Goal: Transaction & Acquisition: Purchase product/service

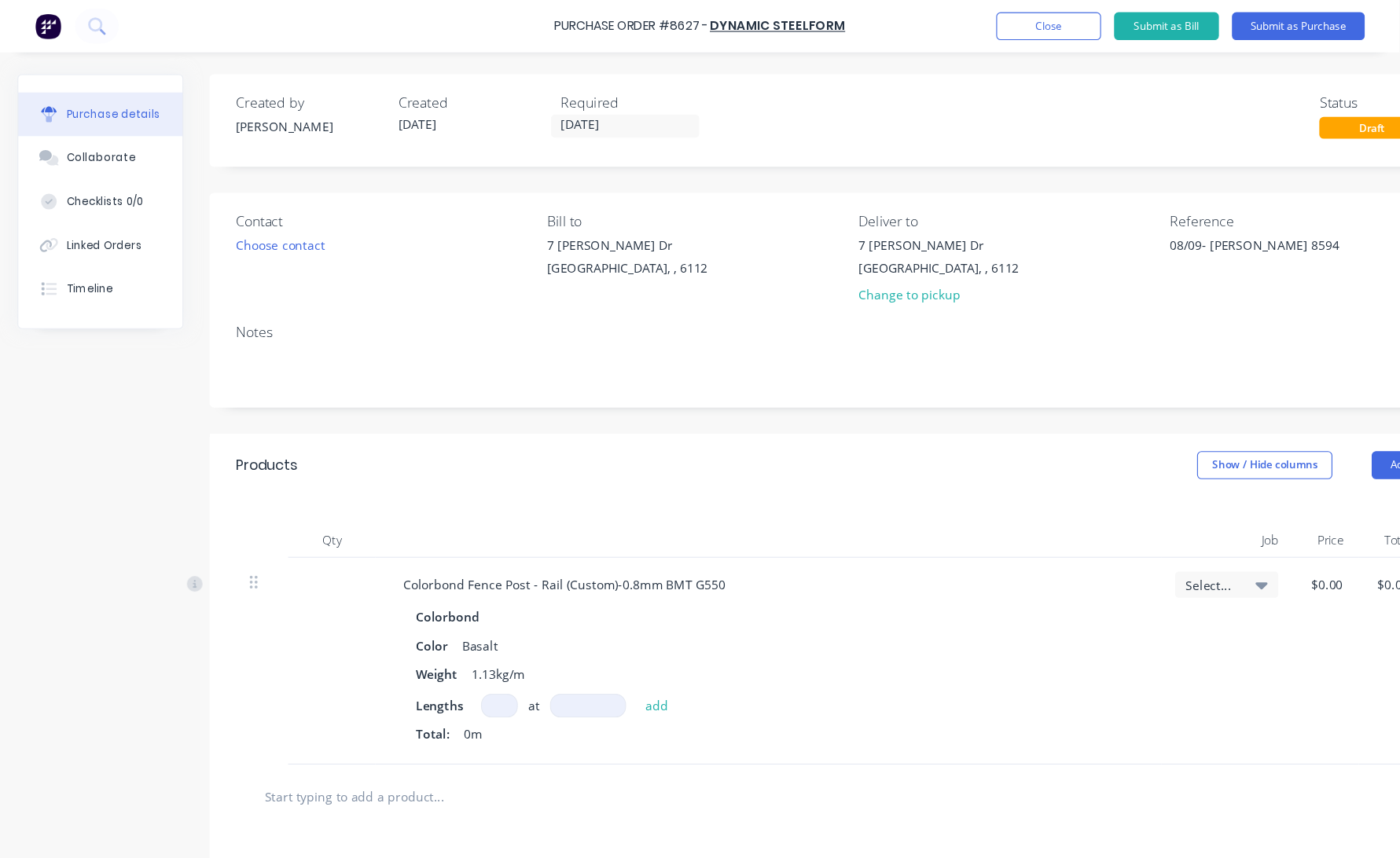
scroll to position [79, 0]
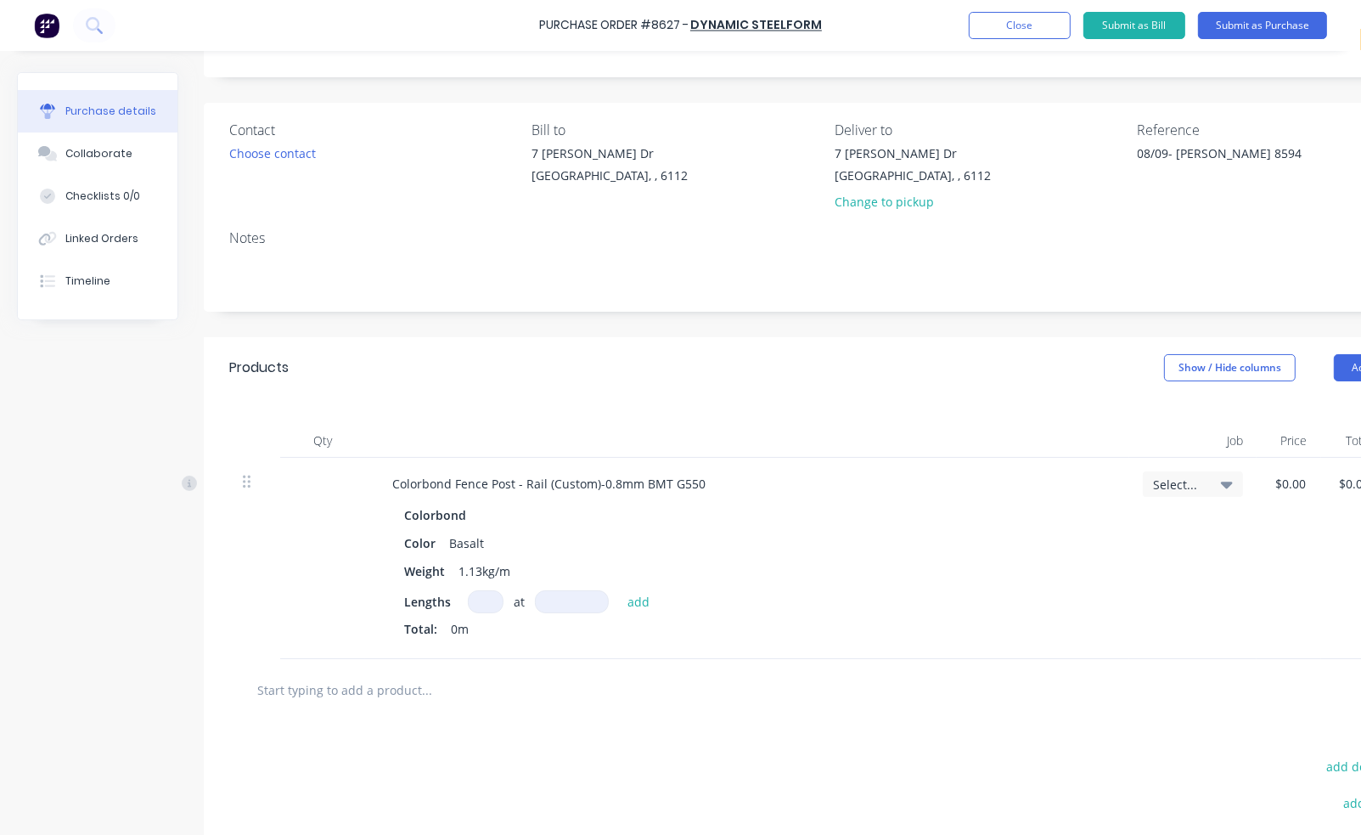
click at [51, 454] on div "Created by [PERSON_NAME] Created [DATE] Required [DATE] Status Draft Contact Ch…" at bounding box center [735, 493] width 1436 height 1013
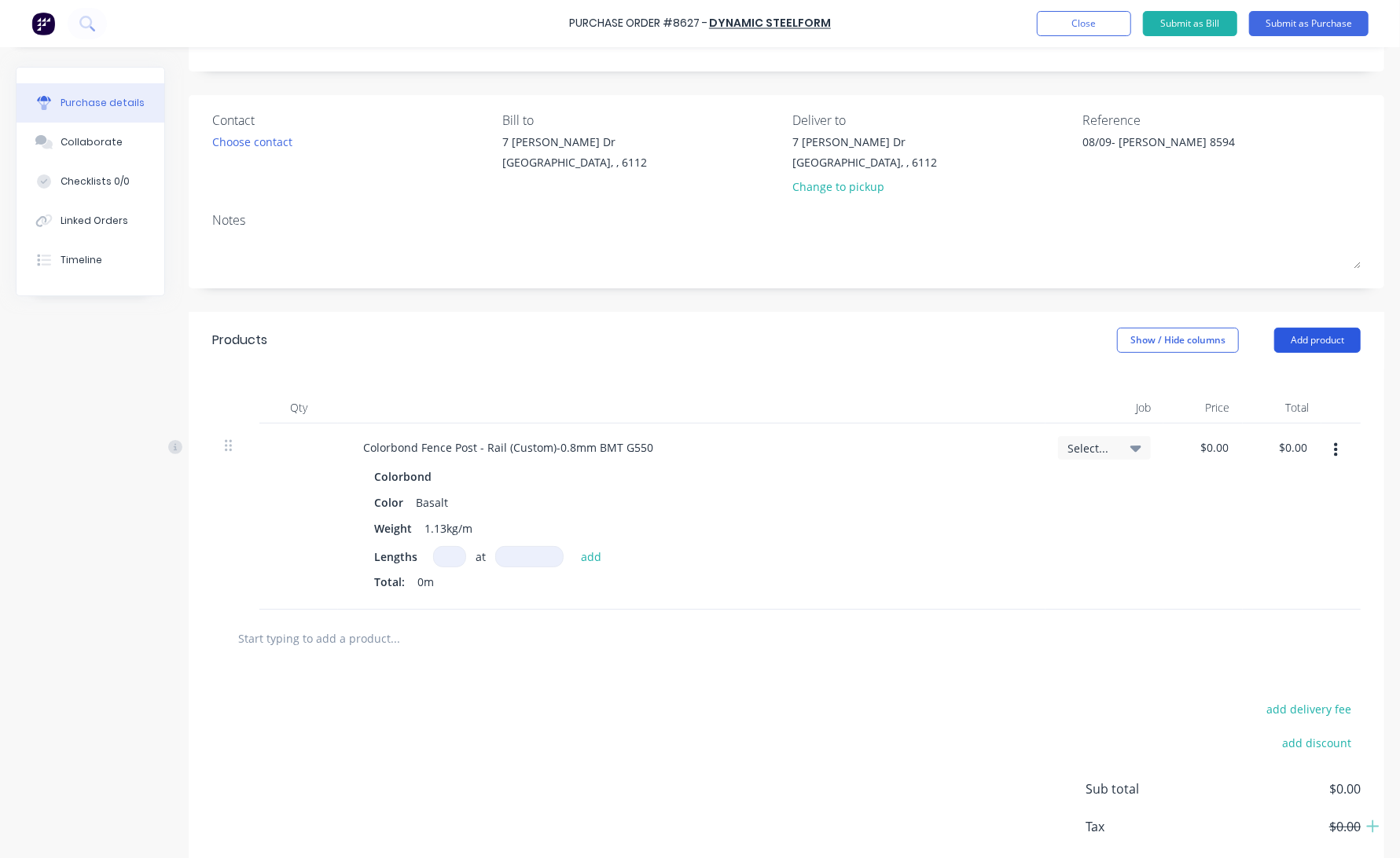
click at [1259, 346] on button "Add product" at bounding box center [1317, 340] width 86 height 25
click at [1259, 389] on div "Product catalogue" at bounding box center [1285, 380] width 121 height 23
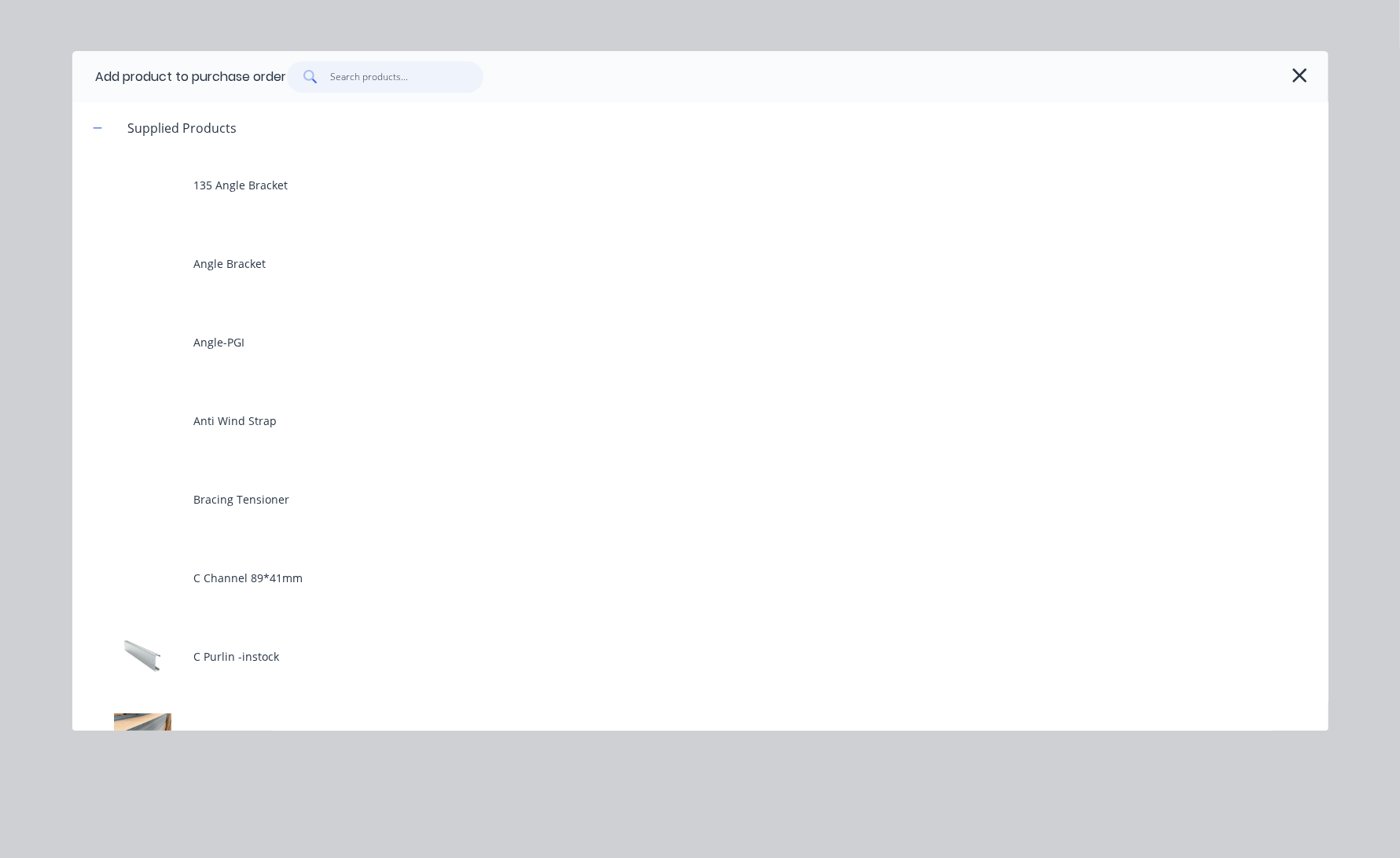
click at [367, 82] on input "text" at bounding box center [407, 77] width 154 height 31
type textarea "x"
type input "0"
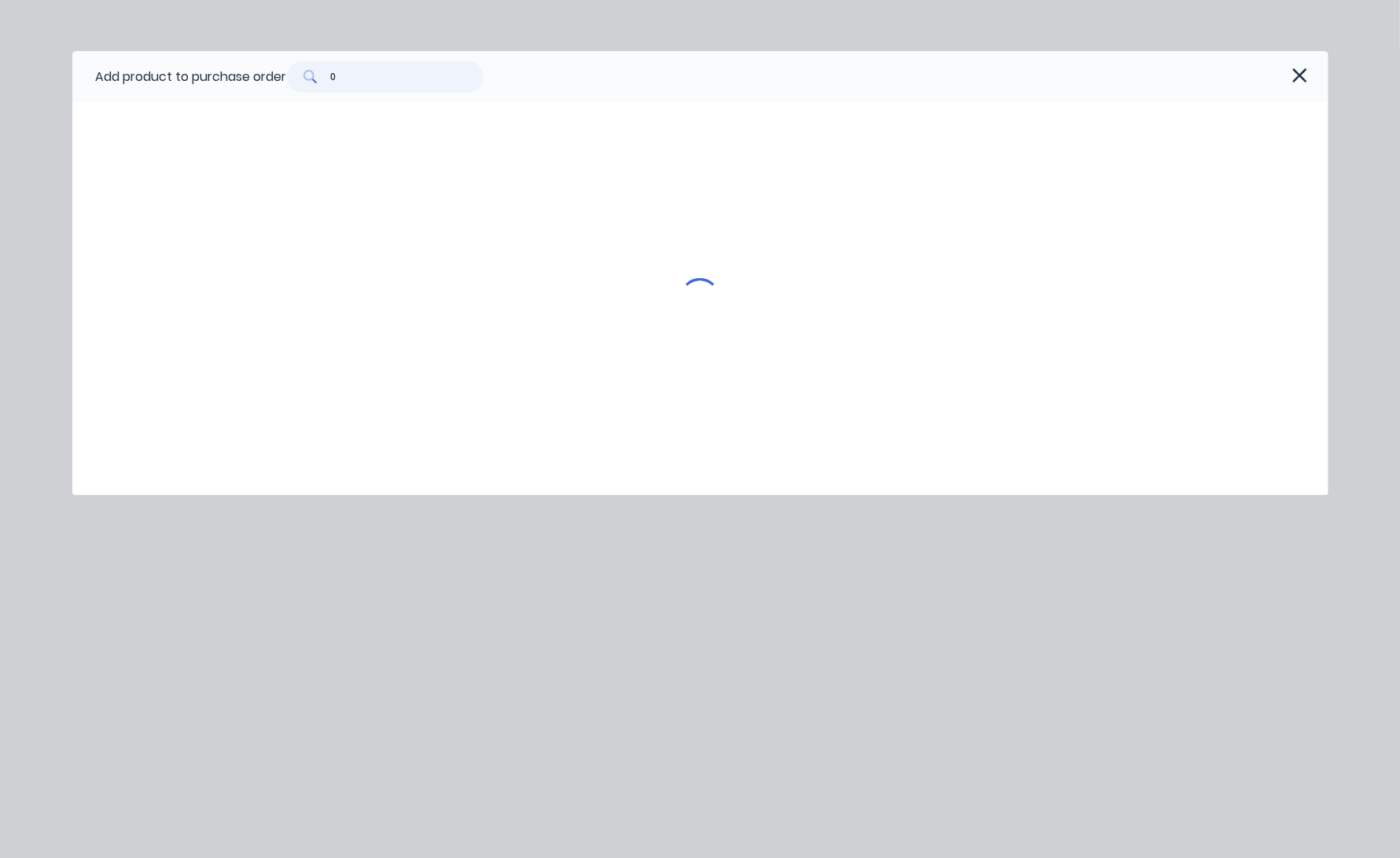
type textarea "x"
type input "0."
type textarea "x"
type input "0.8"
type textarea "x"
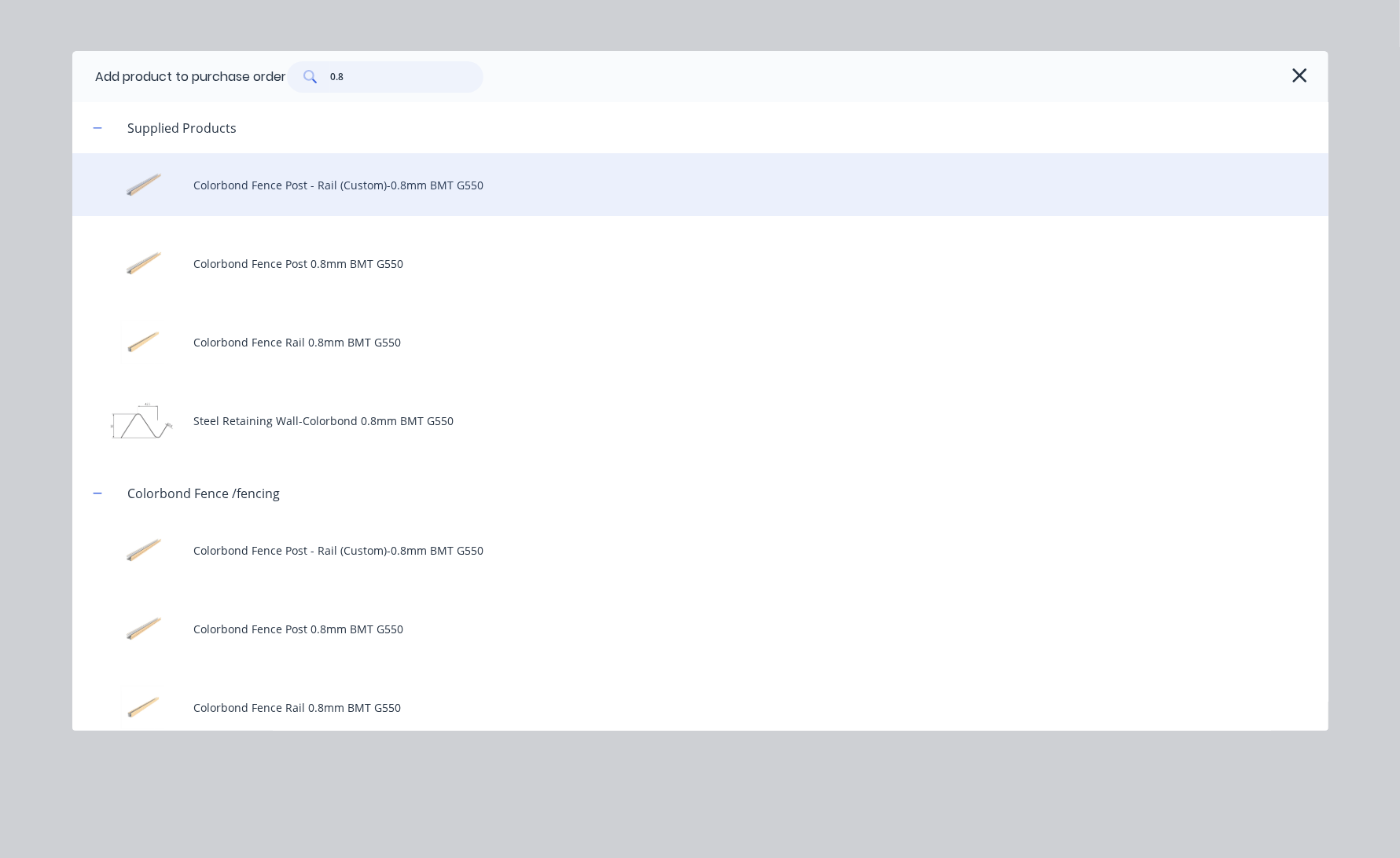
type input "0.8"
click at [286, 189] on div "Colorbond Fence Post - Rail (Custom)-0.8mm BMT G550" at bounding box center [700, 185] width 1256 height 63
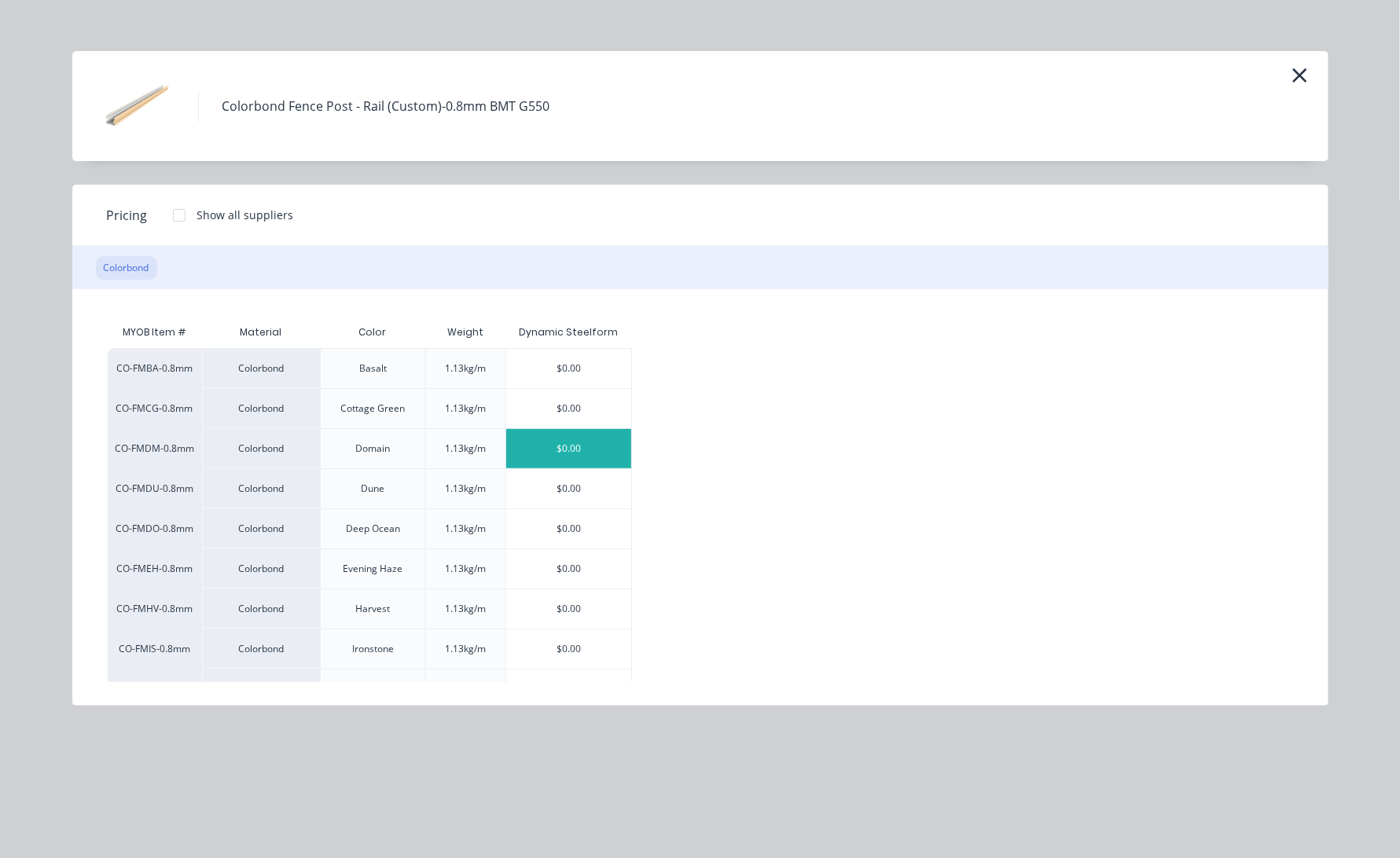
click at [589, 447] on div "$0.00" at bounding box center [568, 449] width 125 height 39
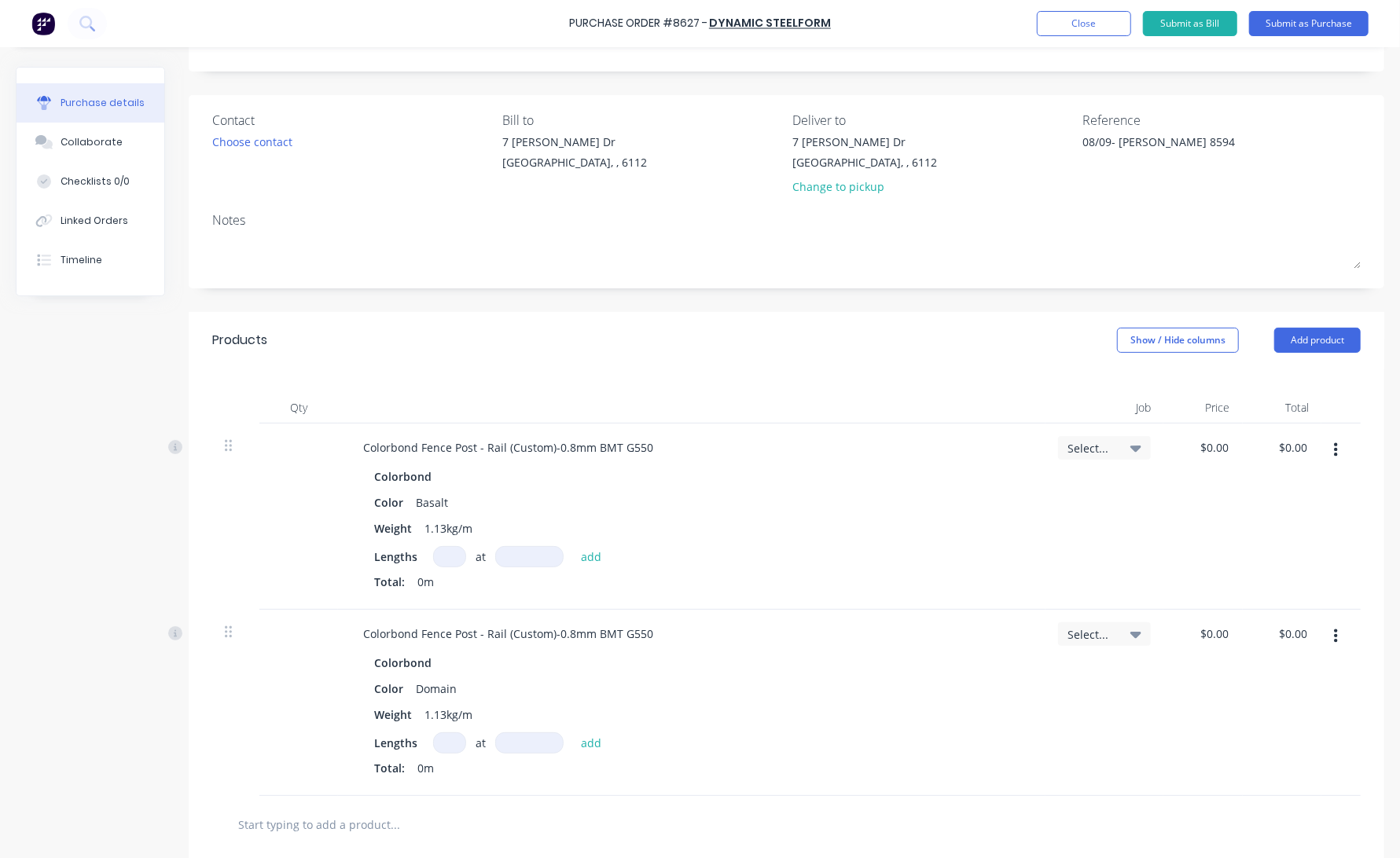
scroll to position [166, 0]
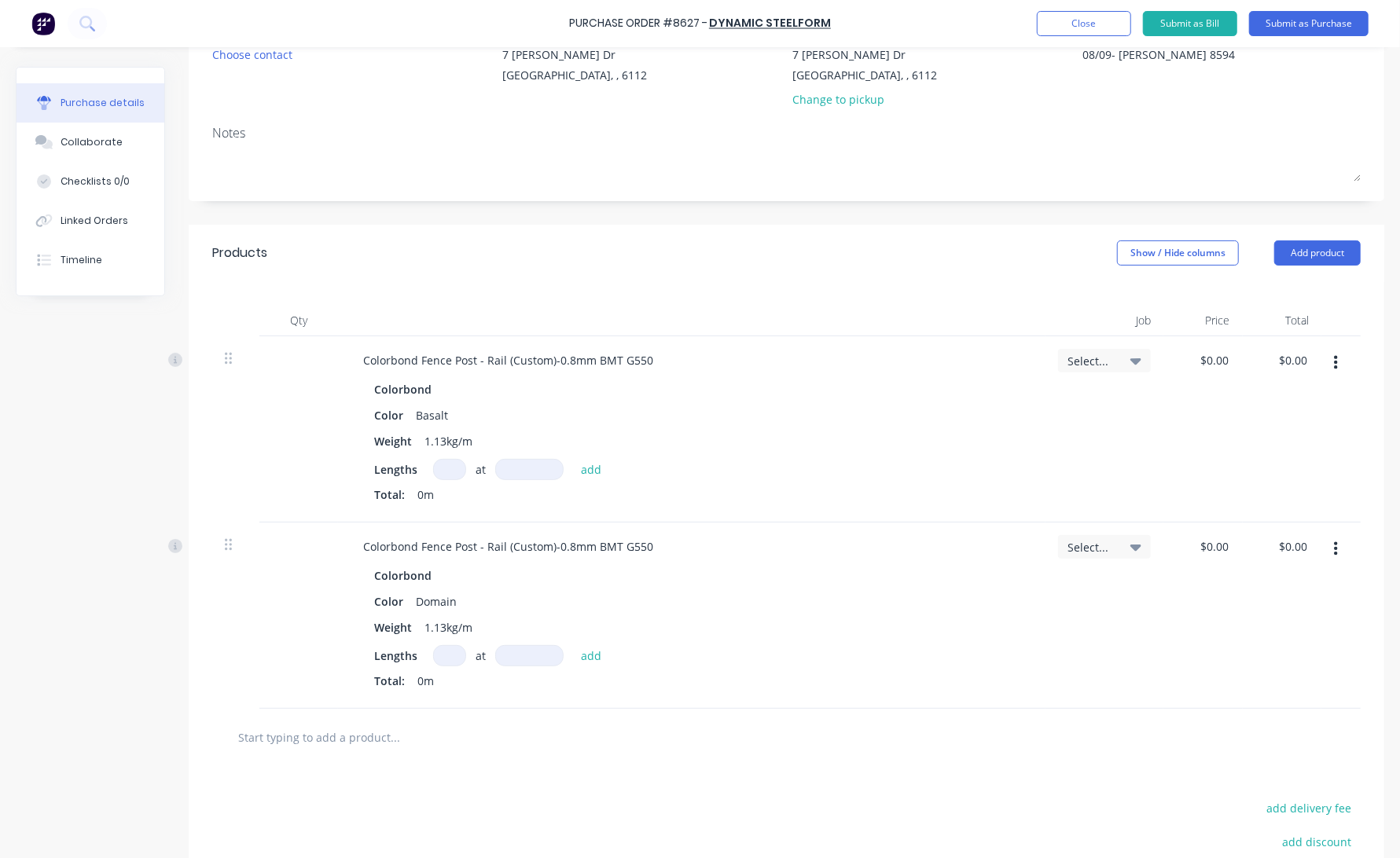
type textarea "x"
click at [446, 665] on input at bounding box center [450, 655] width 33 height 21
type input "1"
type textarea "x"
type input "1"
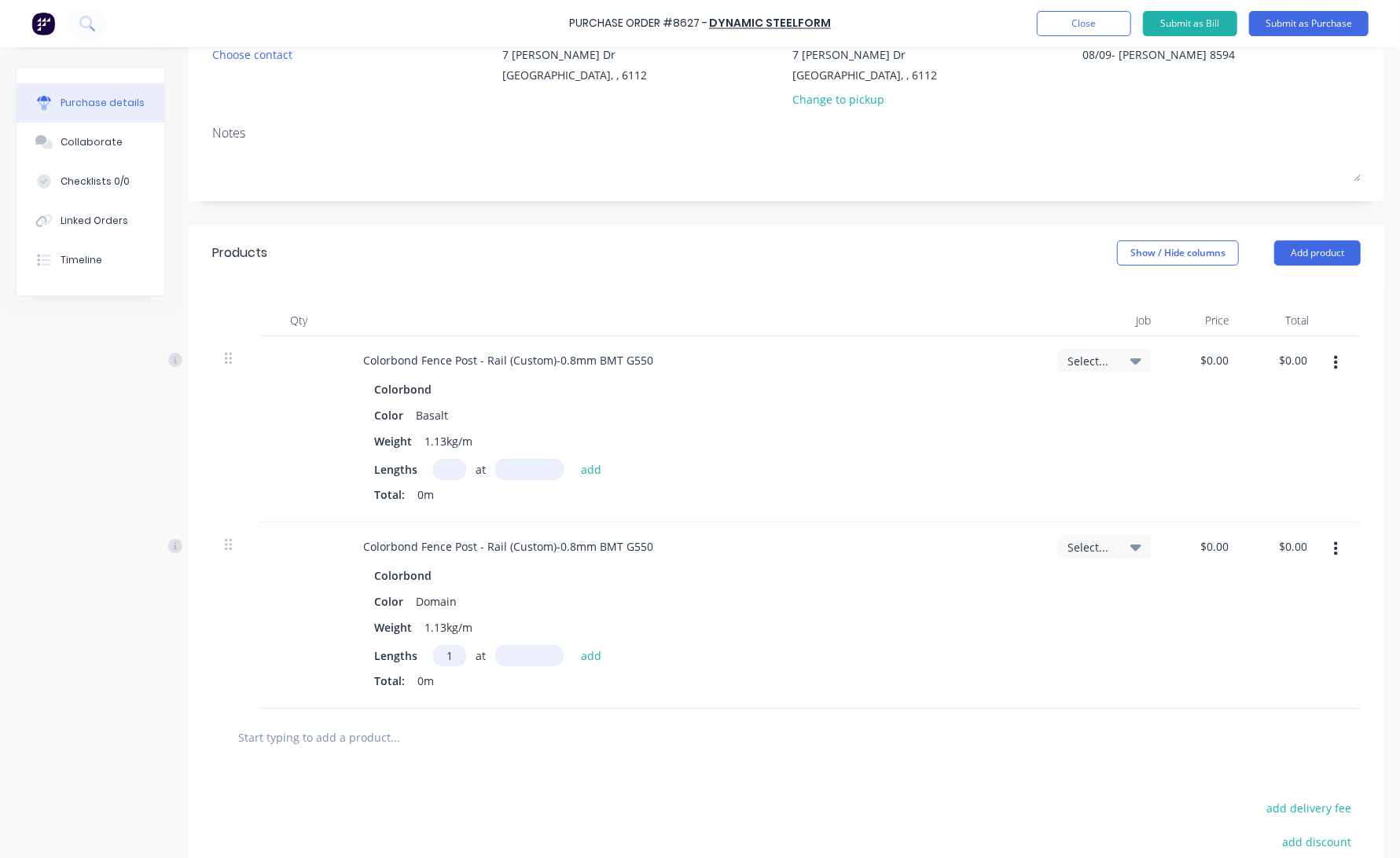
type textarea "x"
type input "2"
type textarea "x"
type input "23"
type textarea "x"
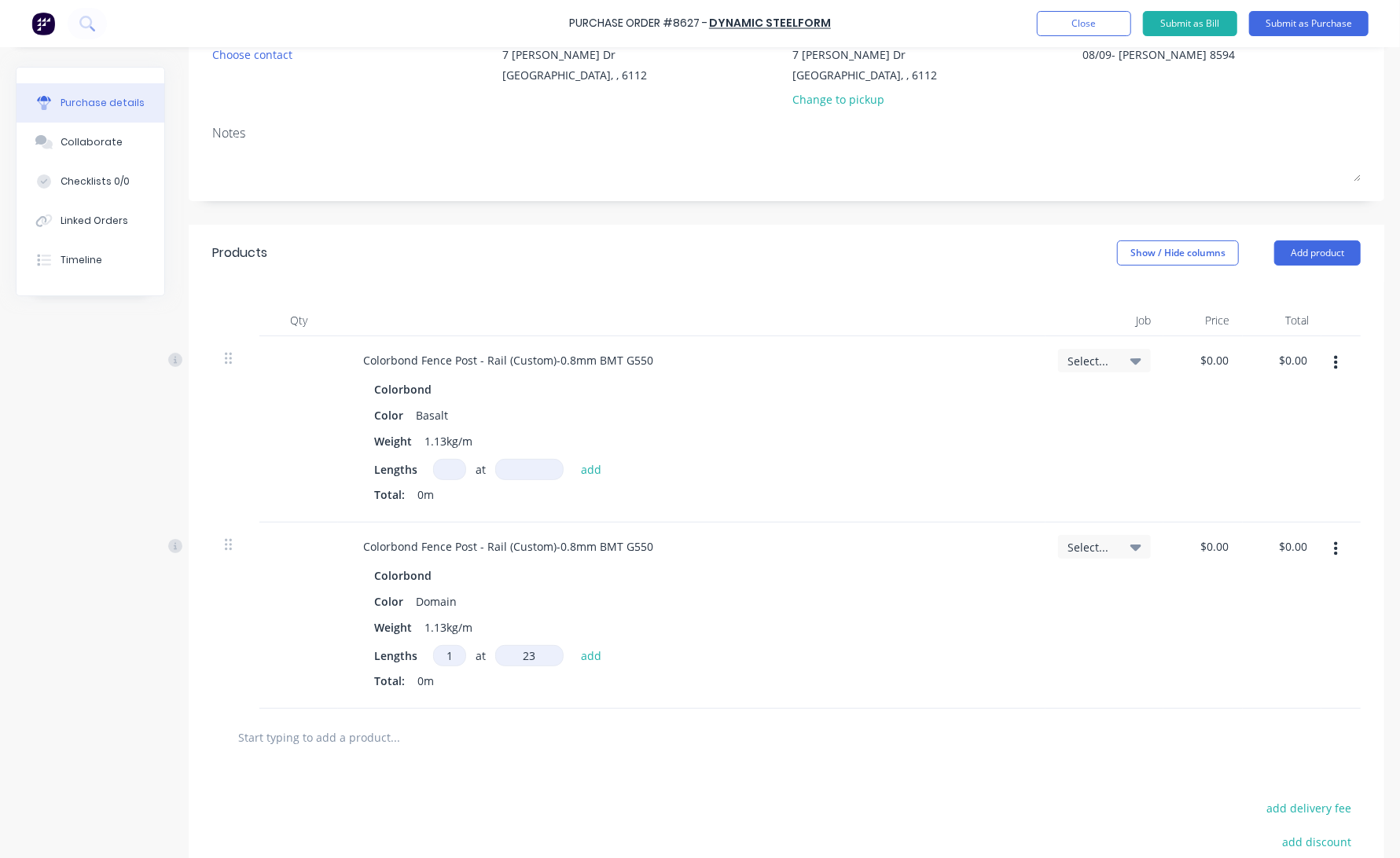
type input "236"
type textarea "x"
type input "2368"
type textarea "x"
type input "23681"
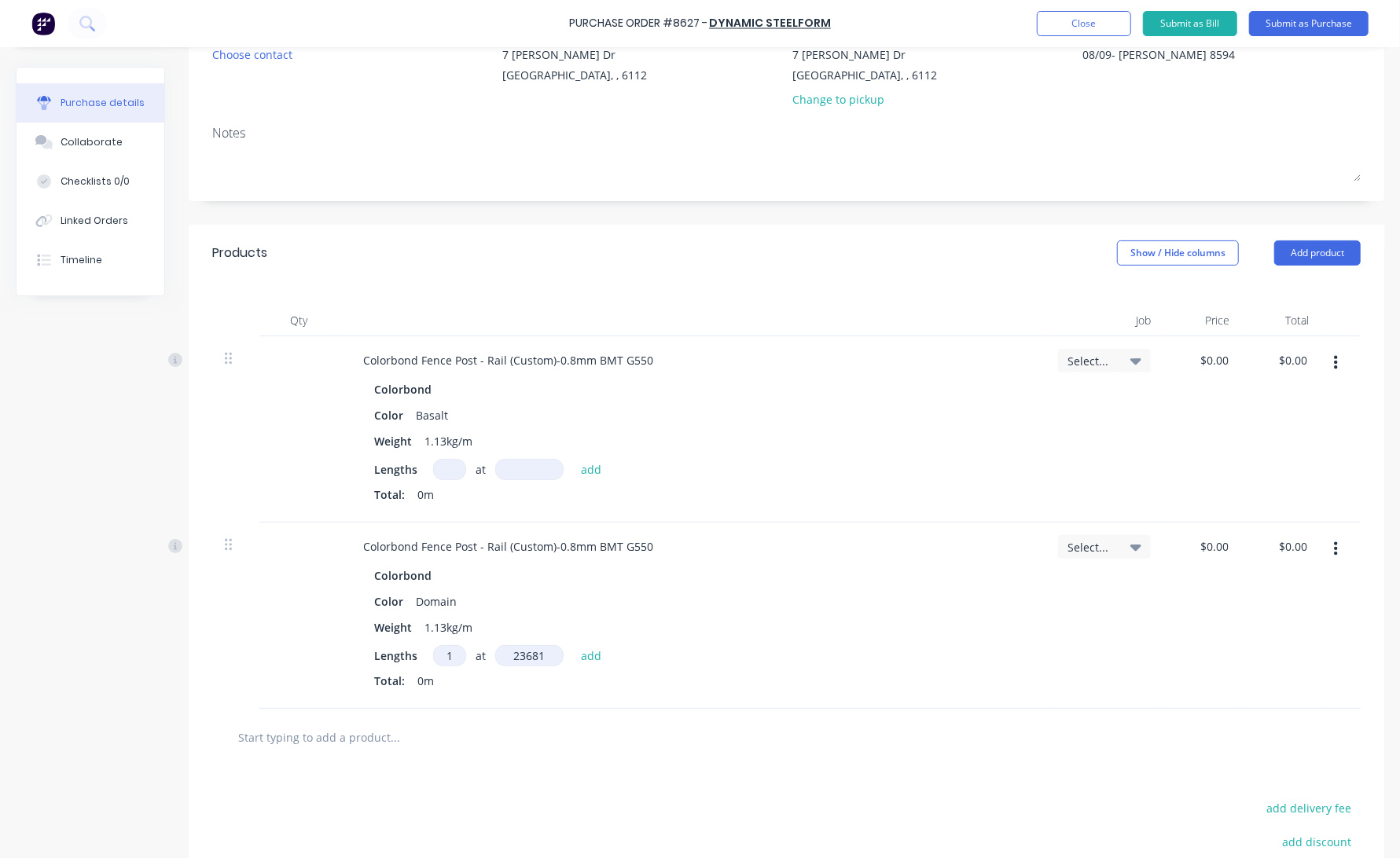
type textarea "x"
type input "236814"
type textarea "x"
type input "2368141"
type textarea "x"
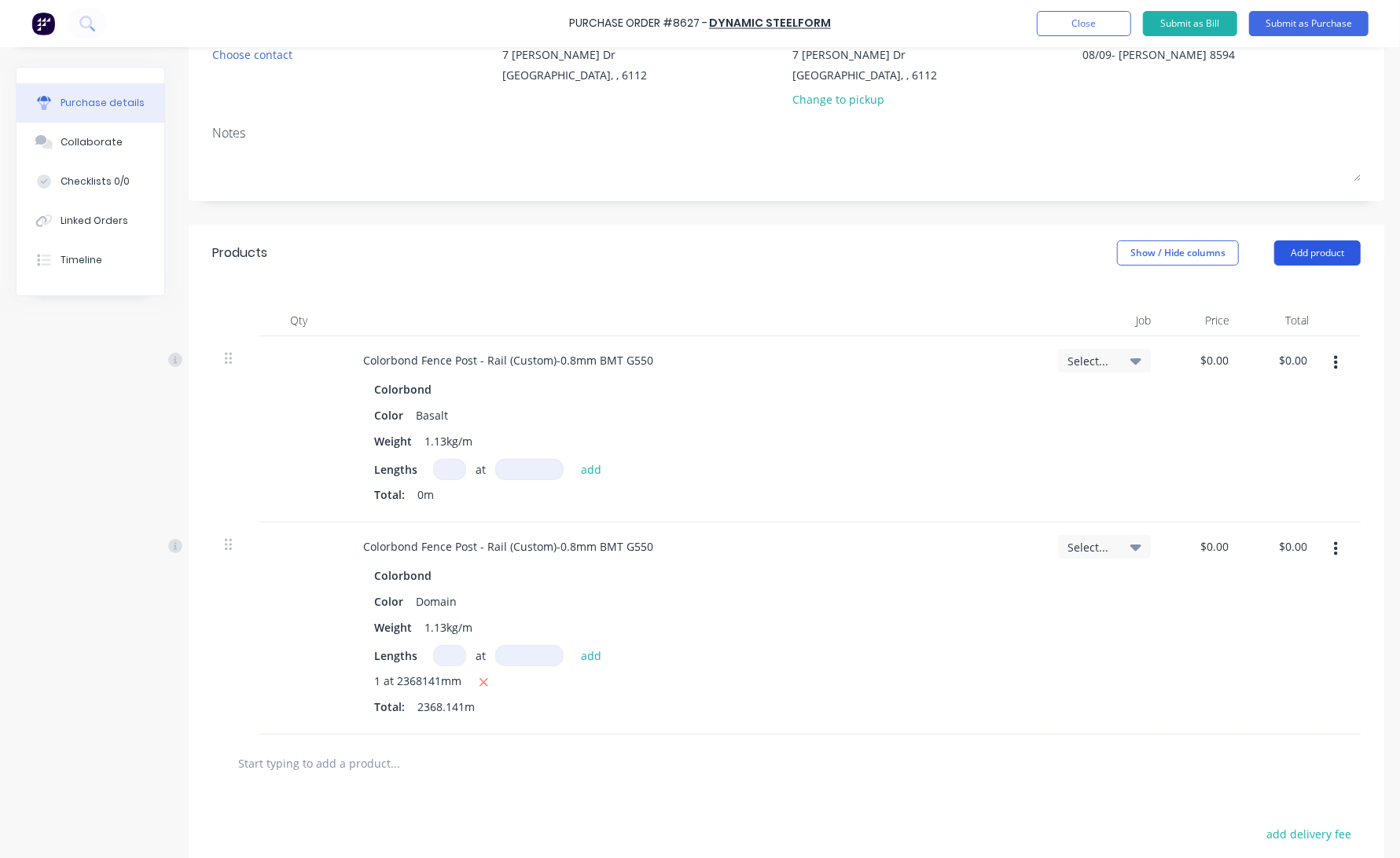
click at [1259, 259] on button "Add product" at bounding box center [1317, 253] width 86 height 25
click at [1259, 300] on div "Product catalogue" at bounding box center [1285, 293] width 121 height 23
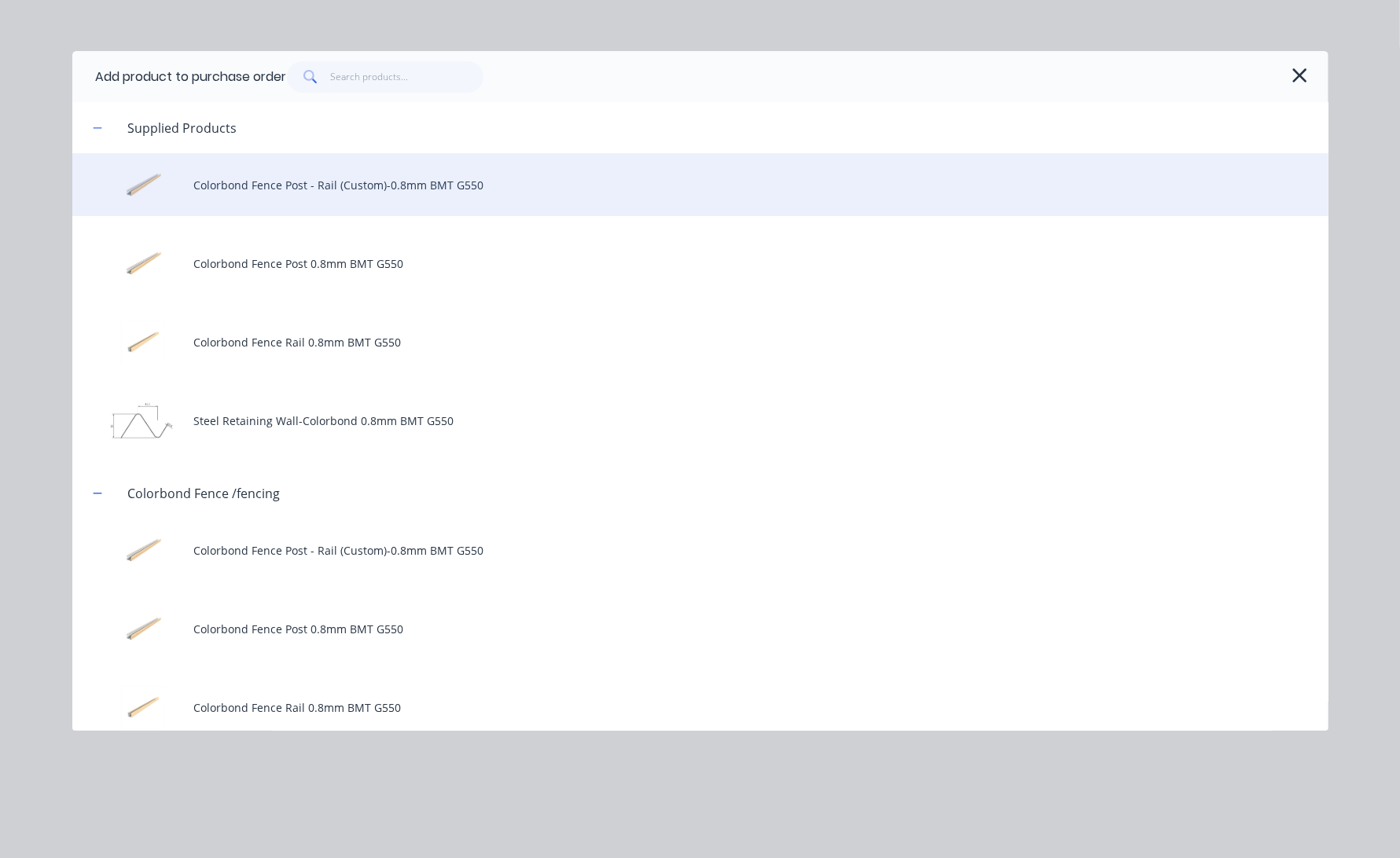
click at [422, 177] on div "Colorbond Fence Post - Rail (Custom)-0.8mm BMT G550" at bounding box center [700, 185] width 1256 height 63
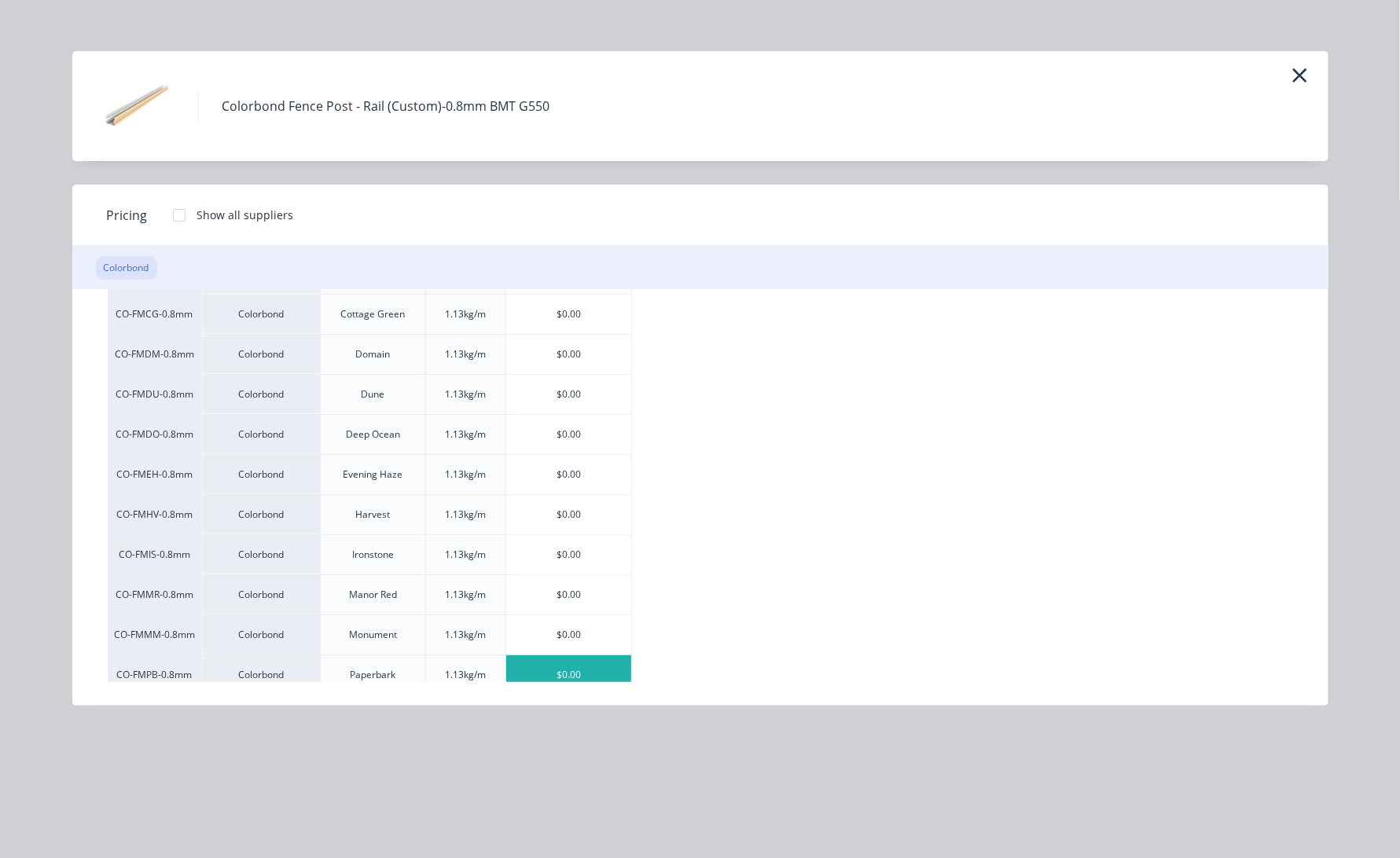
scroll to position [175, 0]
click at [587, 628] on div "$0.00" at bounding box center [568, 635] width 125 height 39
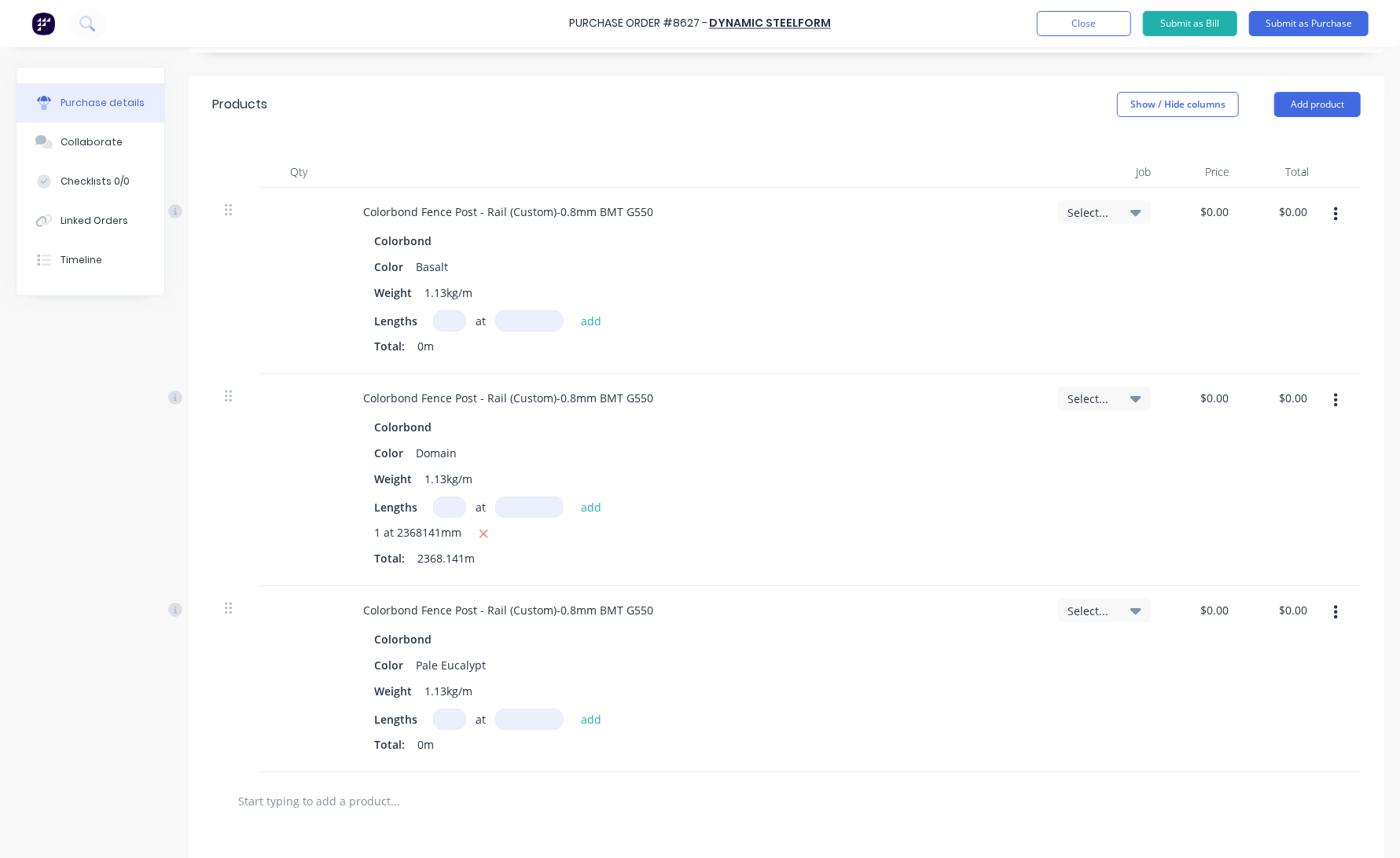
scroll to position [341, 0]
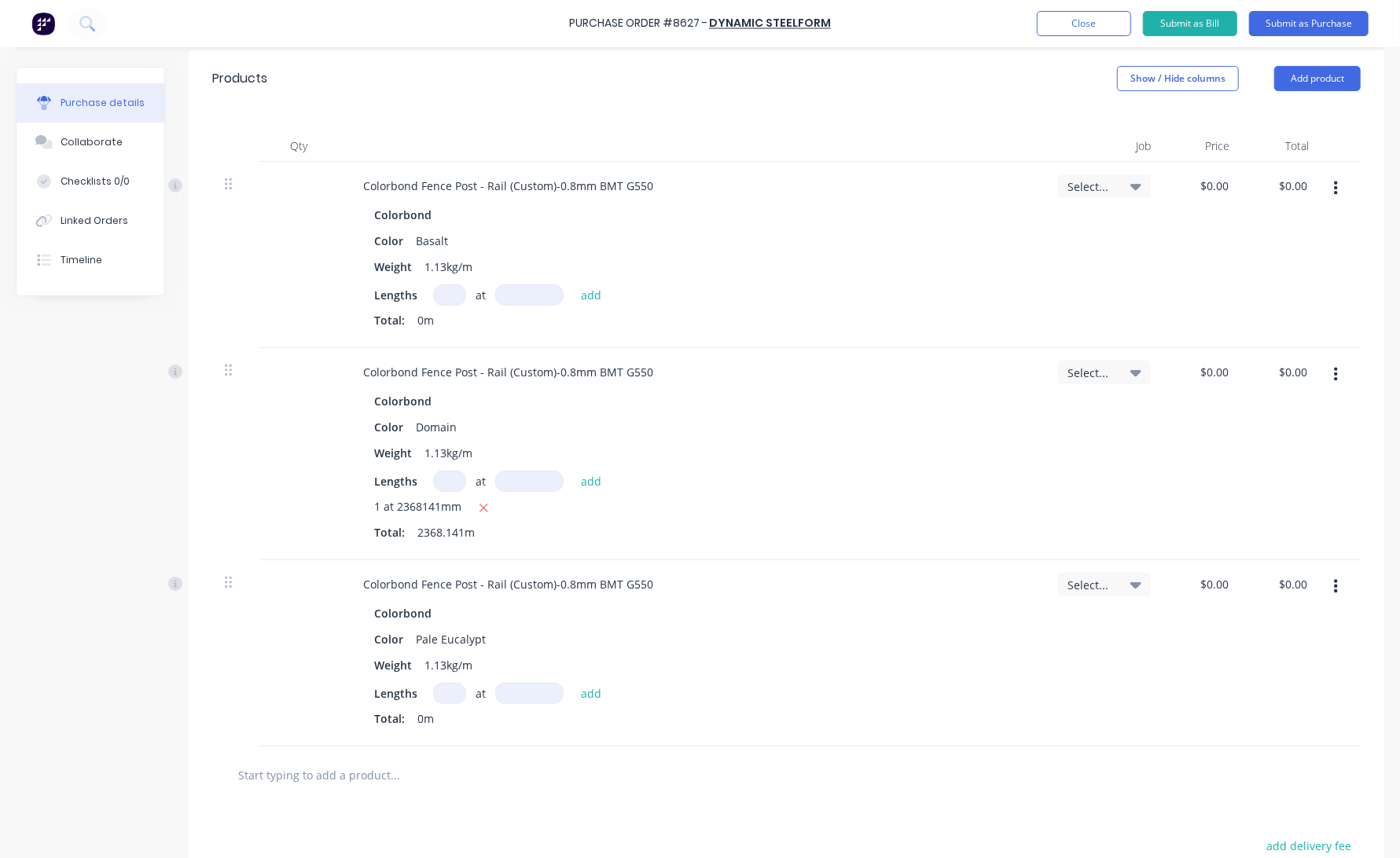
type textarea "x"
click at [452, 695] on input at bounding box center [450, 693] width 33 height 21
type input "1"
type textarea "x"
type input "1"
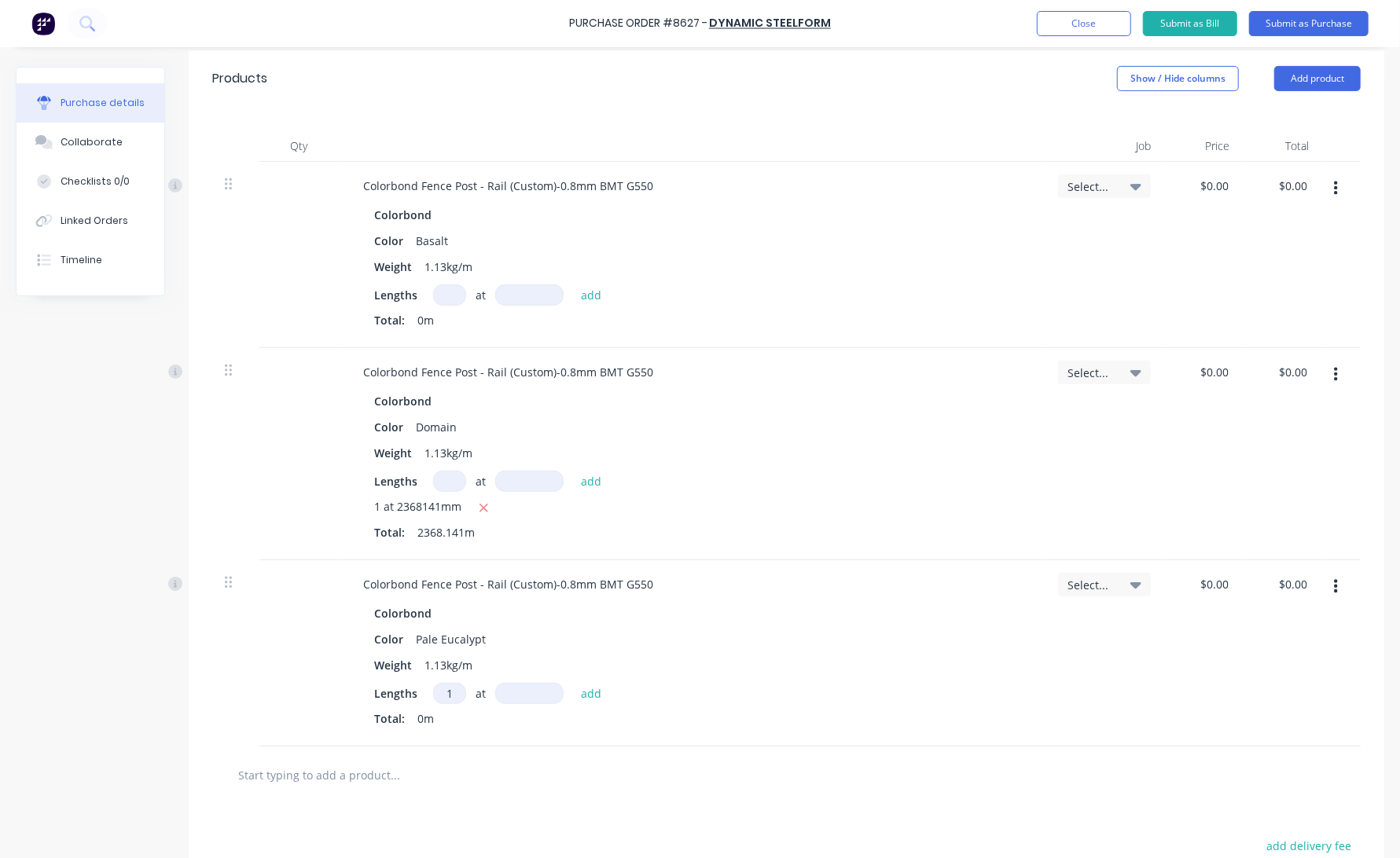
type textarea "x"
type input "7"
type textarea "x"
type input "79"
type textarea "x"
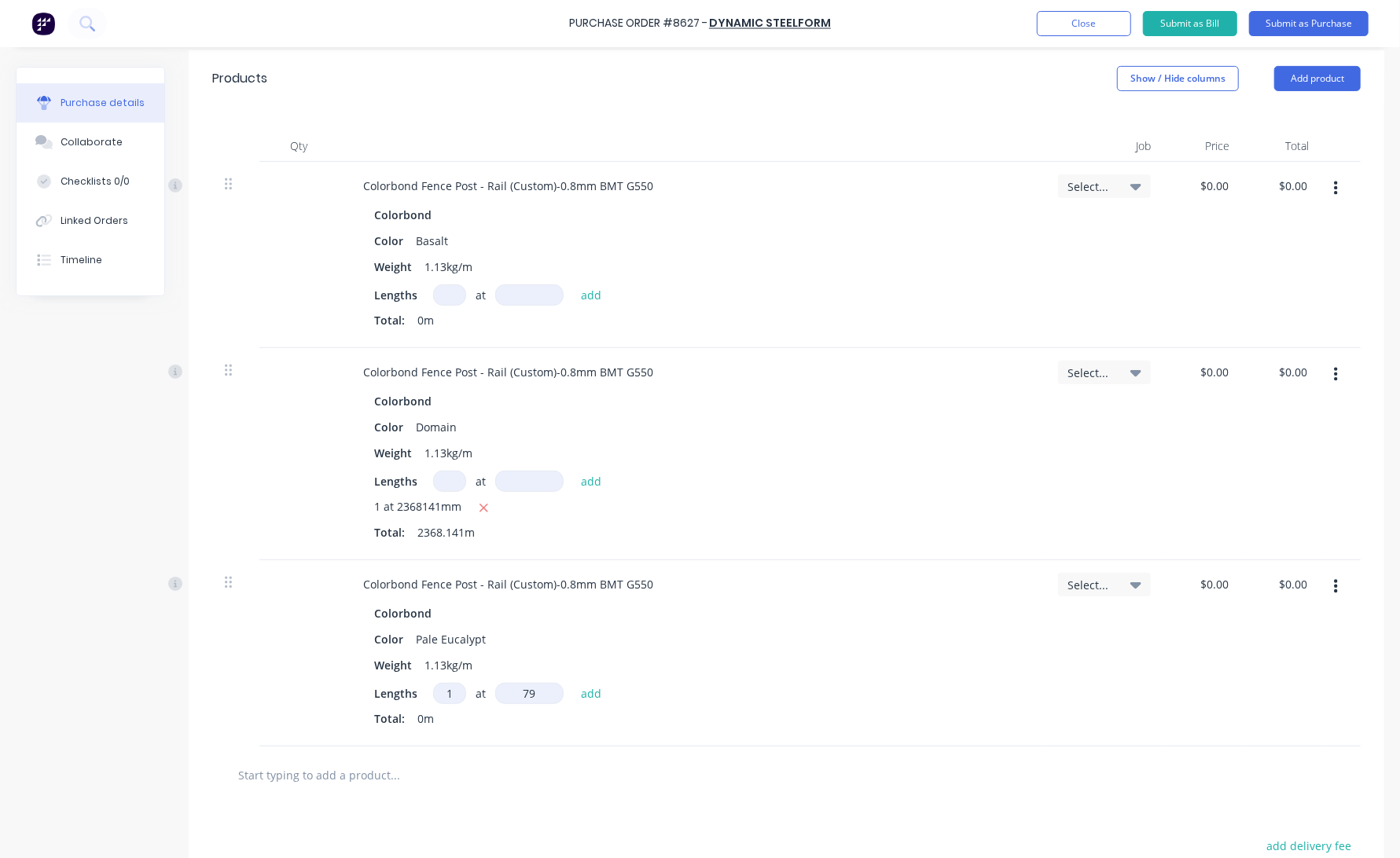
type input "795"
type textarea "x"
type input "7955"
type textarea "x"
type input "79557"
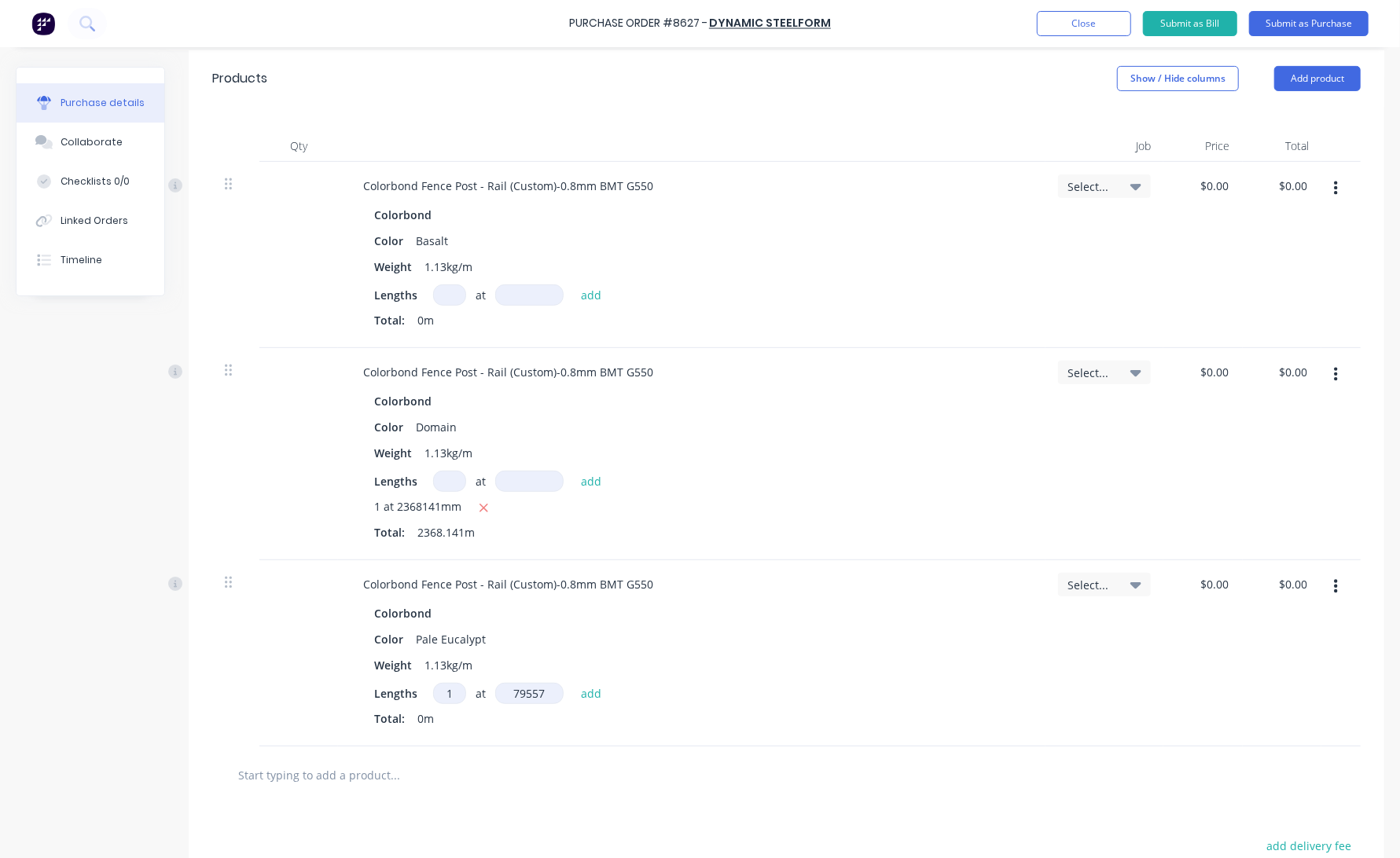
type textarea "x"
type input "795575"
type textarea "x"
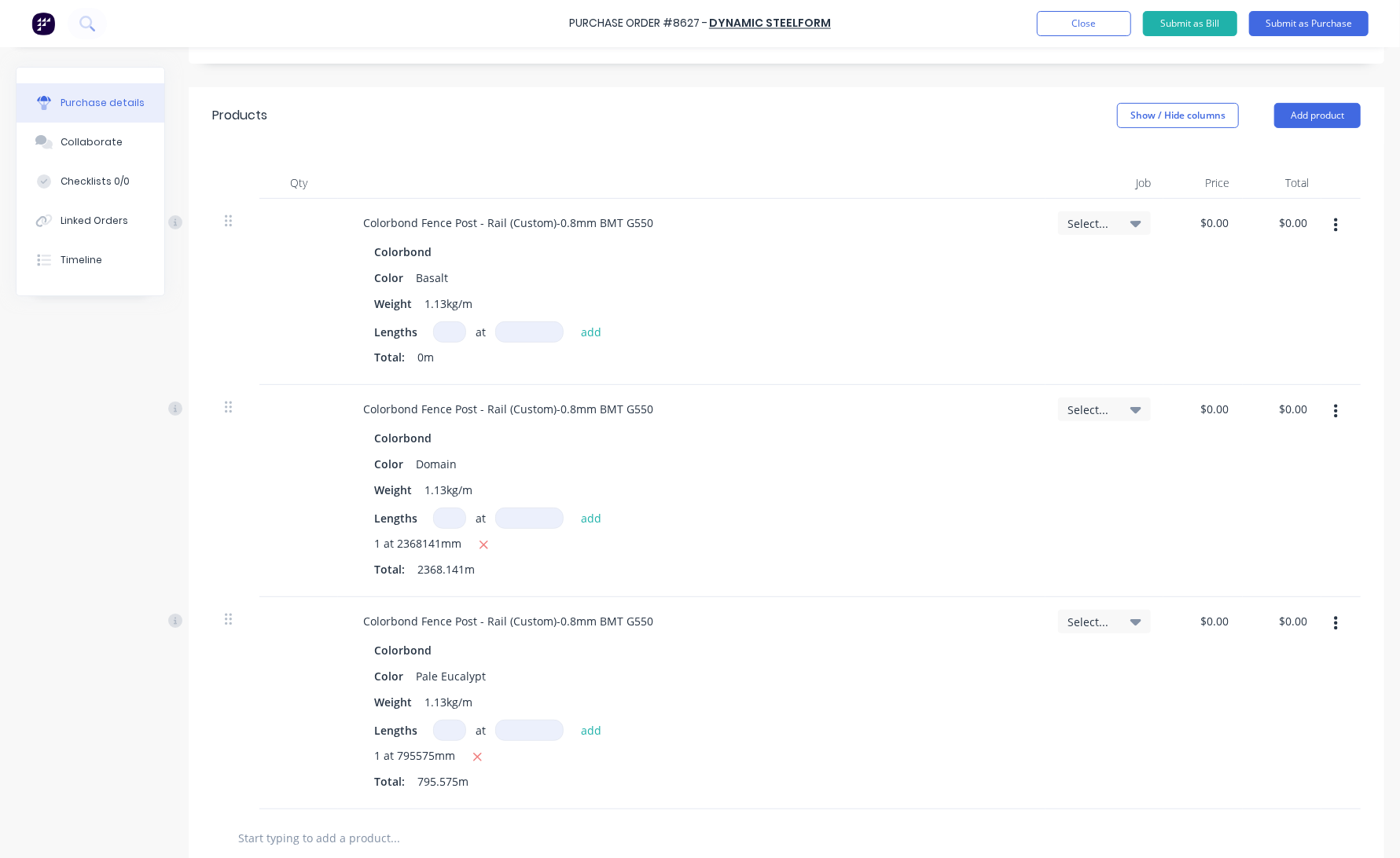
scroll to position [253, 0]
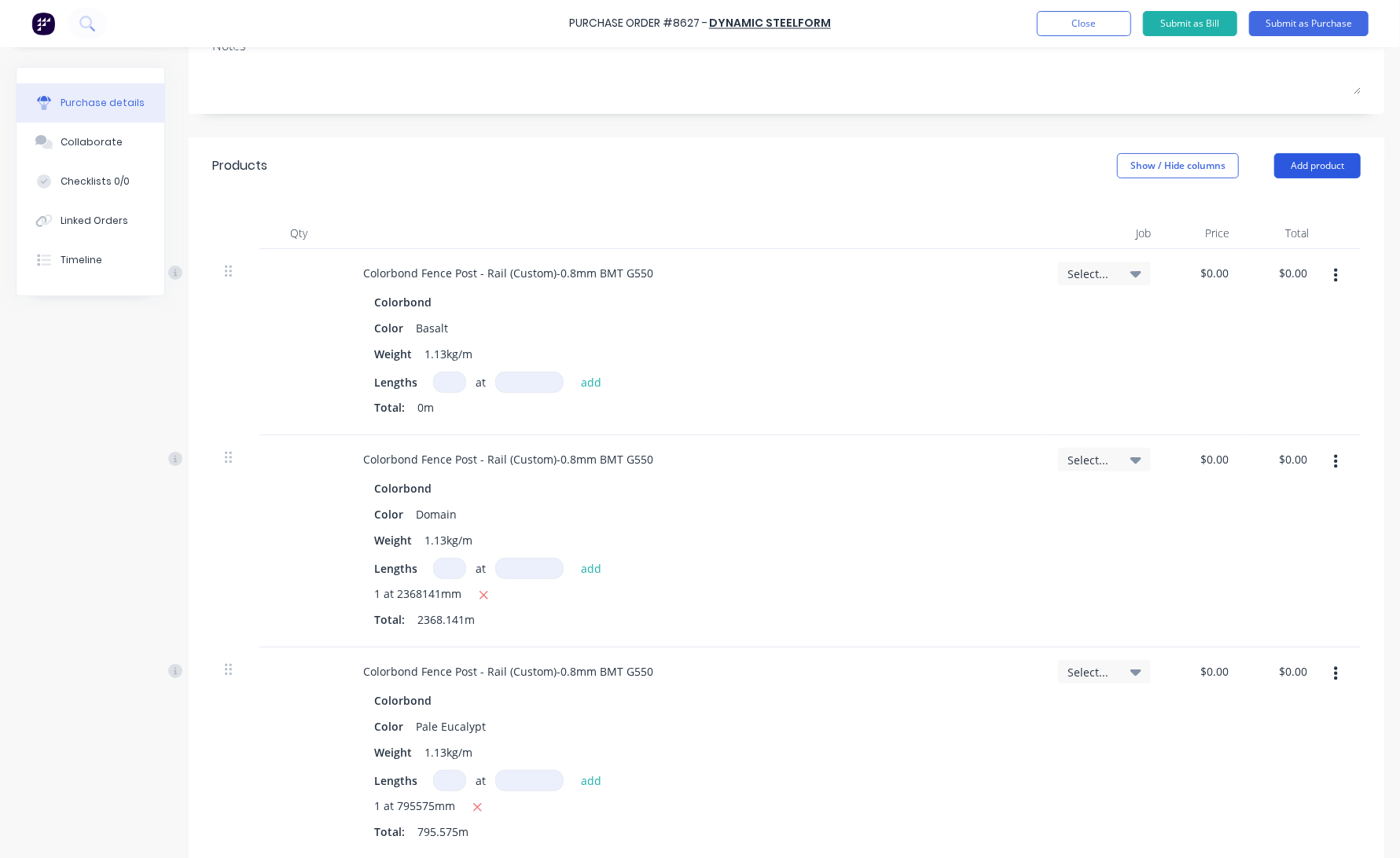
click at [1259, 166] on button "Add product" at bounding box center [1317, 166] width 86 height 25
click at [1259, 206] on div "Product catalogue" at bounding box center [1285, 206] width 121 height 23
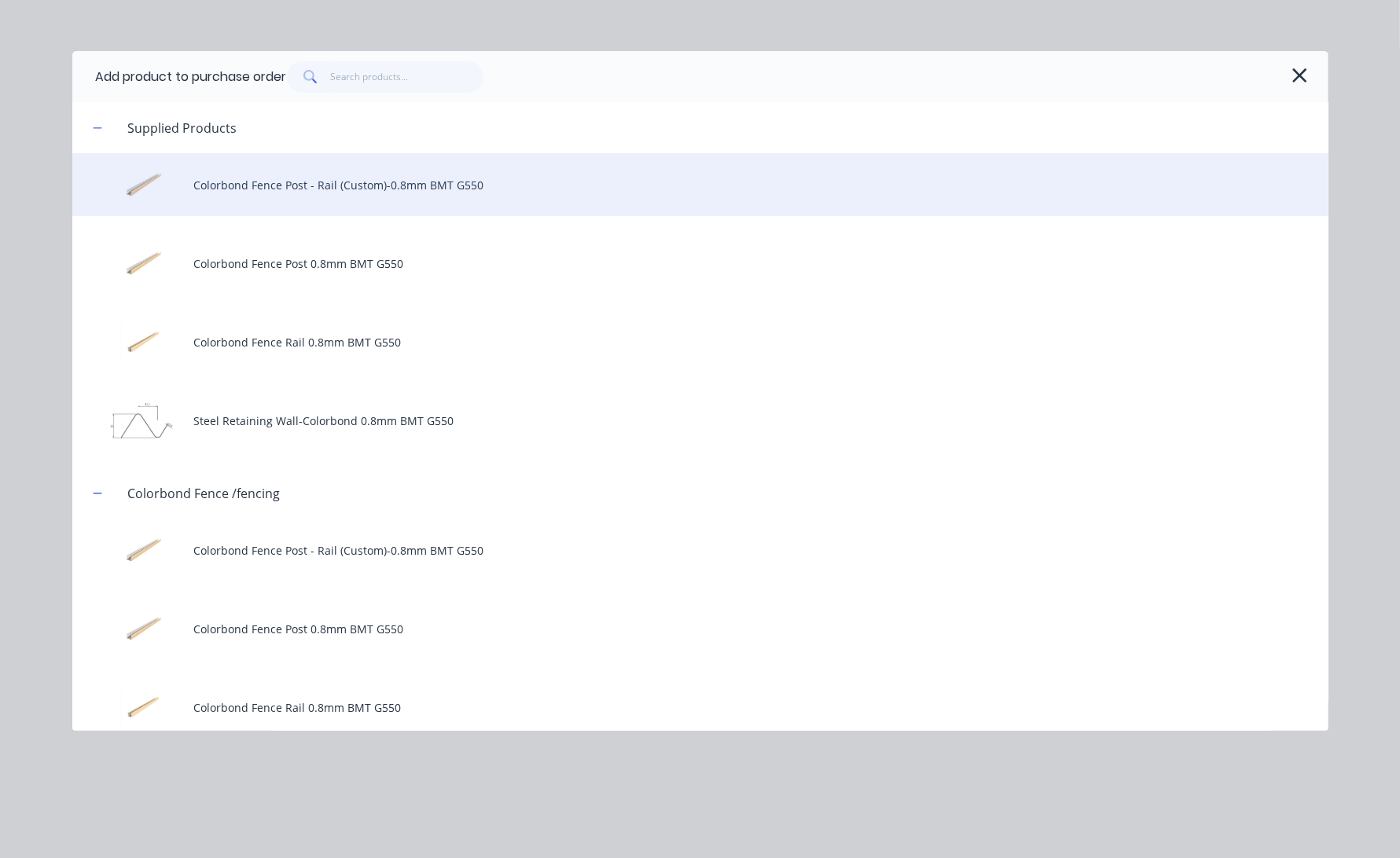
click at [335, 175] on div "Colorbond Fence Post - Rail (Custom)-0.8mm BMT G550" at bounding box center [700, 185] width 1256 height 63
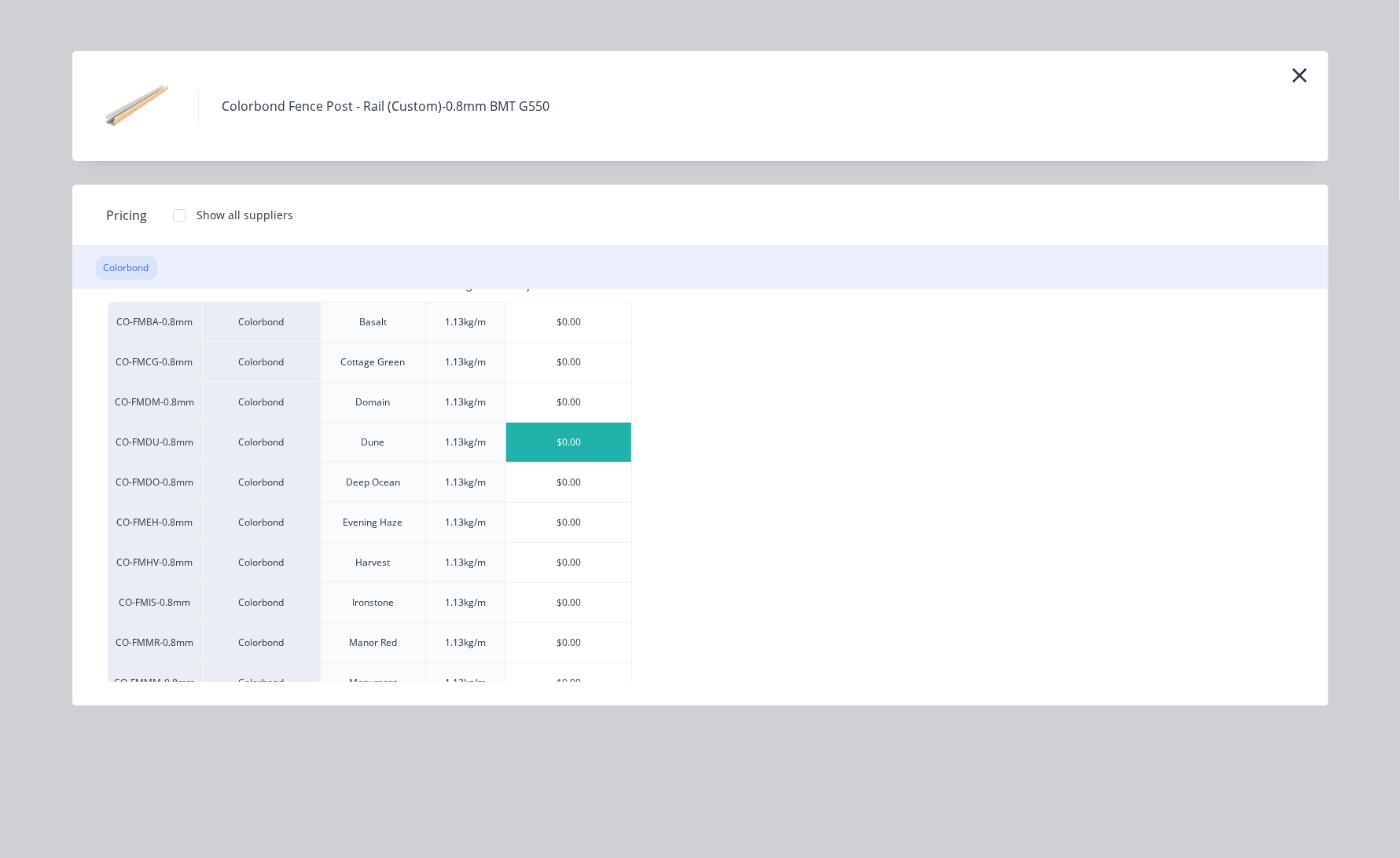
scroll to position [0, 0]
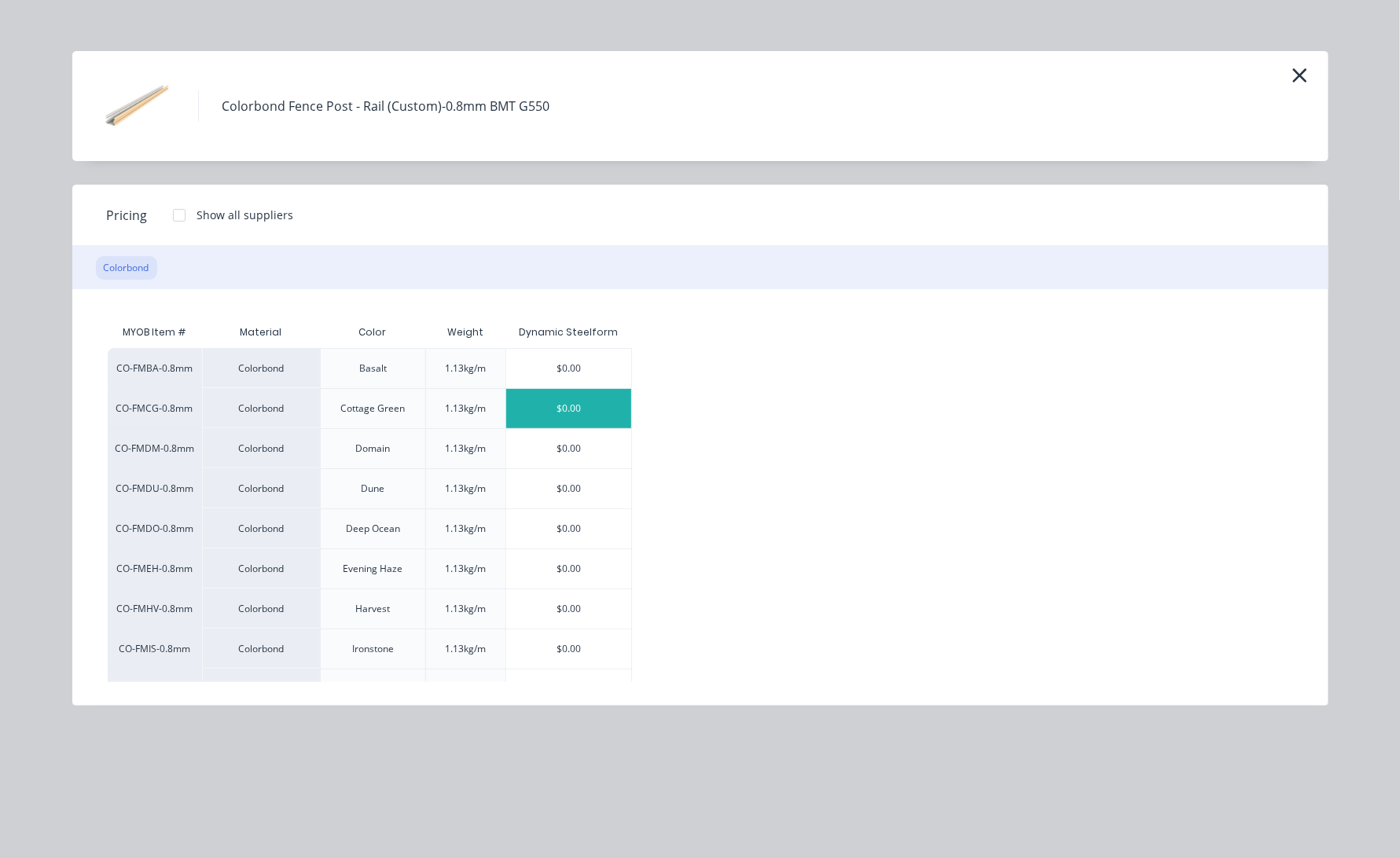
click at [570, 406] on div "$0.00" at bounding box center [568, 408] width 125 height 39
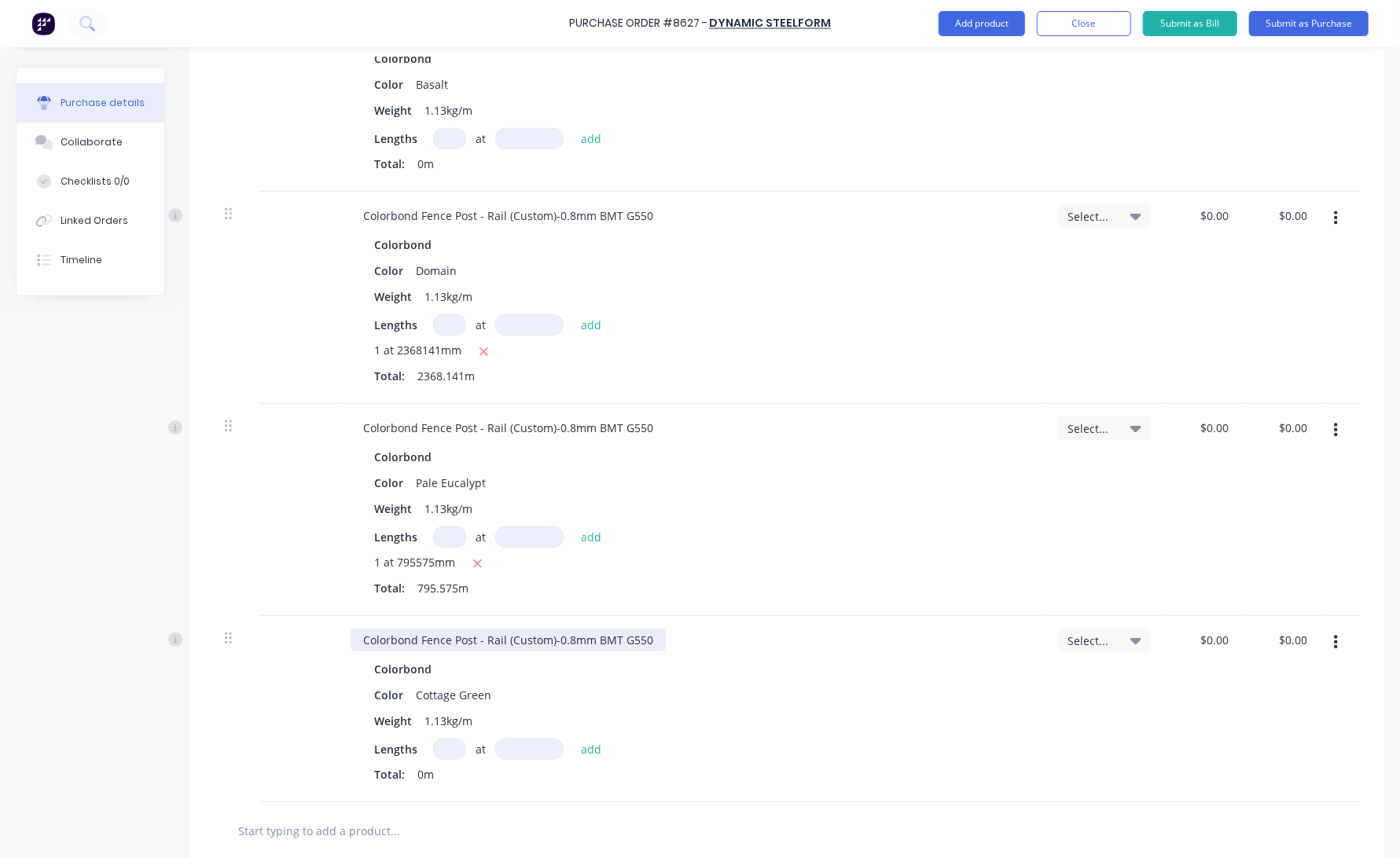
scroll to position [516, 0]
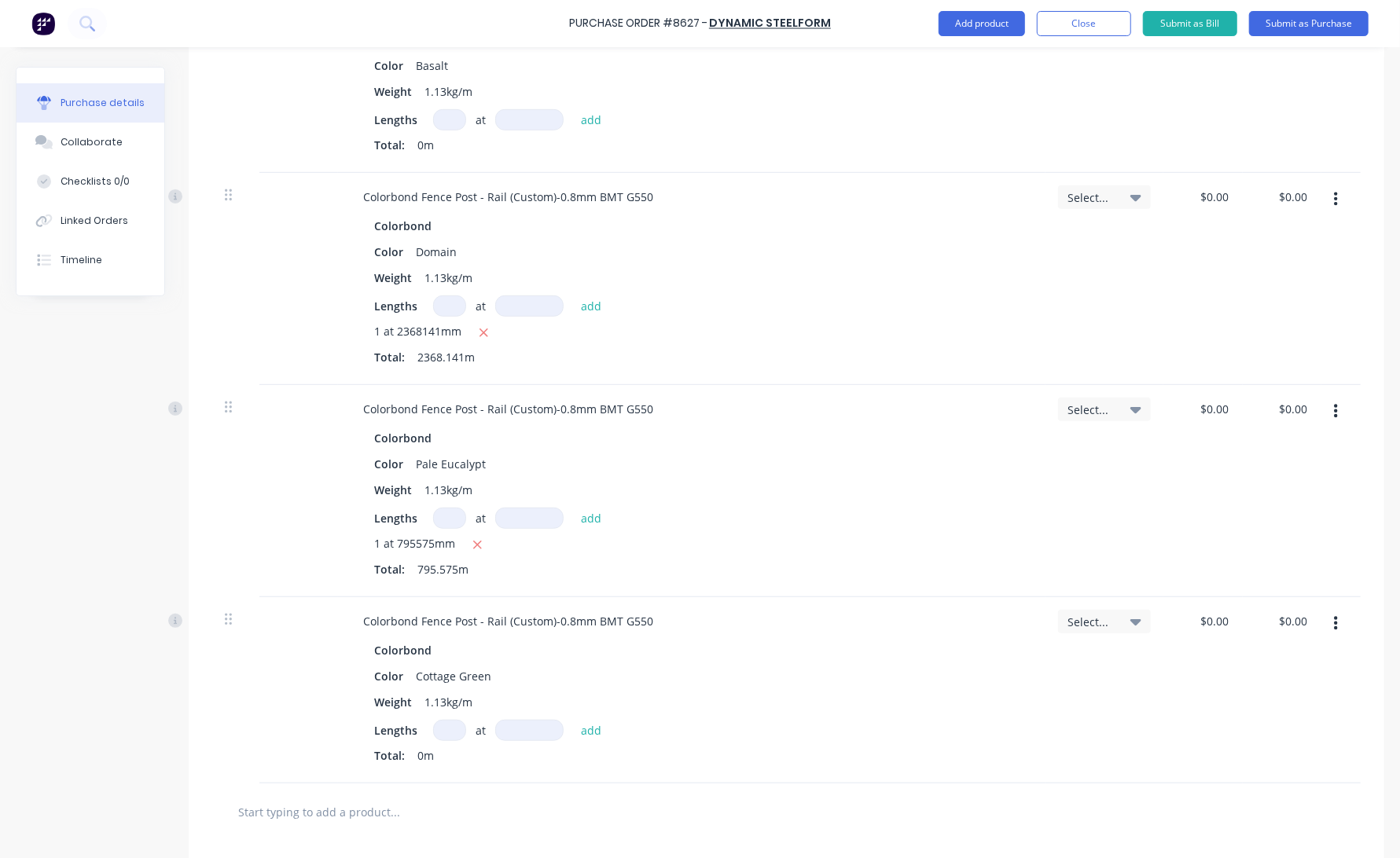
click at [448, 738] on input at bounding box center [450, 730] width 33 height 21
type textarea "x"
type input "1"
type textarea "x"
type input "1"
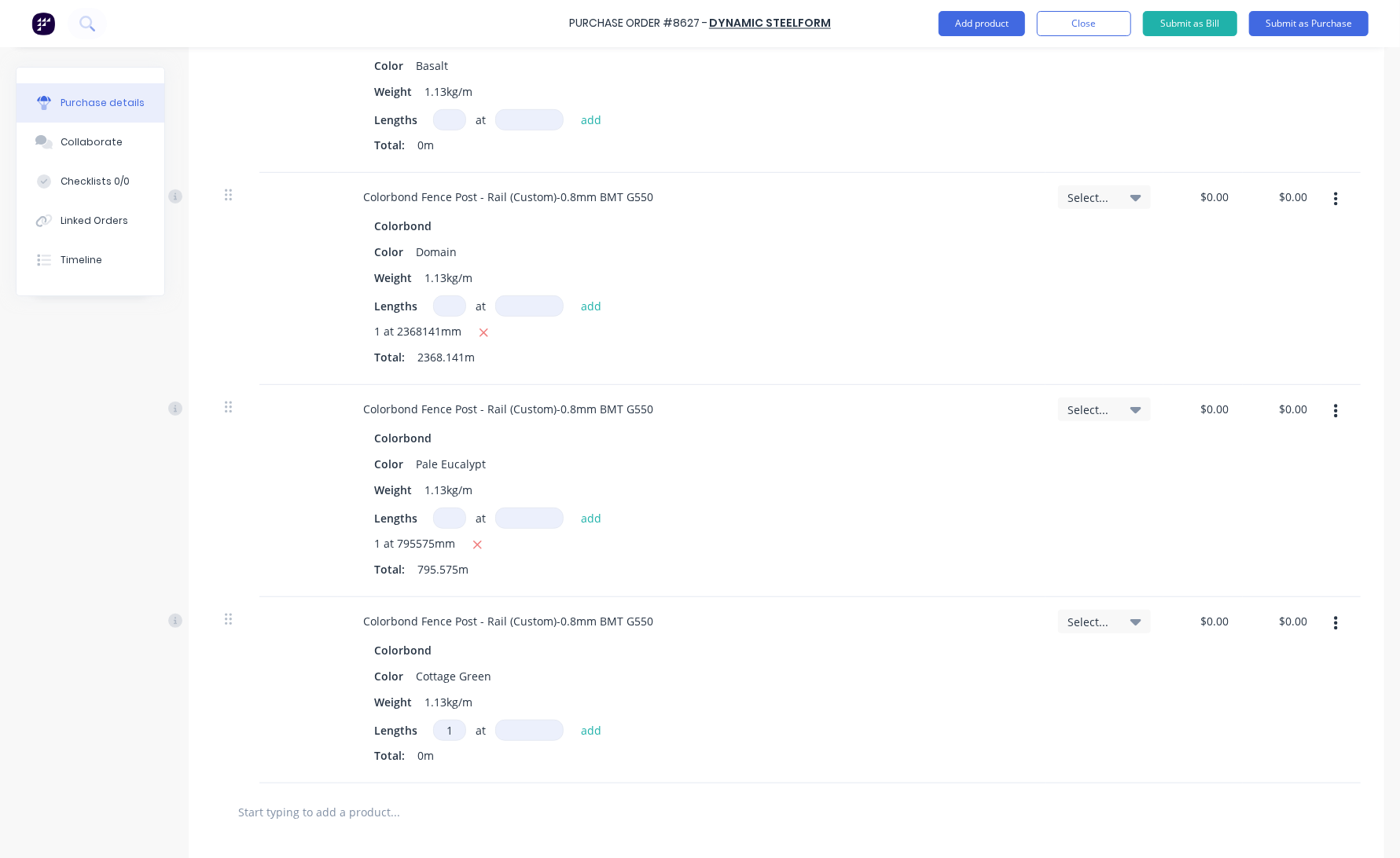
type textarea "x"
type input "8"
type textarea "x"
type input "88"
type textarea "x"
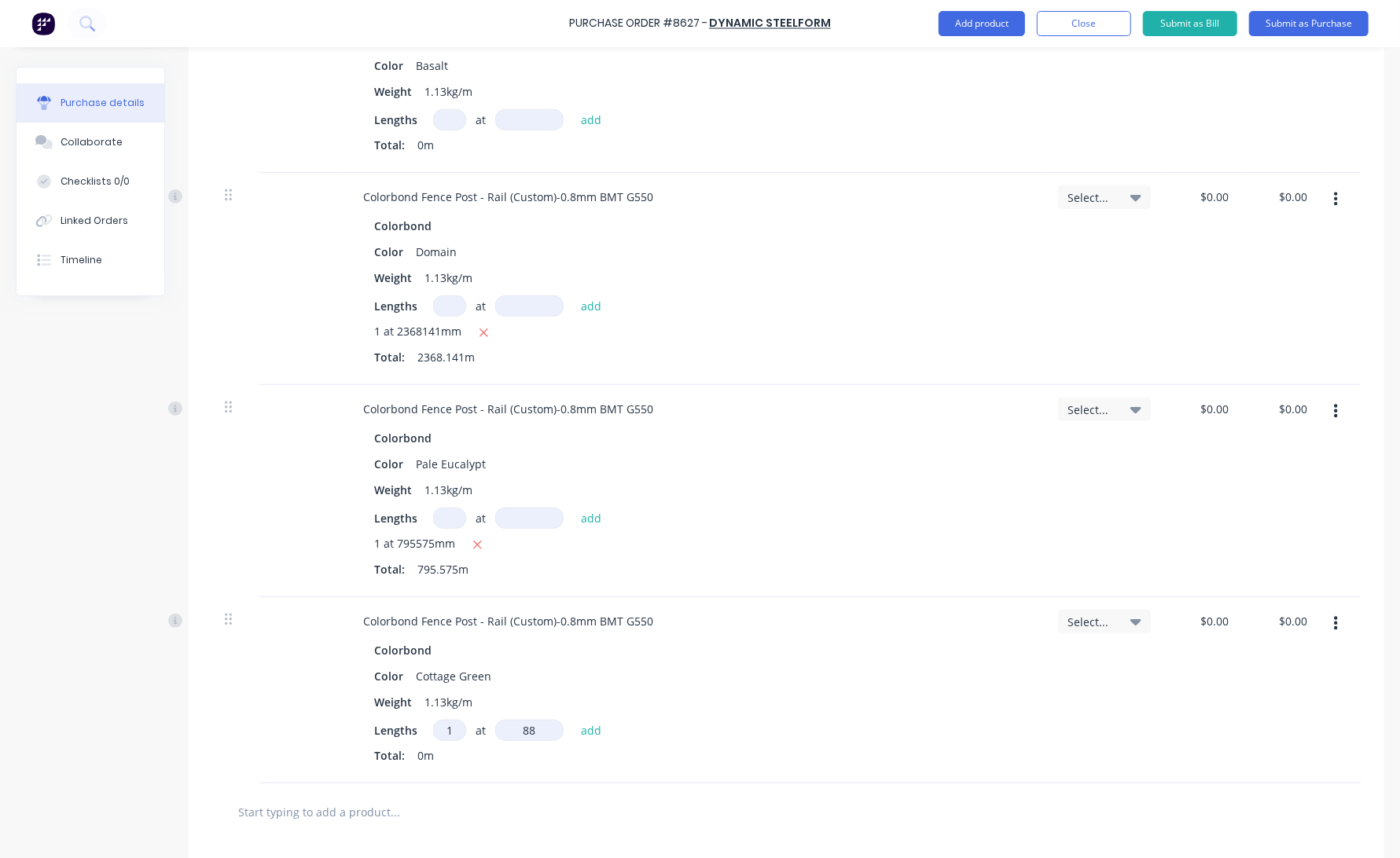
type input "880"
type textarea "x"
type input "8805"
type textarea "x"
type input "88053"
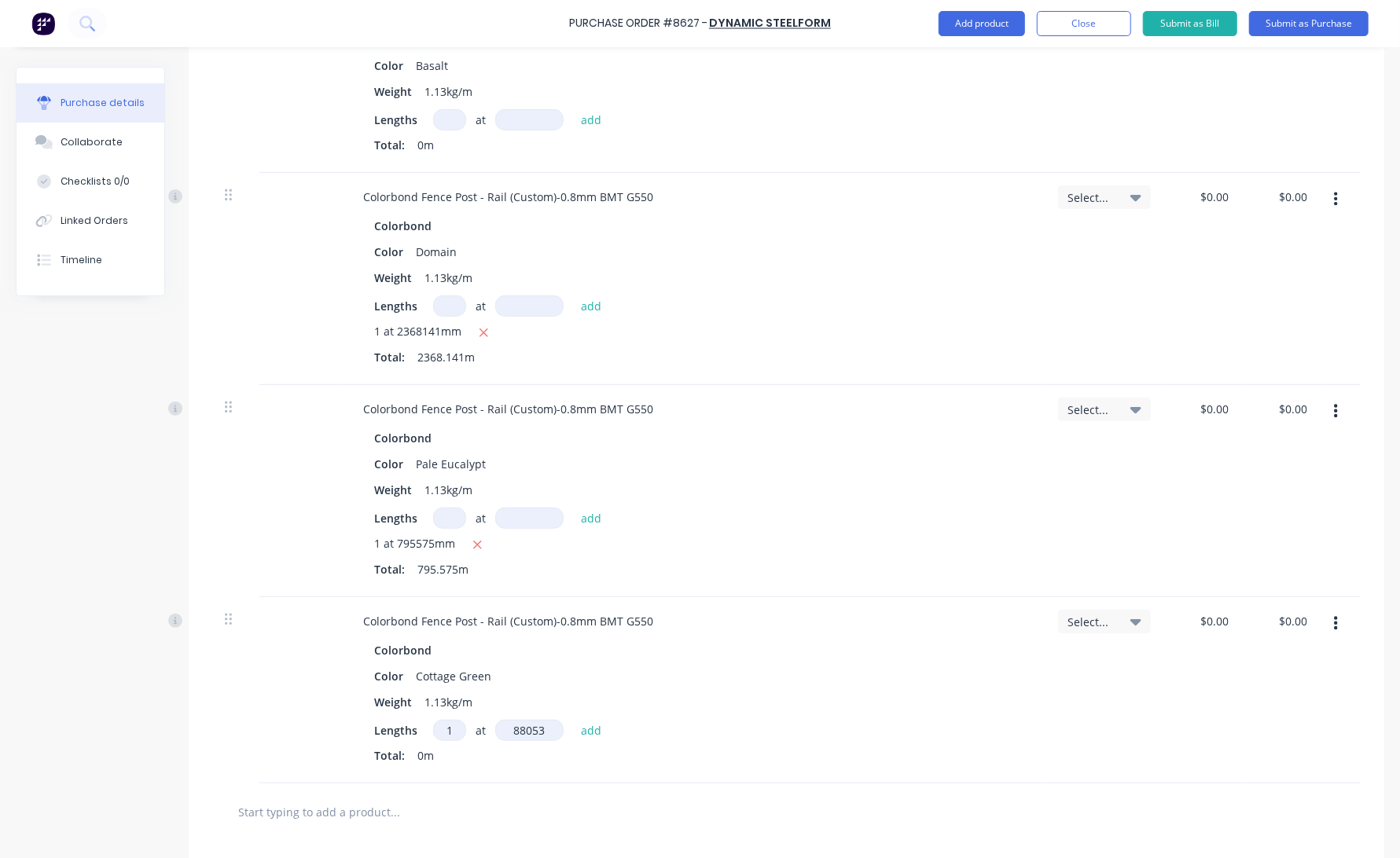
type textarea "x"
type input "880530"
type textarea "x"
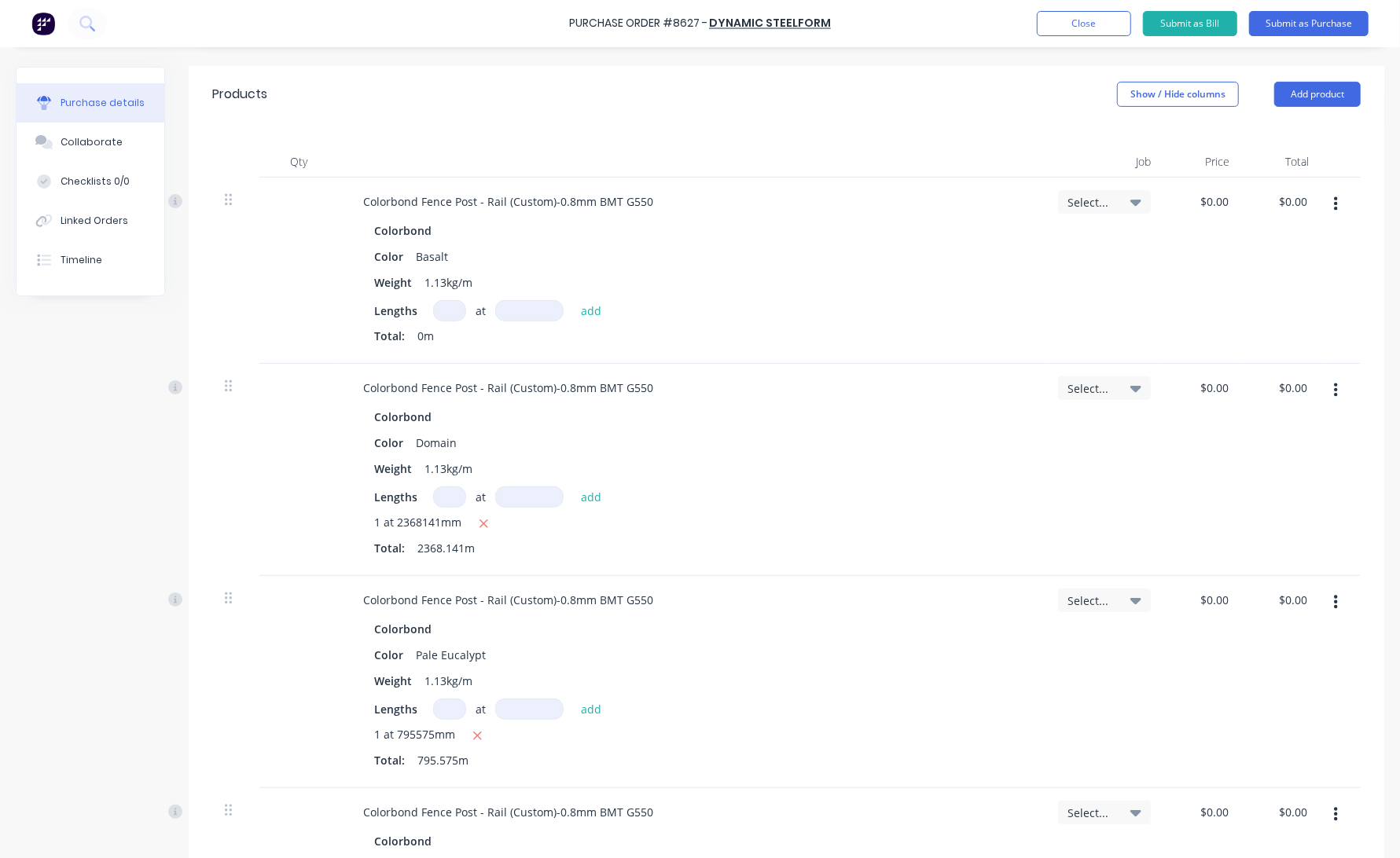
scroll to position [253, 0]
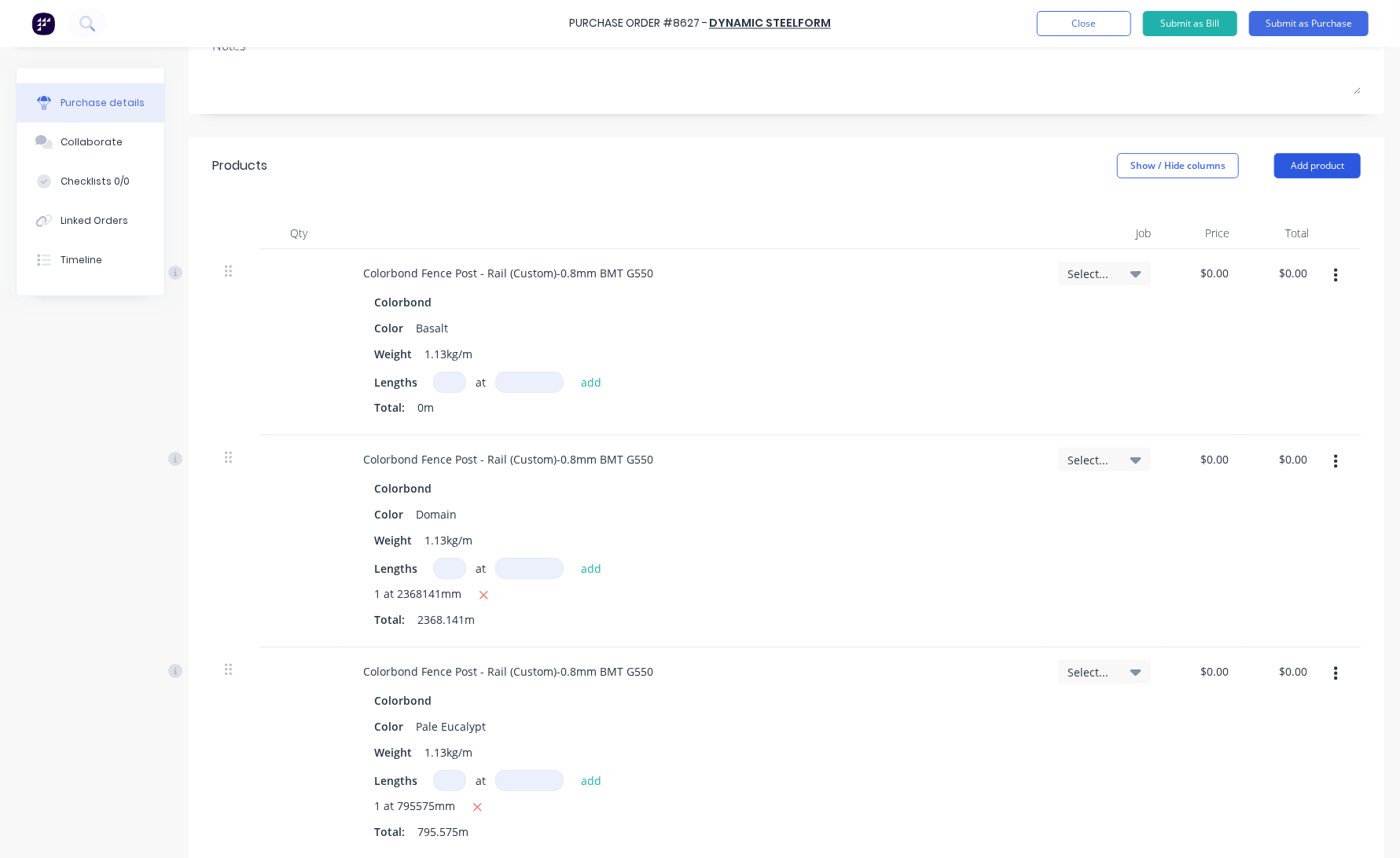
click at [1259, 160] on button "Add product" at bounding box center [1317, 166] width 86 height 25
click at [1259, 205] on div "Product catalogue" at bounding box center [1285, 206] width 121 height 23
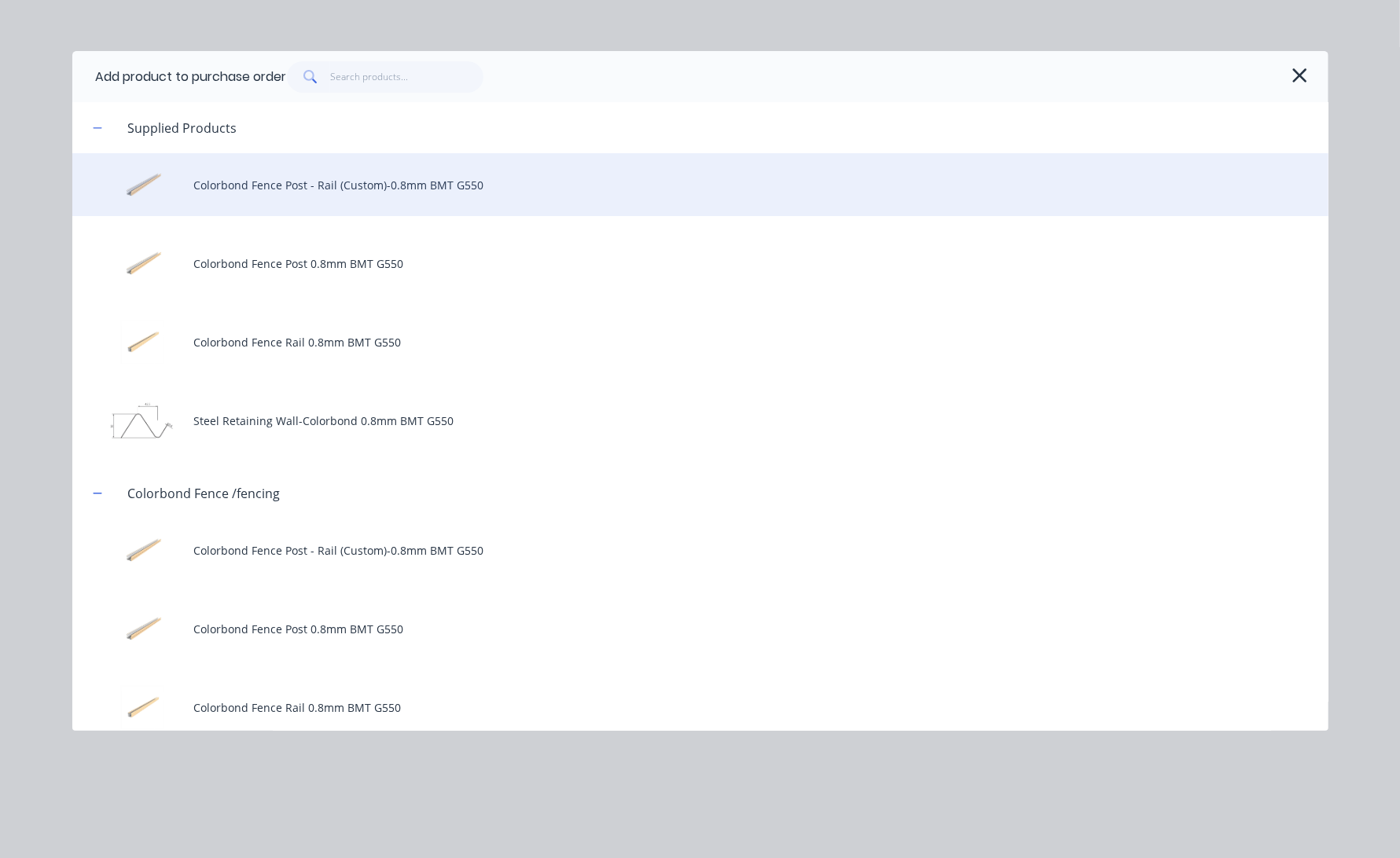
click at [336, 180] on div "Colorbond Fence Post - Rail (Custom)-0.8mm BMT G550" at bounding box center [700, 185] width 1256 height 63
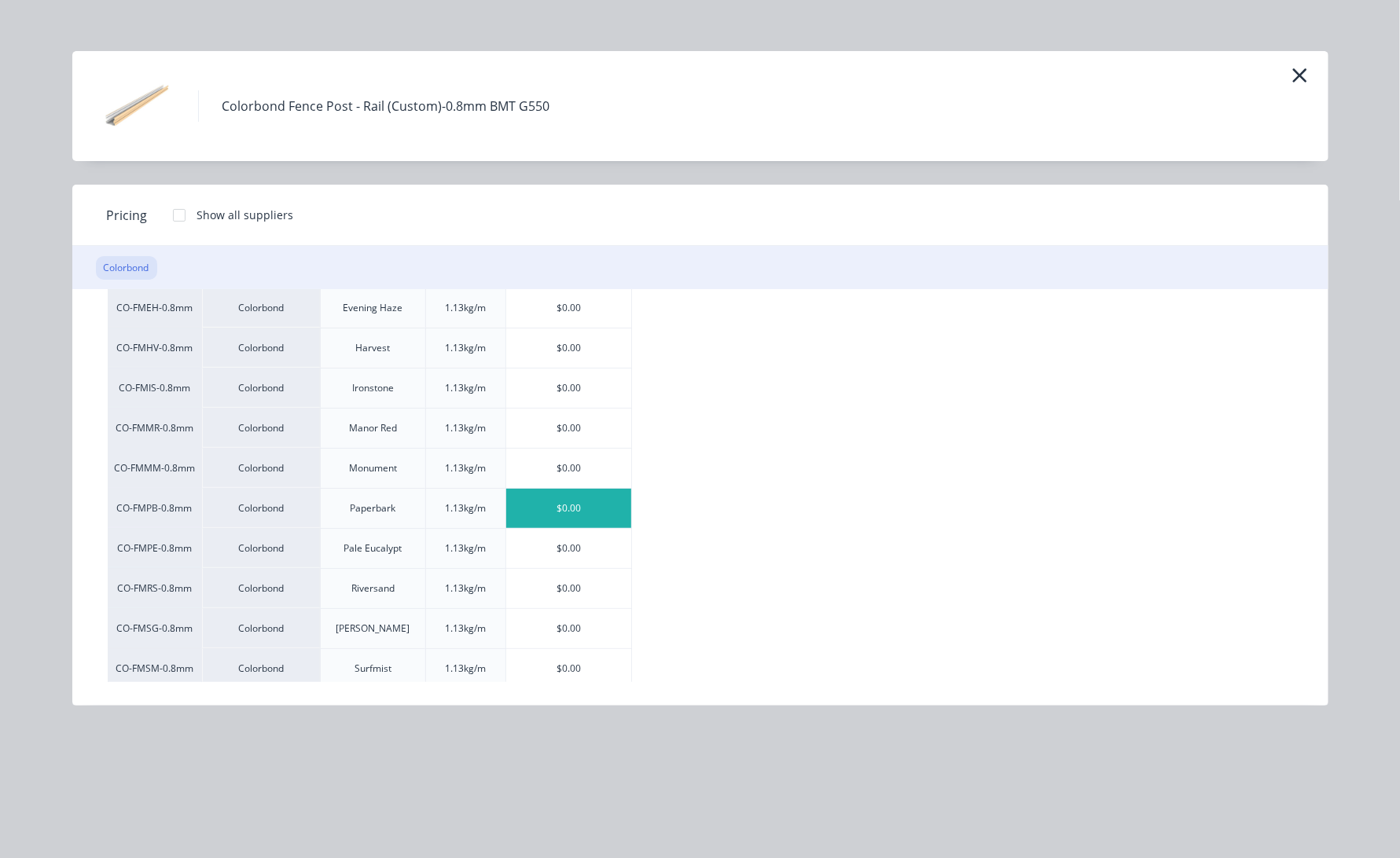
scroll to position [262, 0]
click at [585, 468] on div "$0.00" at bounding box center [568, 467] width 125 height 39
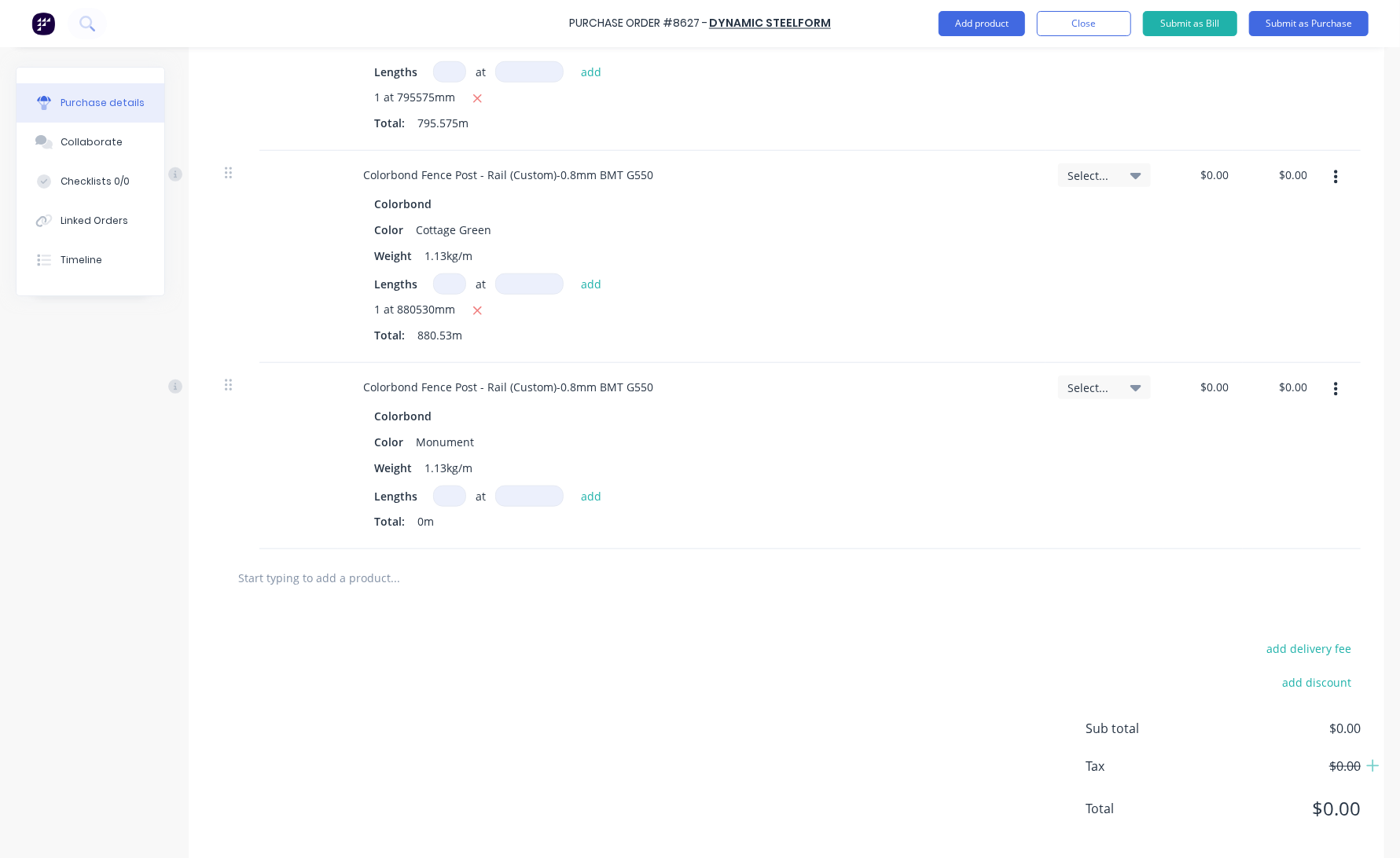
scroll to position [983, 0]
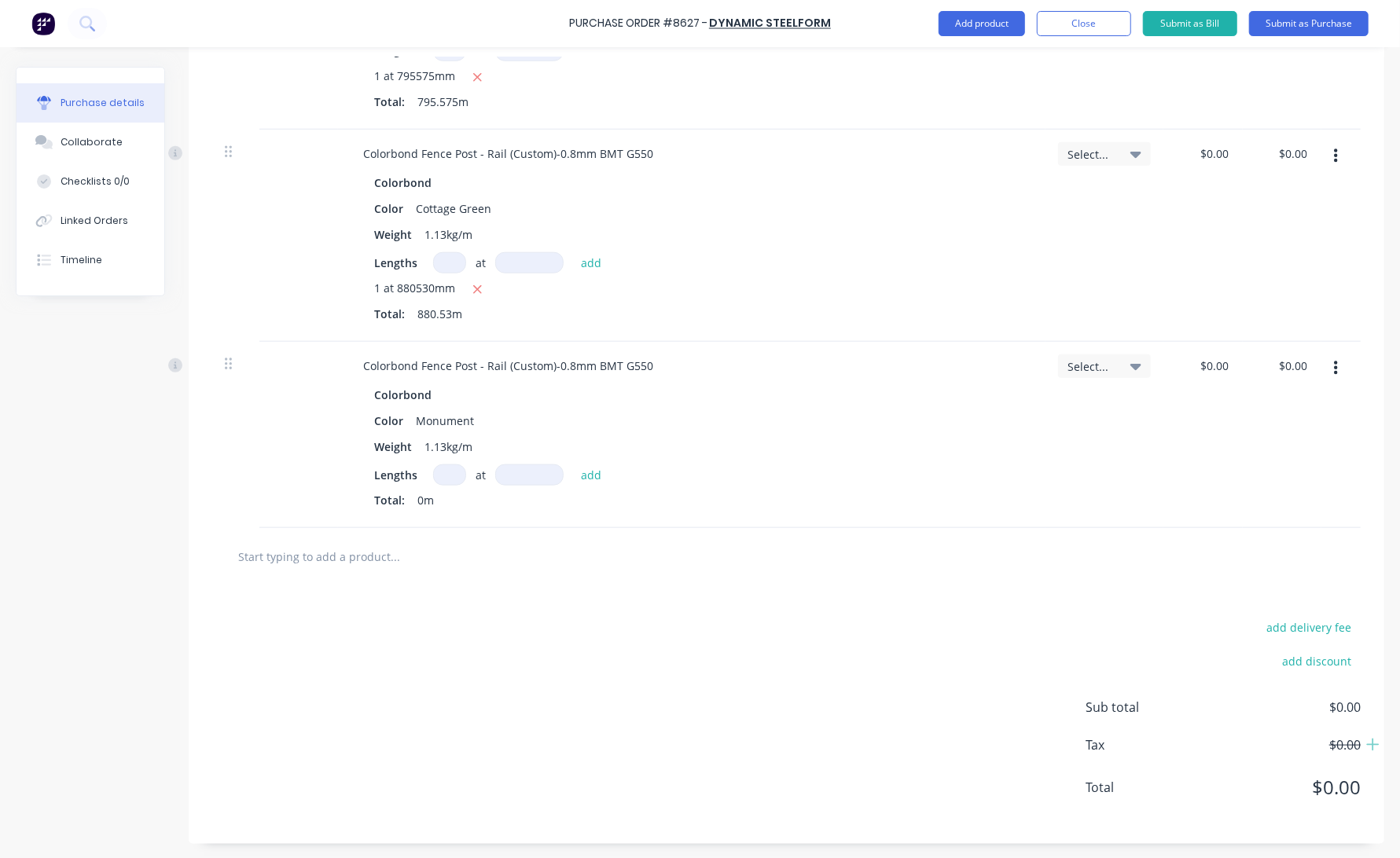
type textarea "x"
click at [443, 472] on input at bounding box center [450, 475] width 33 height 21
type input "1"
type textarea "x"
type input "1"
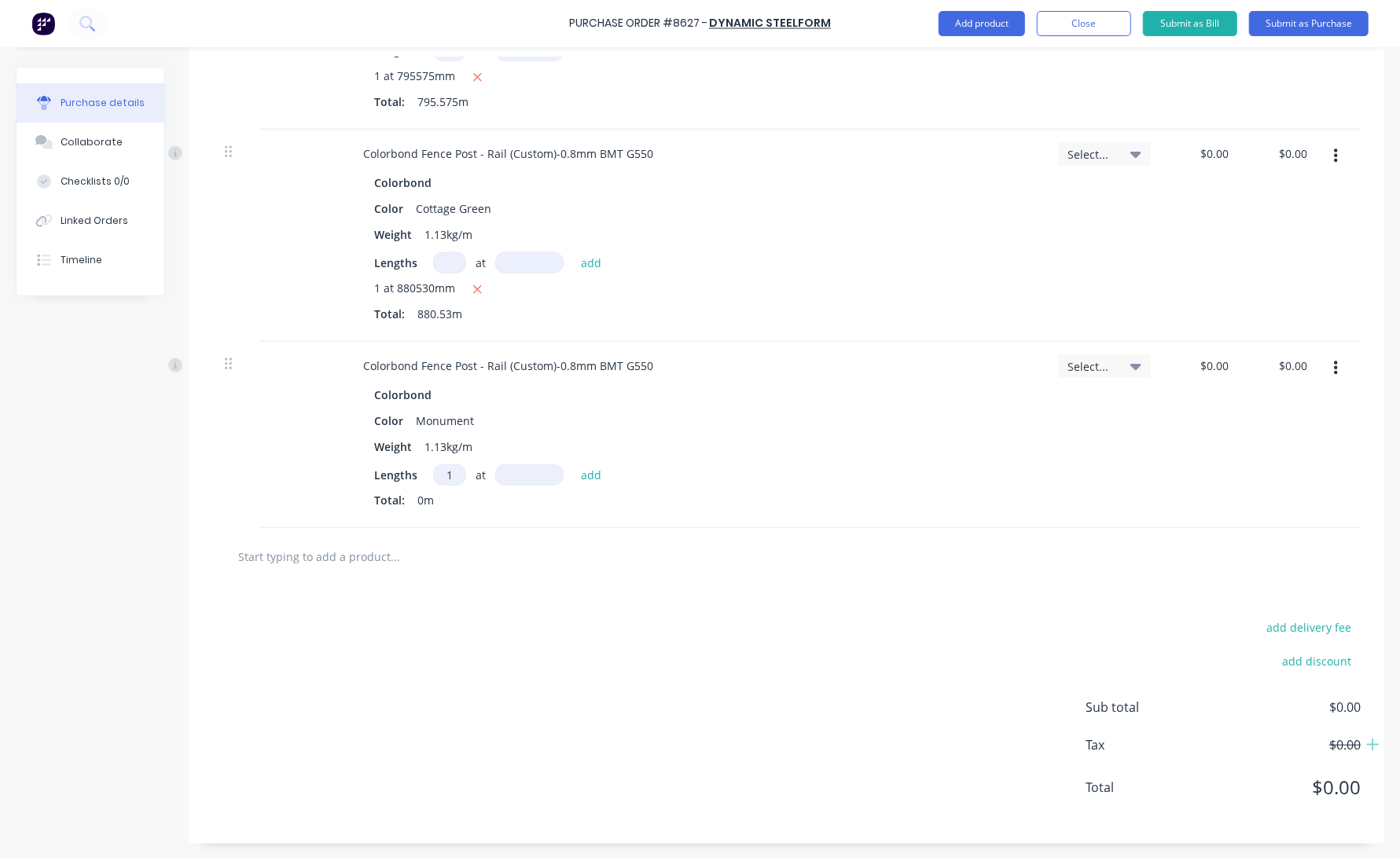
type textarea "x"
type input "1"
type textarea "x"
type input "16"
type textarea "x"
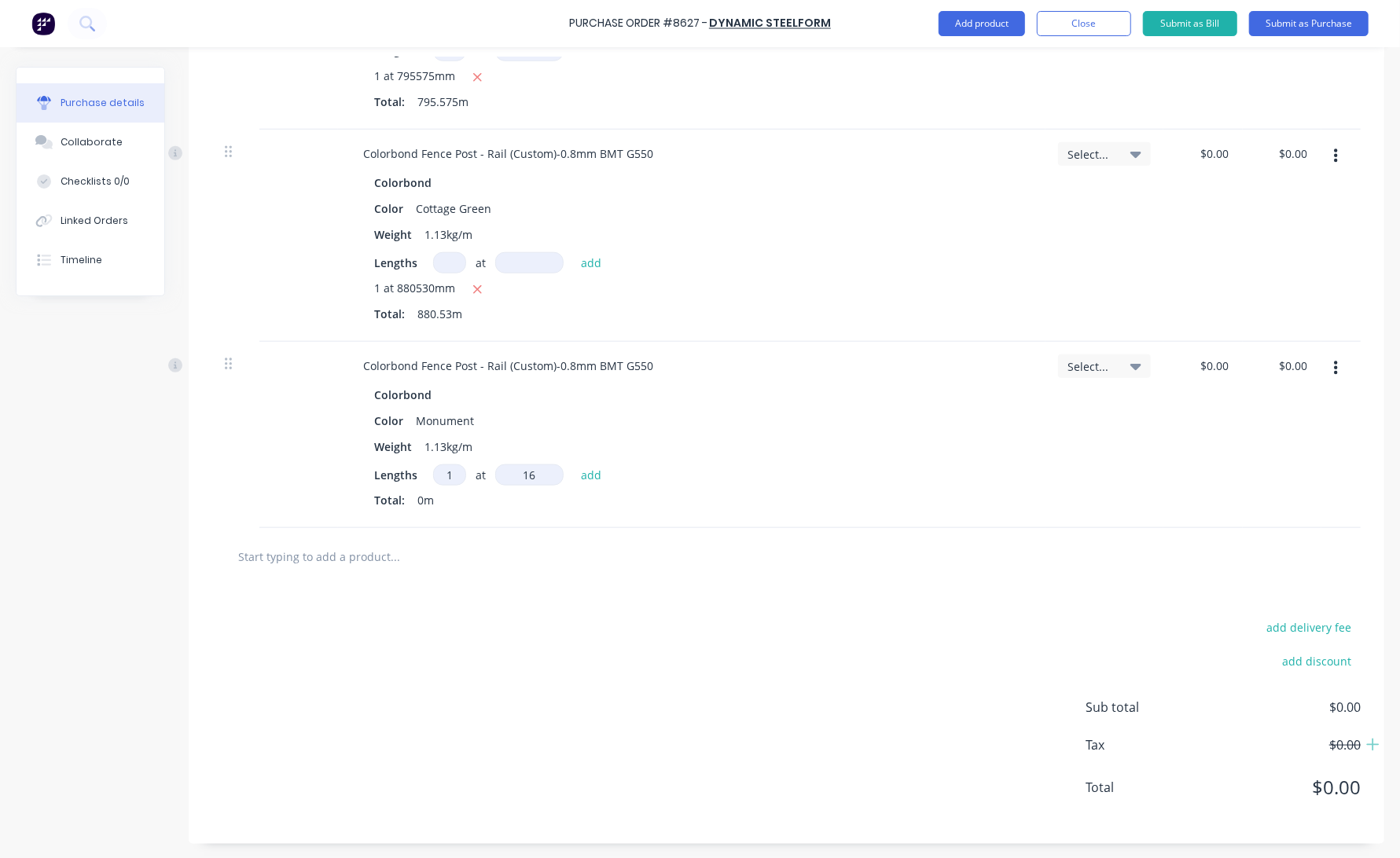
type input "168"
type textarea "x"
type input "1687"
type textarea "x"
type input "16876"
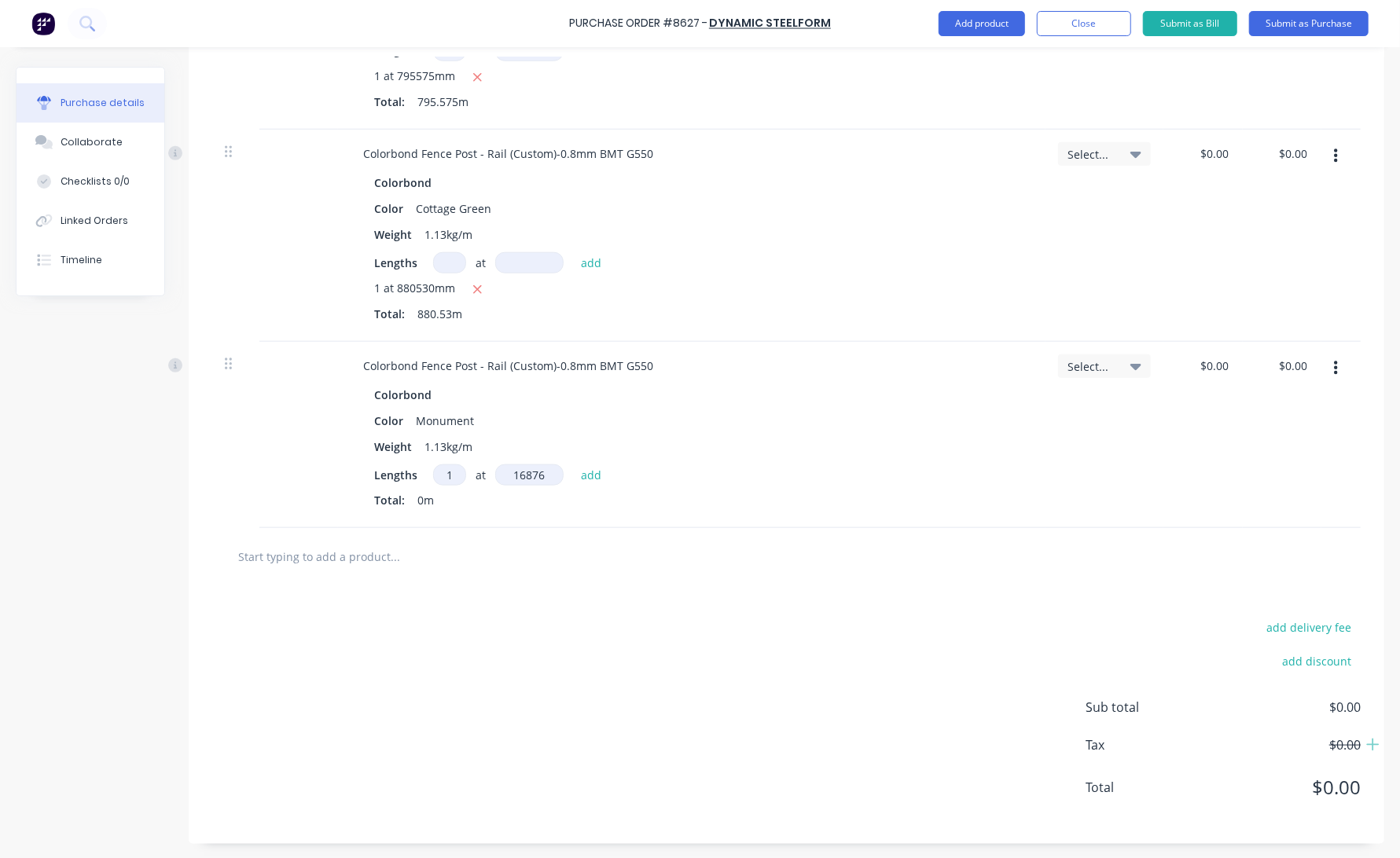
type textarea "x"
type input "168761"
type textarea "x"
type input "1687610"
type textarea "x"
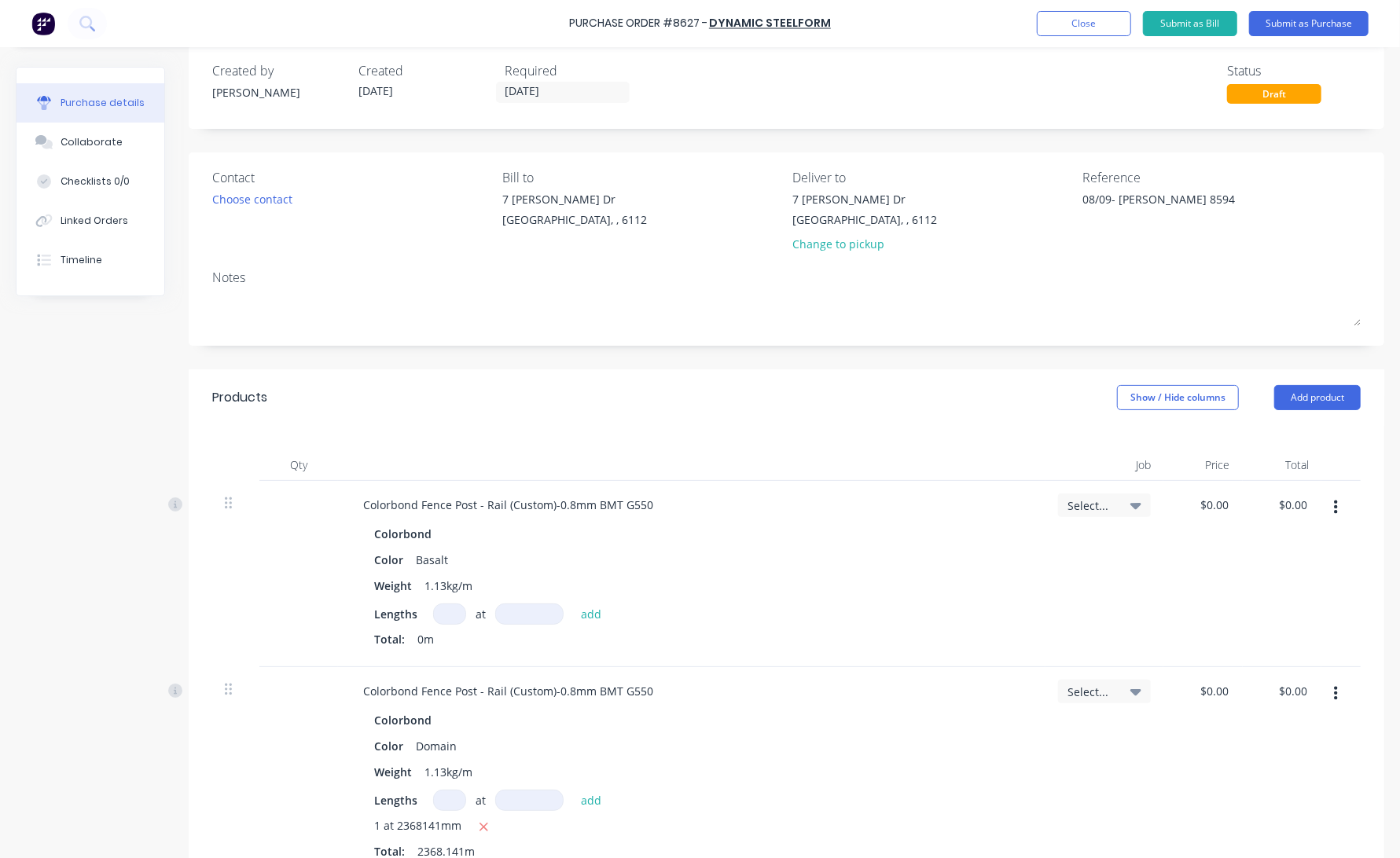
scroll to position [0, 0]
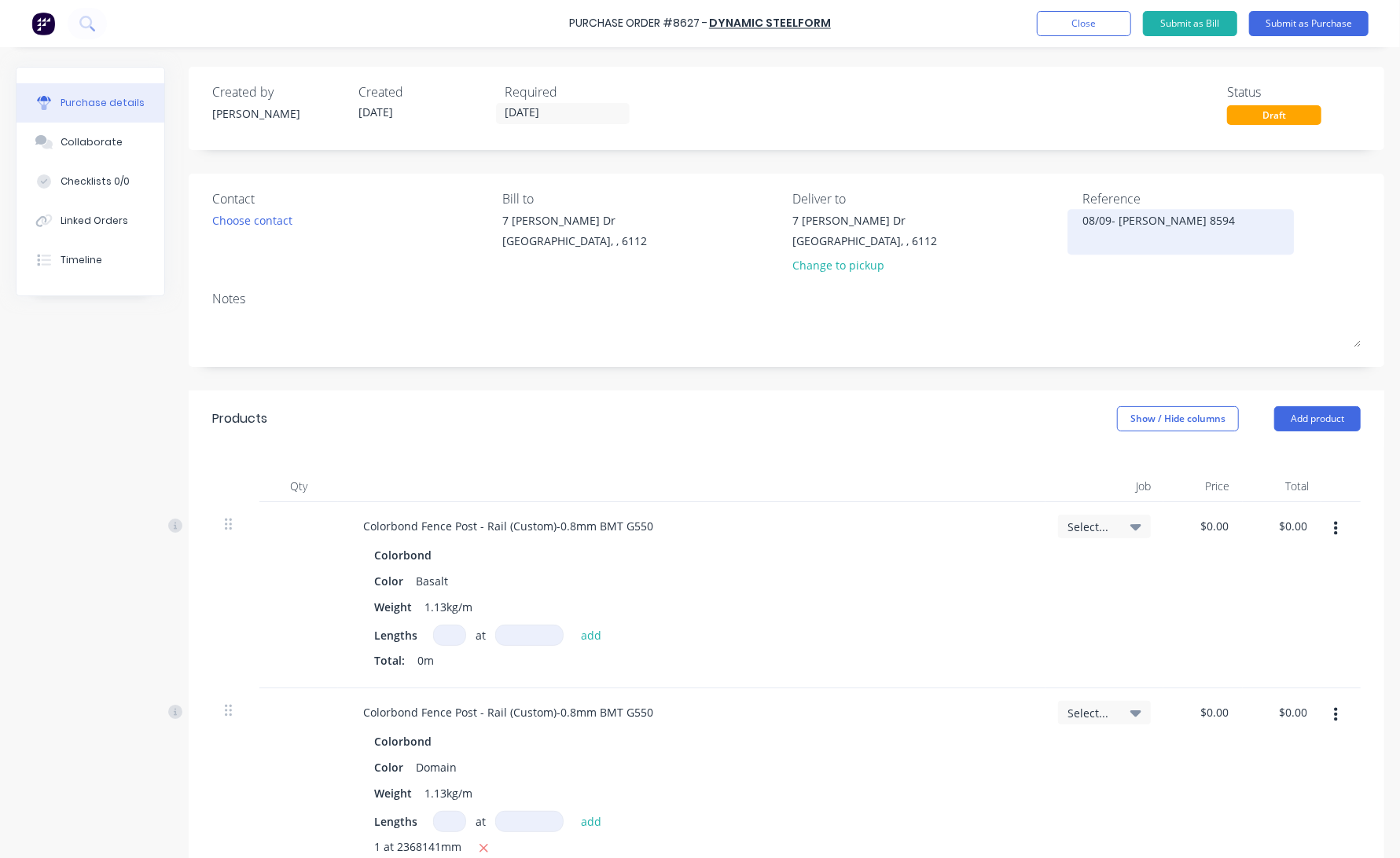
click at [1194, 218] on textarea "08/09- [PERSON_NAME] 8594" at bounding box center [1180, 230] width 196 height 35
type textarea "08/09- [PERSON_NAME] 8594 0.8 fence post"
type textarea "x"
type textarea "08/09- [PERSON_NAME] 8594 0.8 fence post c"
type textarea "x"
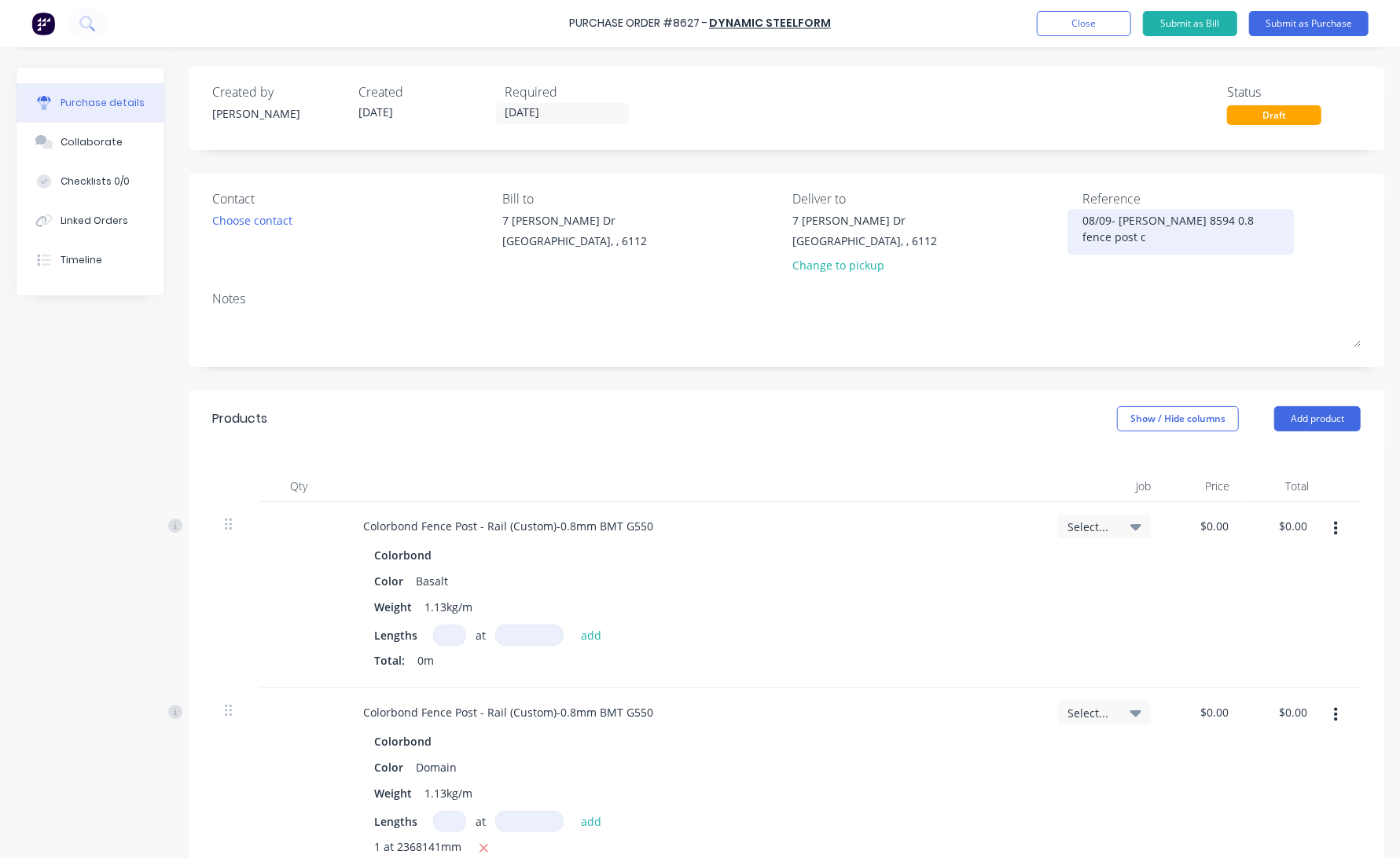
type textarea "08/09- [PERSON_NAME] 8594 0.8 fence post co"
type textarea "x"
type textarea "08/09- [PERSON_NAME] 8594 0.8 fence post coi"
type textarea "x"
type textarea "08/09- [PERSON_NAME] 8594 0.8 fence post coil"
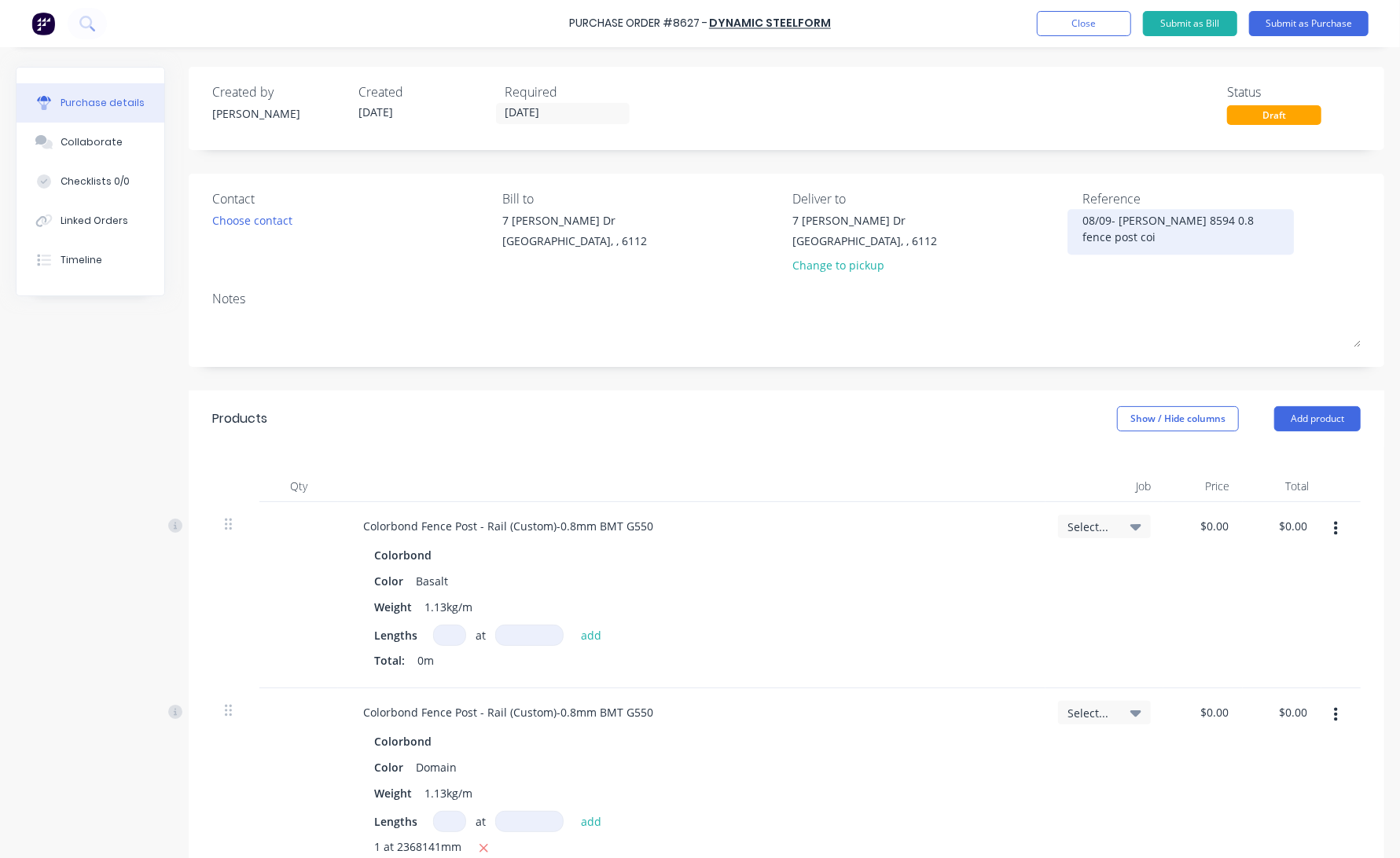
type textarea "x"
type textarea "08/09- [PERSON_NAME] 8594 0.8 fence post coils"
type textarea "x"
type textarea "08/09- [PERSON_NAME] 8594 0.8 fence post coils"
click at [1259, 19] on button "Submit as Purchase" at bounding box center [1307, 23] width 119 height 25
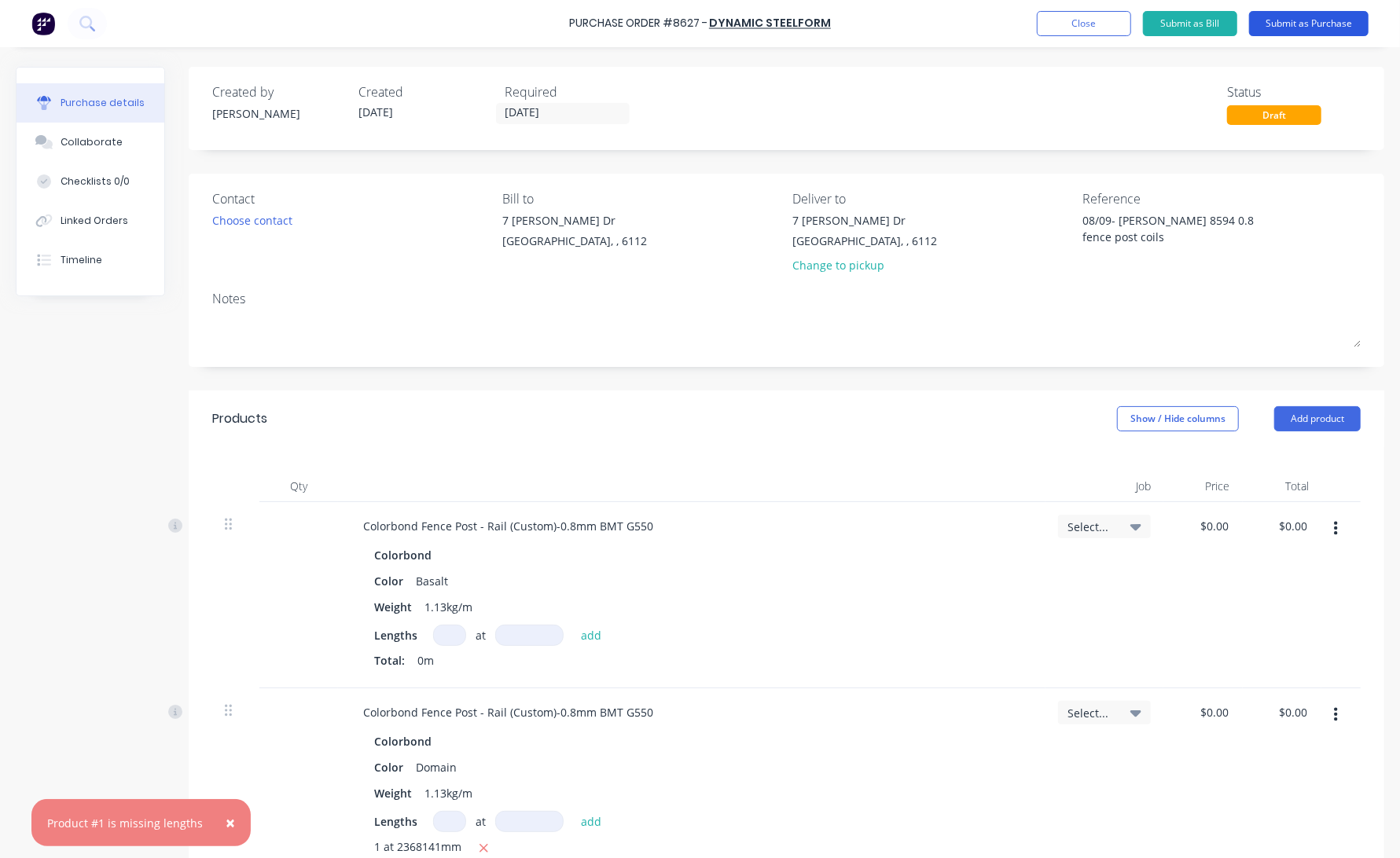
click at [1259, 28] on button "Submit as Purchase" at bounding box center [1307, 23] width 119 height 25
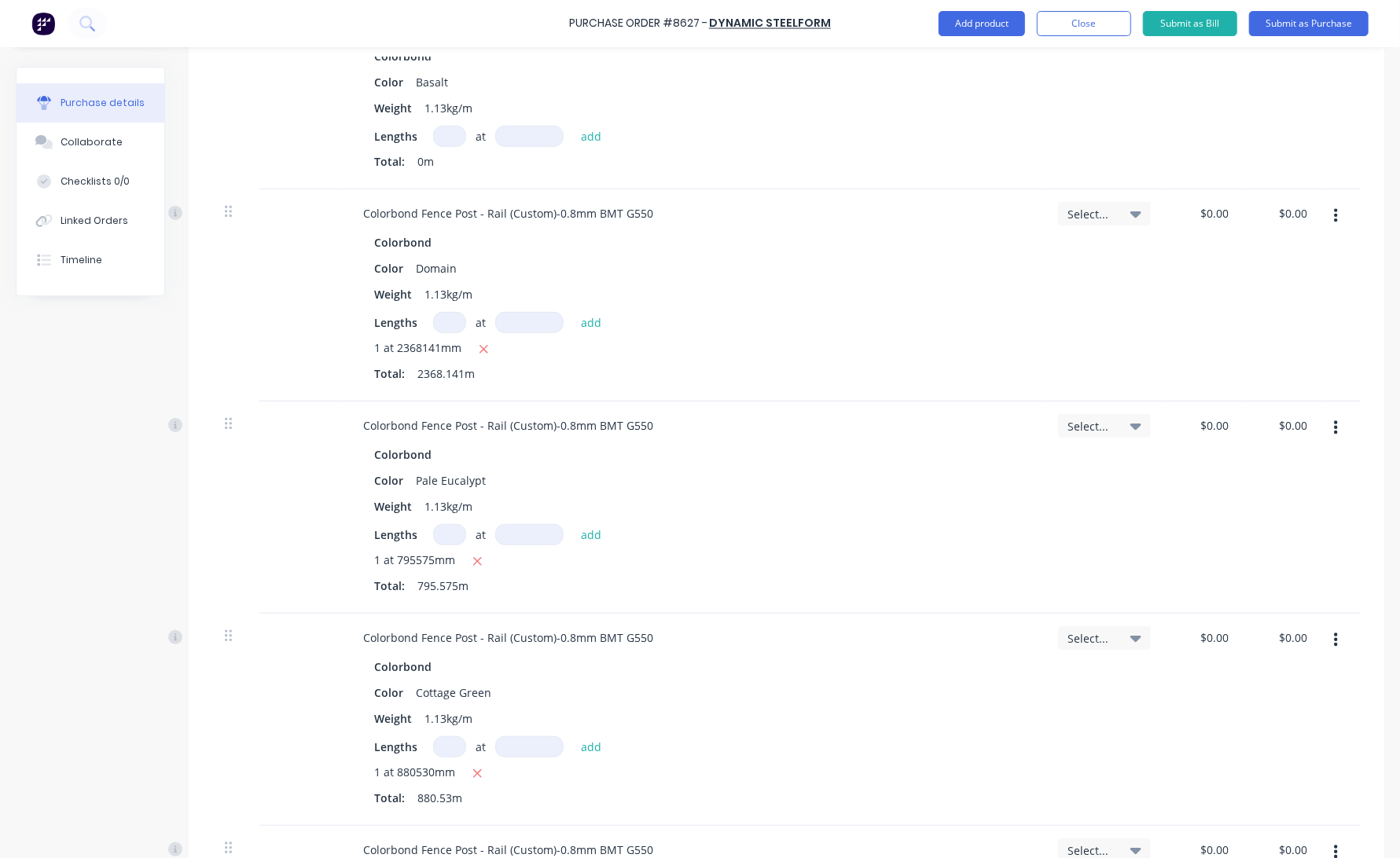
scroll to position [436, 0]
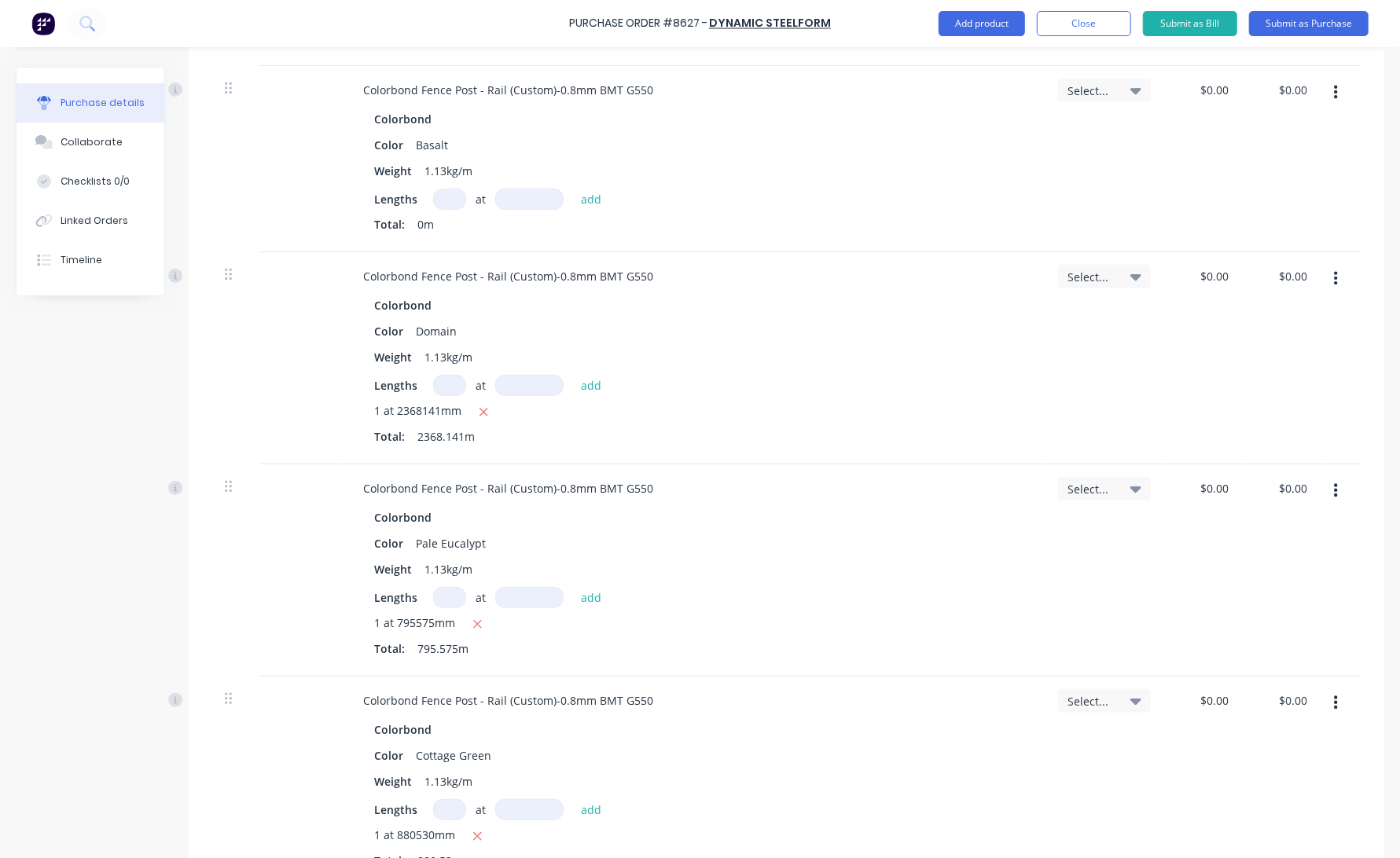
type textarea "x"
click at [456, 201] on input at bounding box center [450, 199] width 33 height 21
type input "1"
type textarea "x"
type input "1"
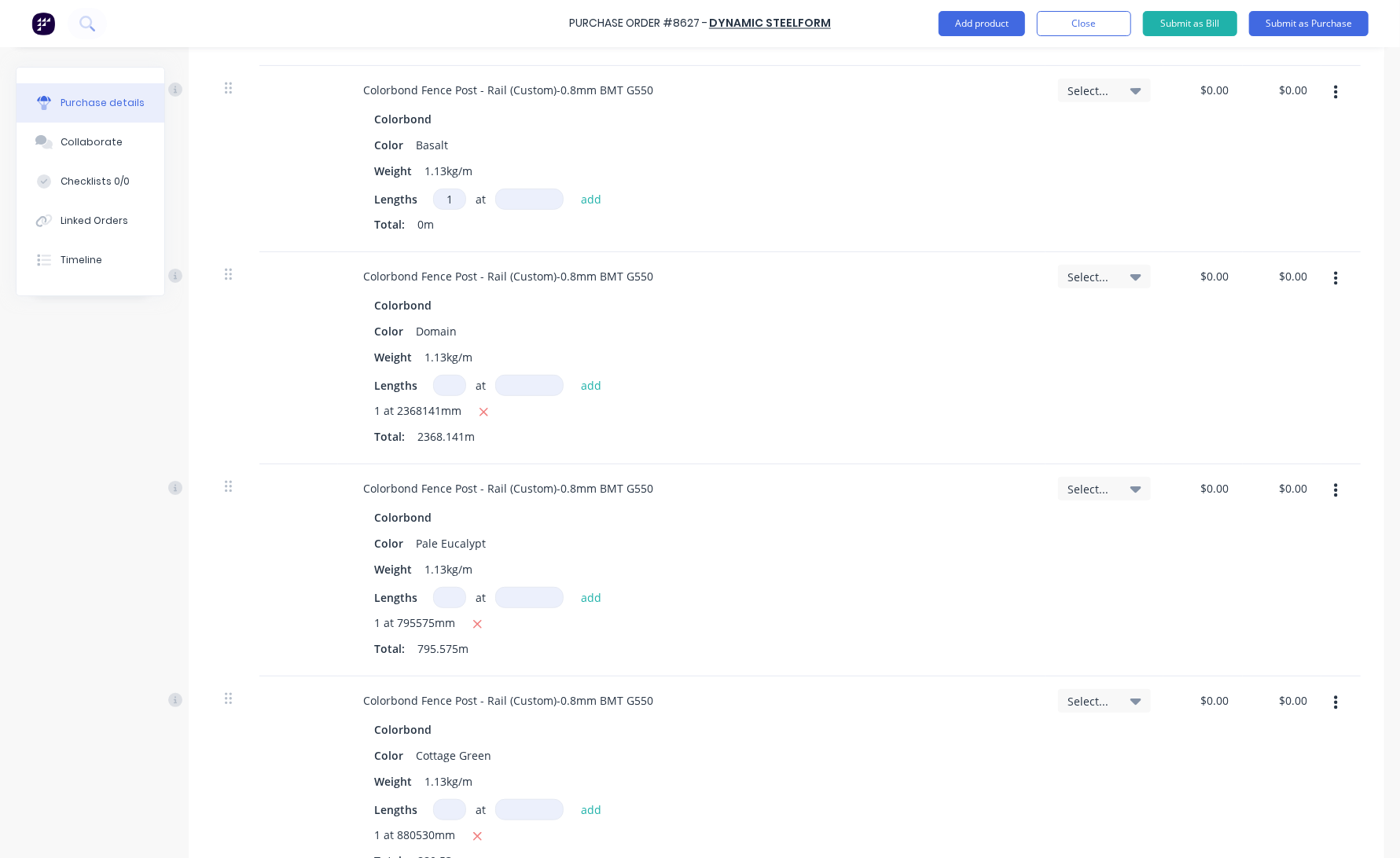
type input "2"
type textarea "x"
type input "24"
type textarea "x"
type input "245"
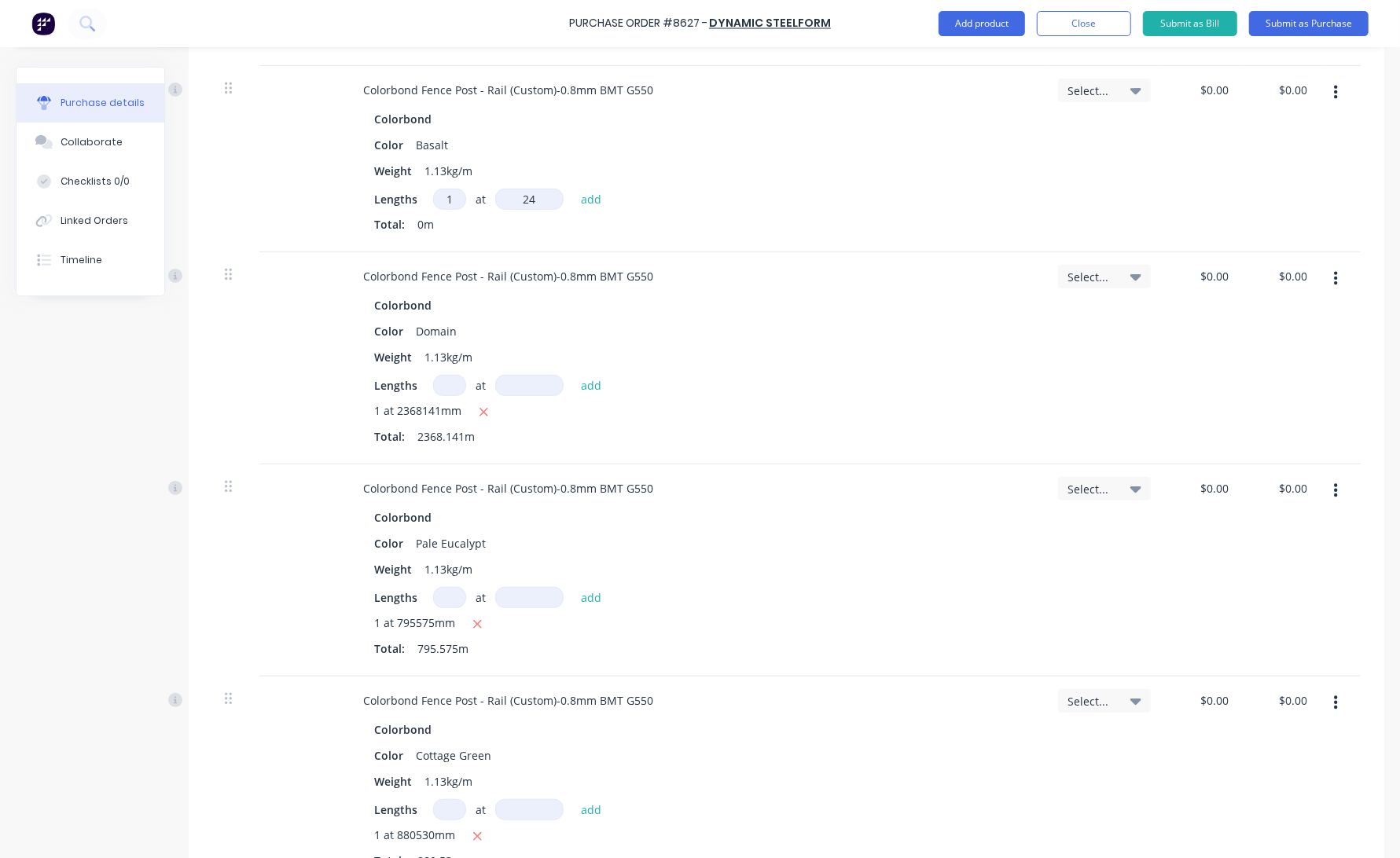
type textarea "x"
type input "2455"
type textarea "x"
type input "24557"
type textarea "x"
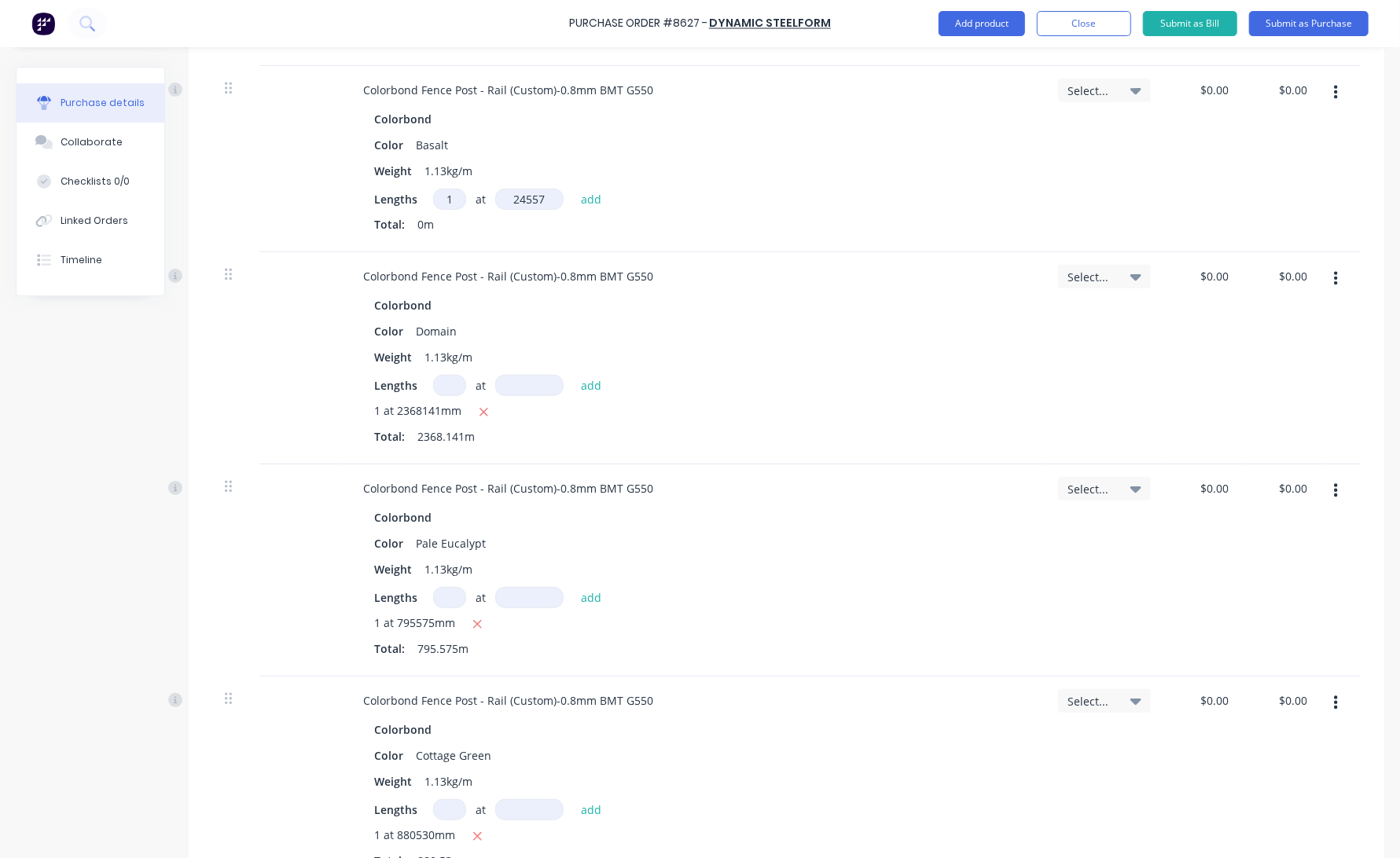
type input "245575"
type textarea "x"
type input "2455752"
type textarea "x"
type input "2455752"
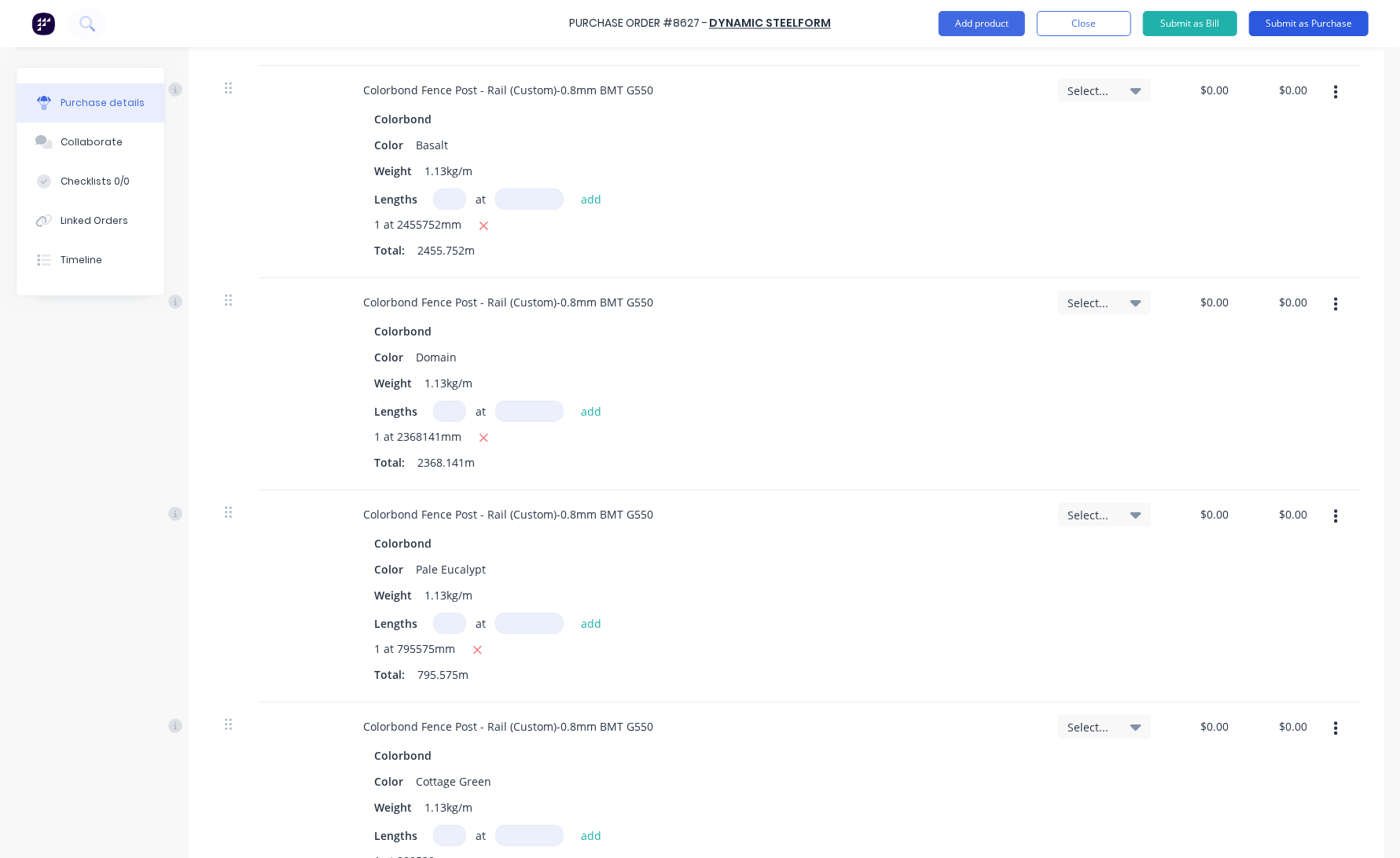
click at [1259, 29] on button "Submit as Purchase" at bounding box center [1307, 23] width 119 height 25
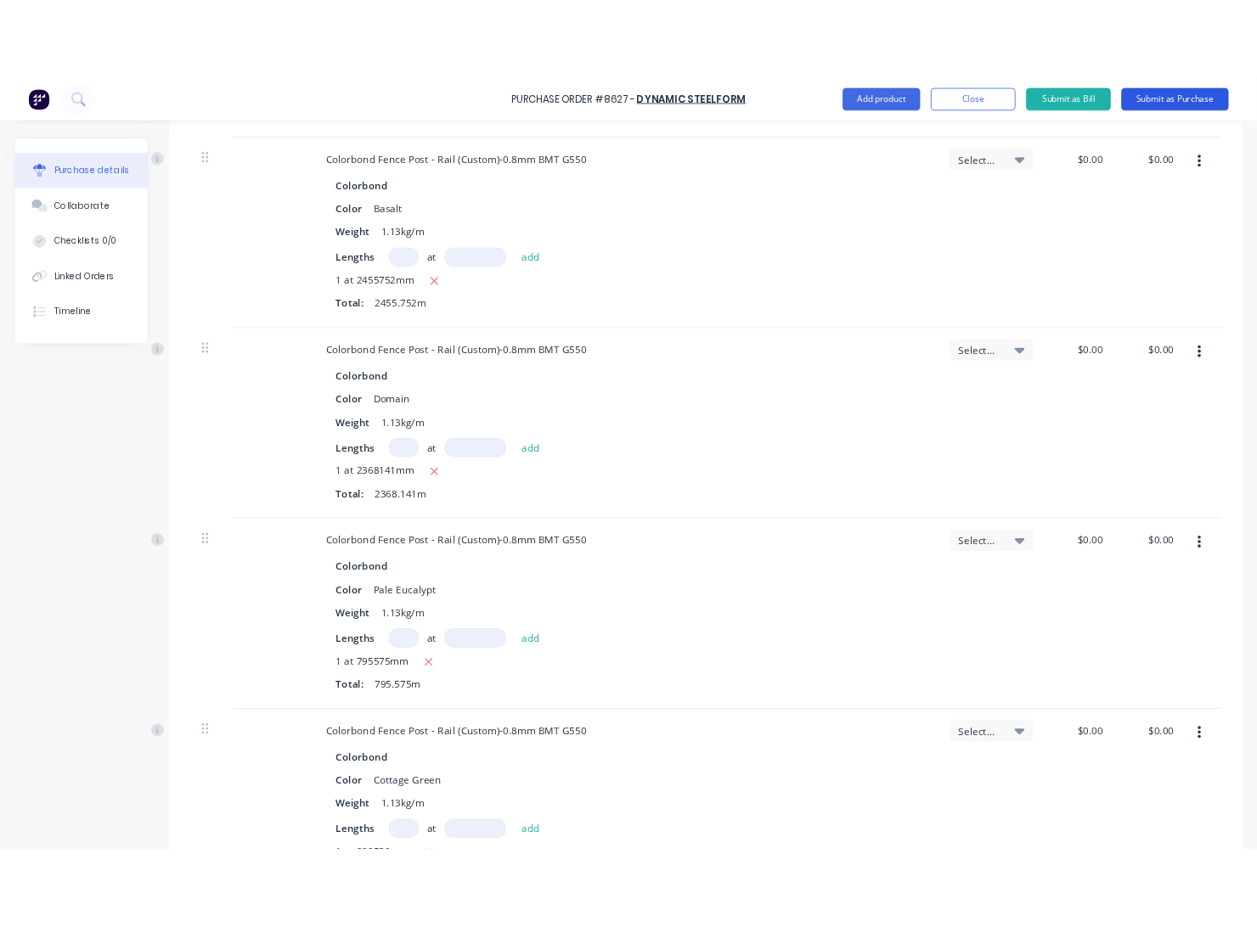
scroll to position [0, 0]
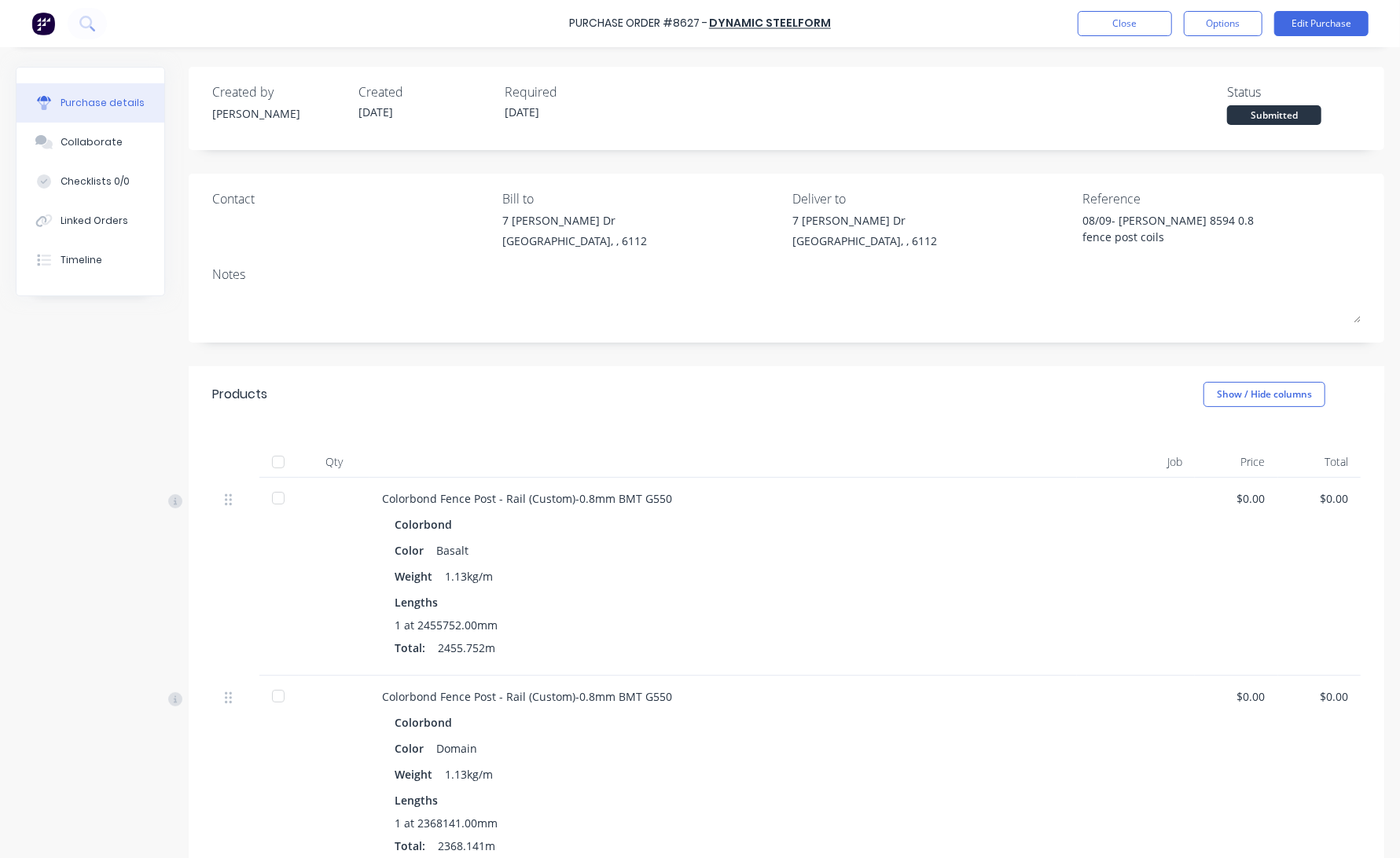
click at [279, 457] on div at bounding box center [279, 462] width 31 height 31
type textarea "x"
click at [1134, 12] on button "Close" at bounding box center [1124, 23] width 94 height 25
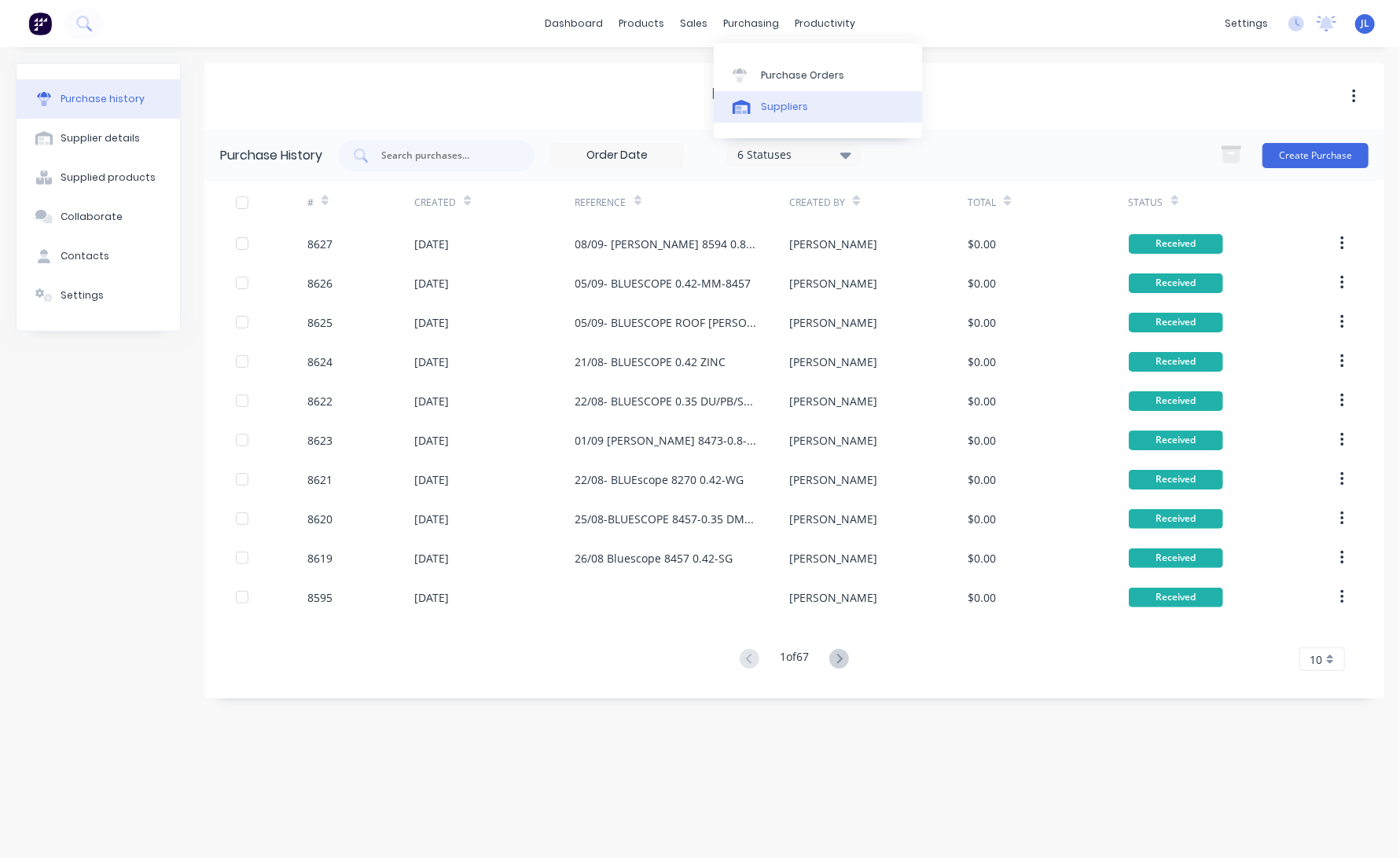
click at [782, 106] on div "Suppliers" at bounding box center [784, 106] width 47 height 14
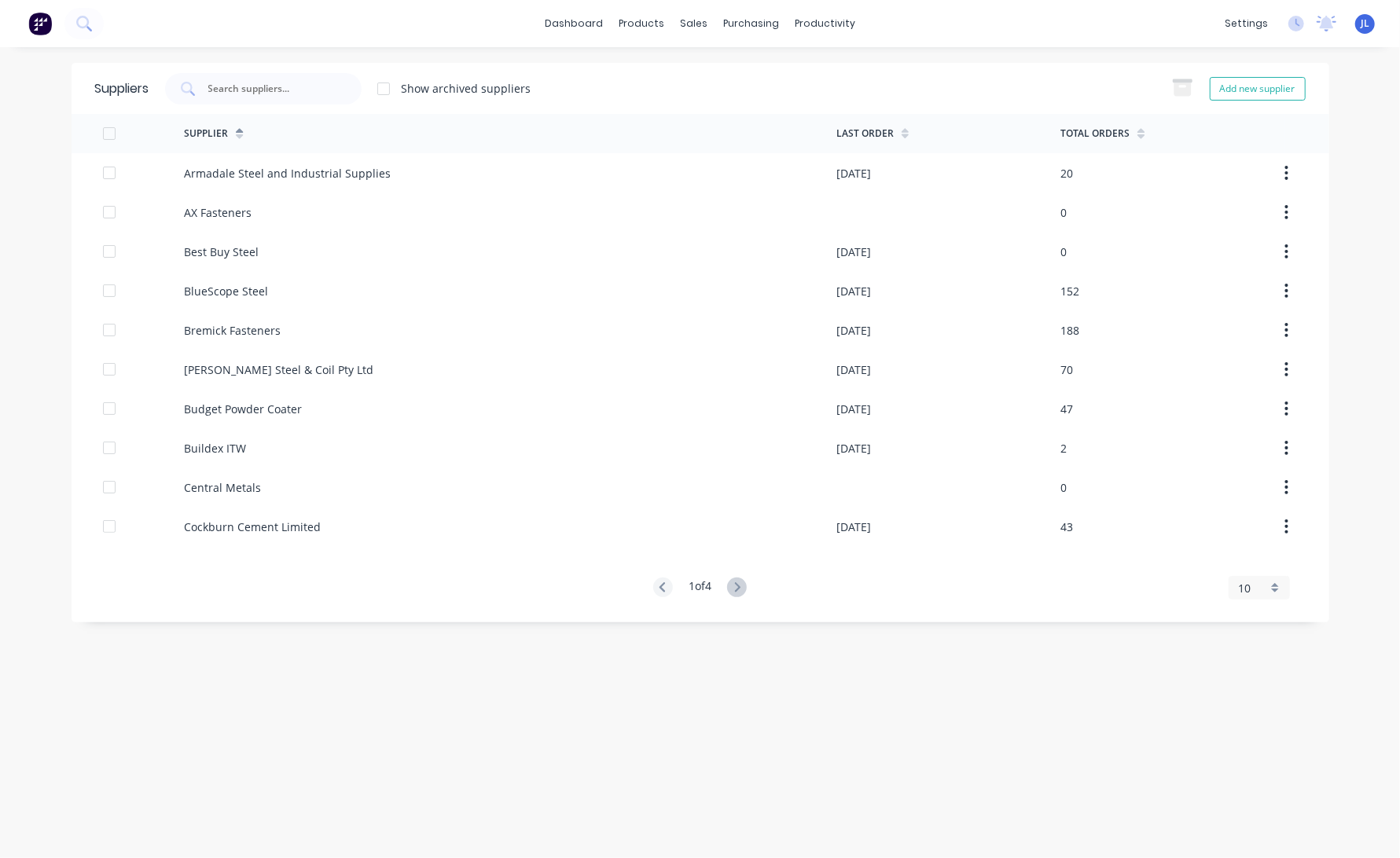
click at [378, 86] on div at bounding box center [383, 89] width 31 height 31
click at [383, 87] on div at bounding box center [383, 89] width 31 height 31
click at [282, 90] on input "text" at bounding box center [271, 88] width 130 height 16
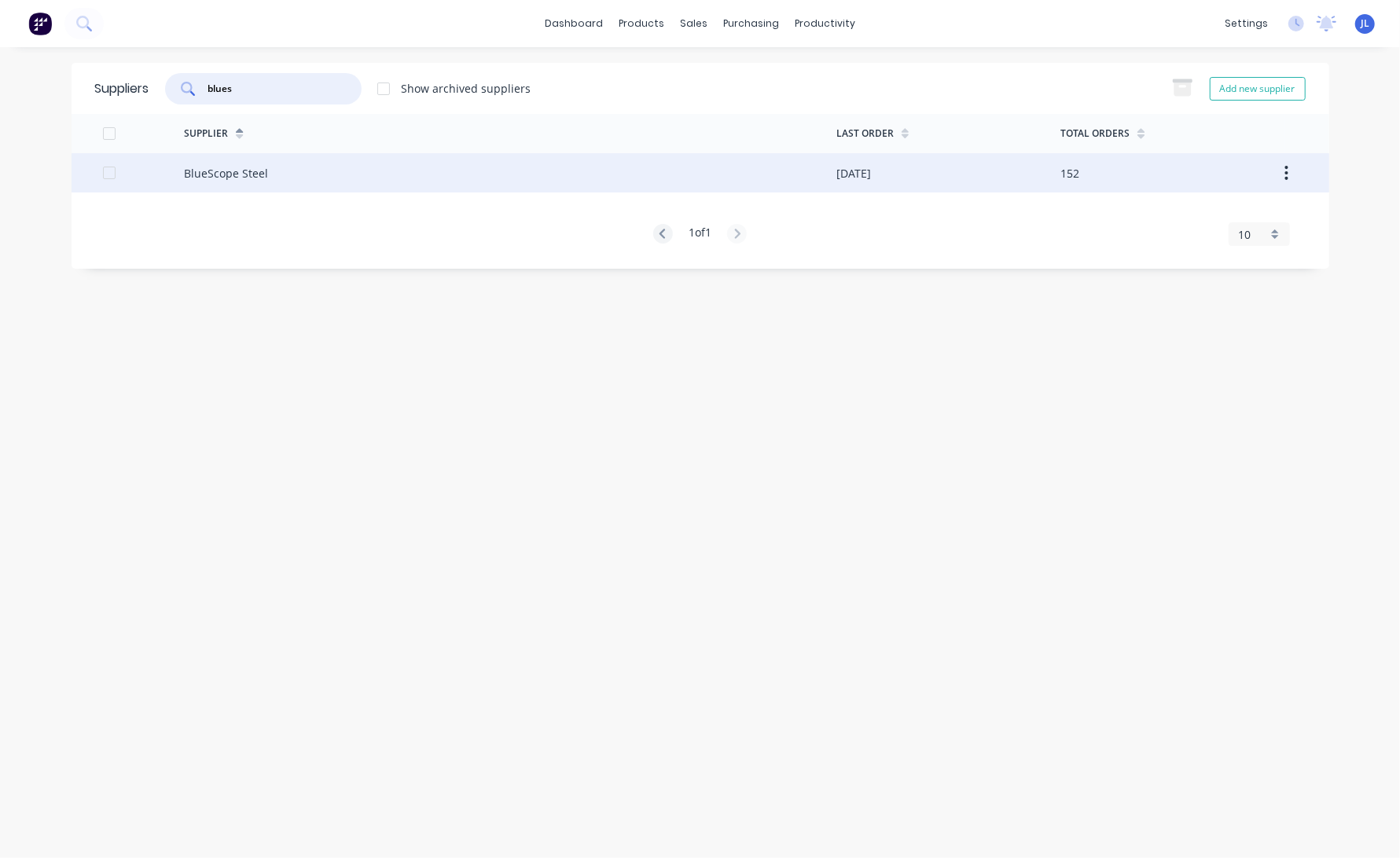
type input "blues"
click at [281, 172] on div "BlueScope Steel" at bounding box center [510, 173] width 652 height 39
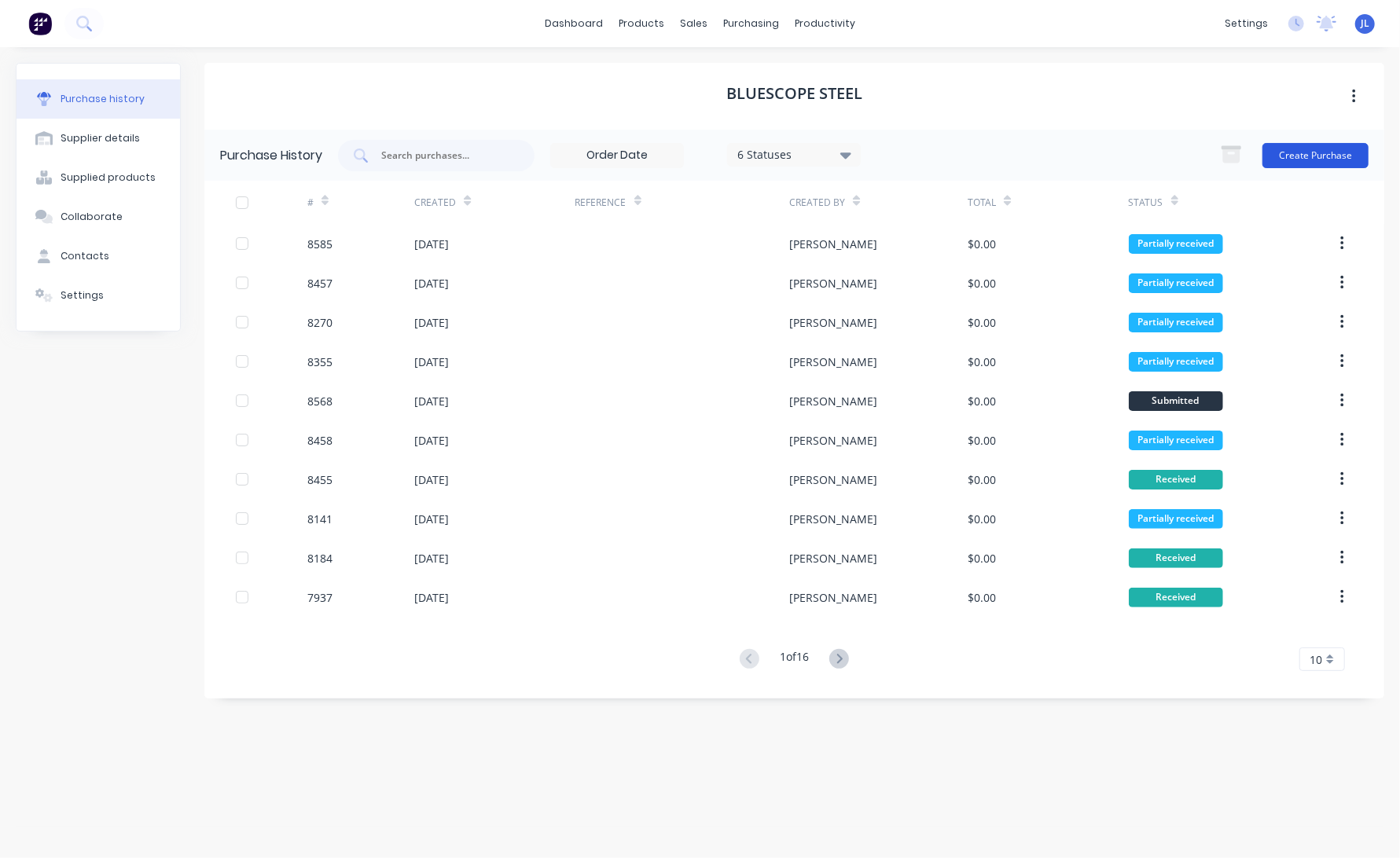
click at [1259, 152] on button "Create Purchase" at bounding box center [1315, 155] width 106 height 25
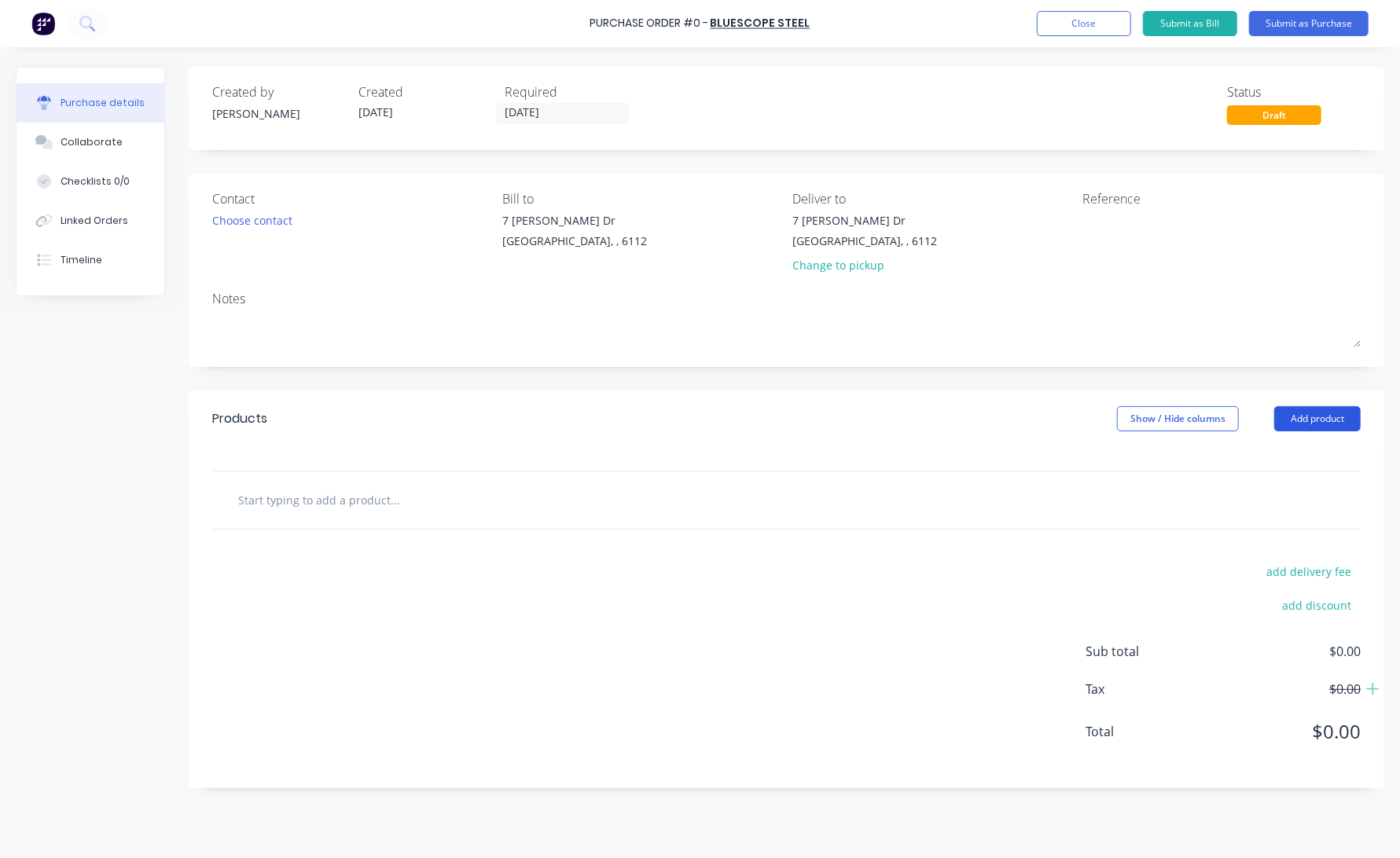
click at [1259, 421] on button "Add product" at bounding box center [1317, 418] width 86 height 25
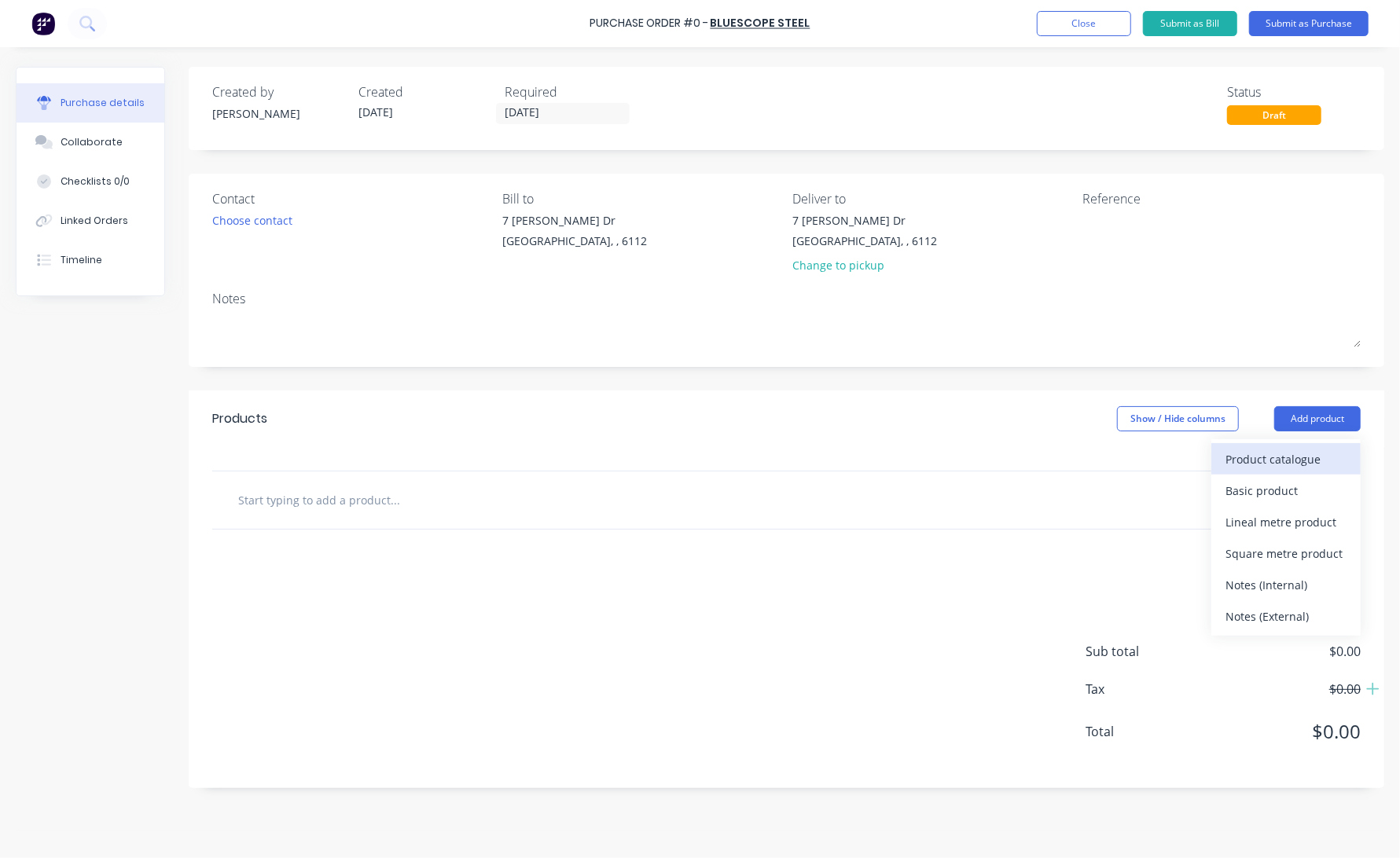
click at [1259, 464] on div "Product catalogue" at bounding box center [1285, 459] width 121 height 23
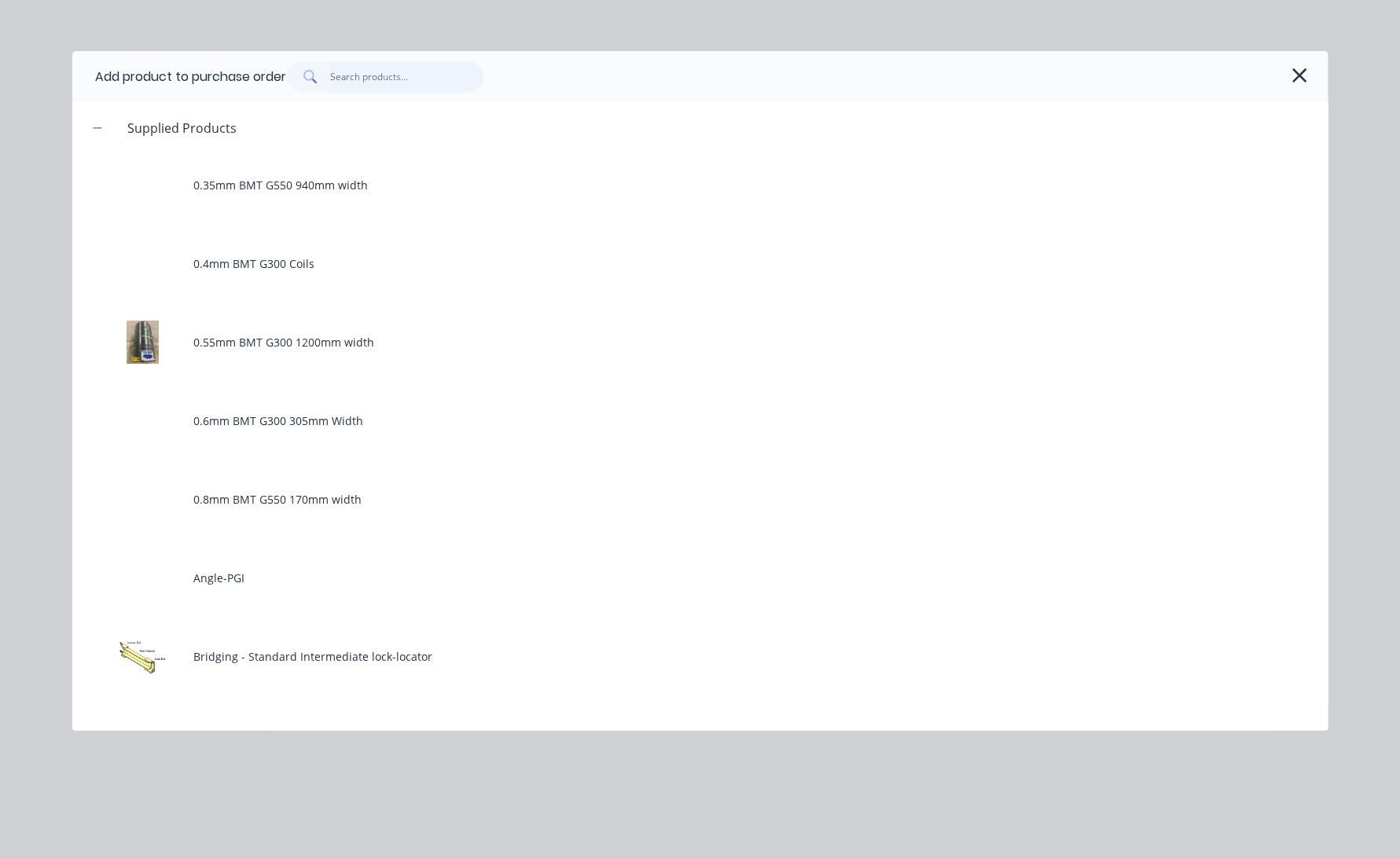
click at [392, 88] on input "text" at bounding box center [407, 77] width 154 height 31
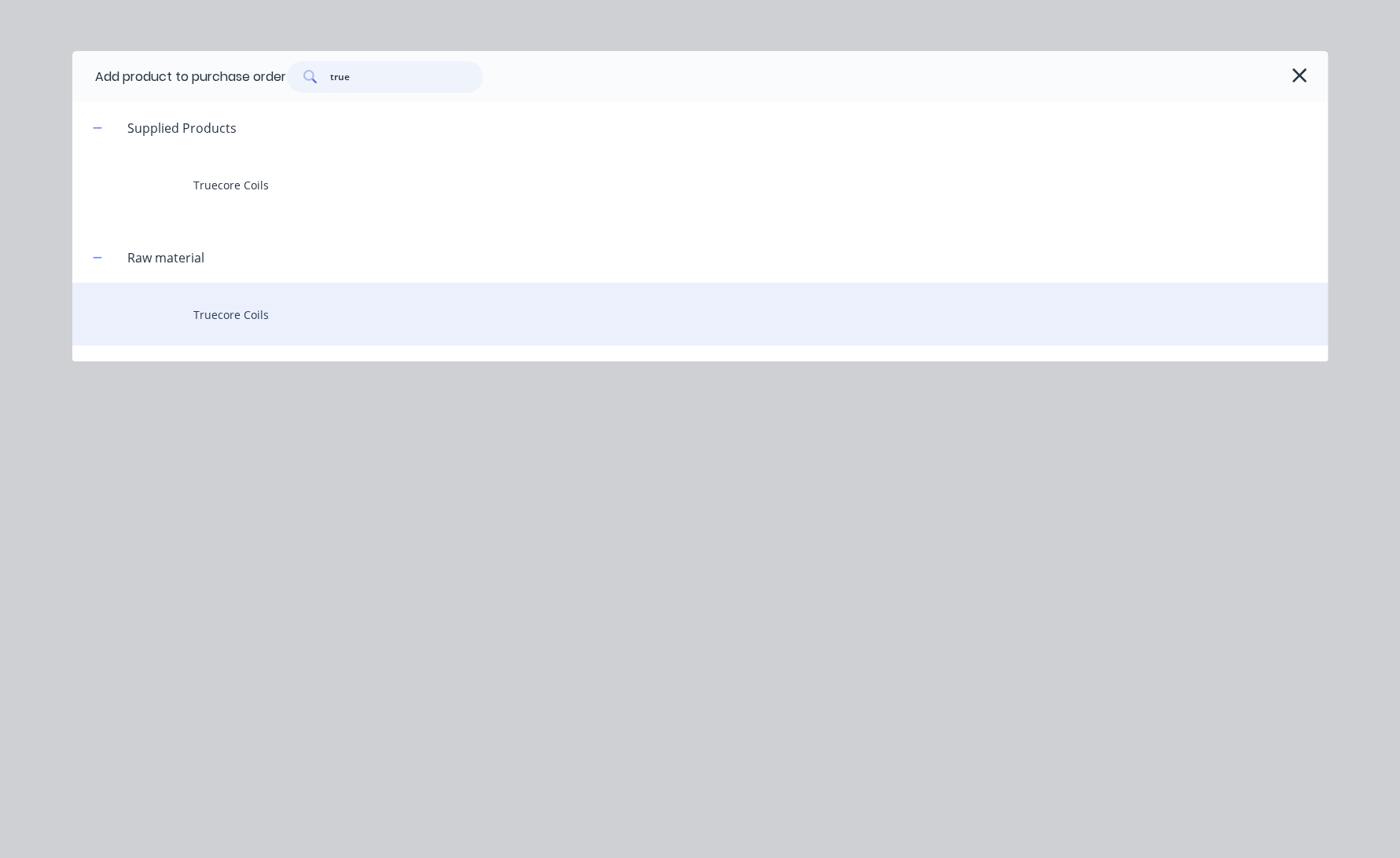
type input "true"
click at [273, 323] on div "Truecore Coils" at bounding box center [700, 315] width 1256 height 63
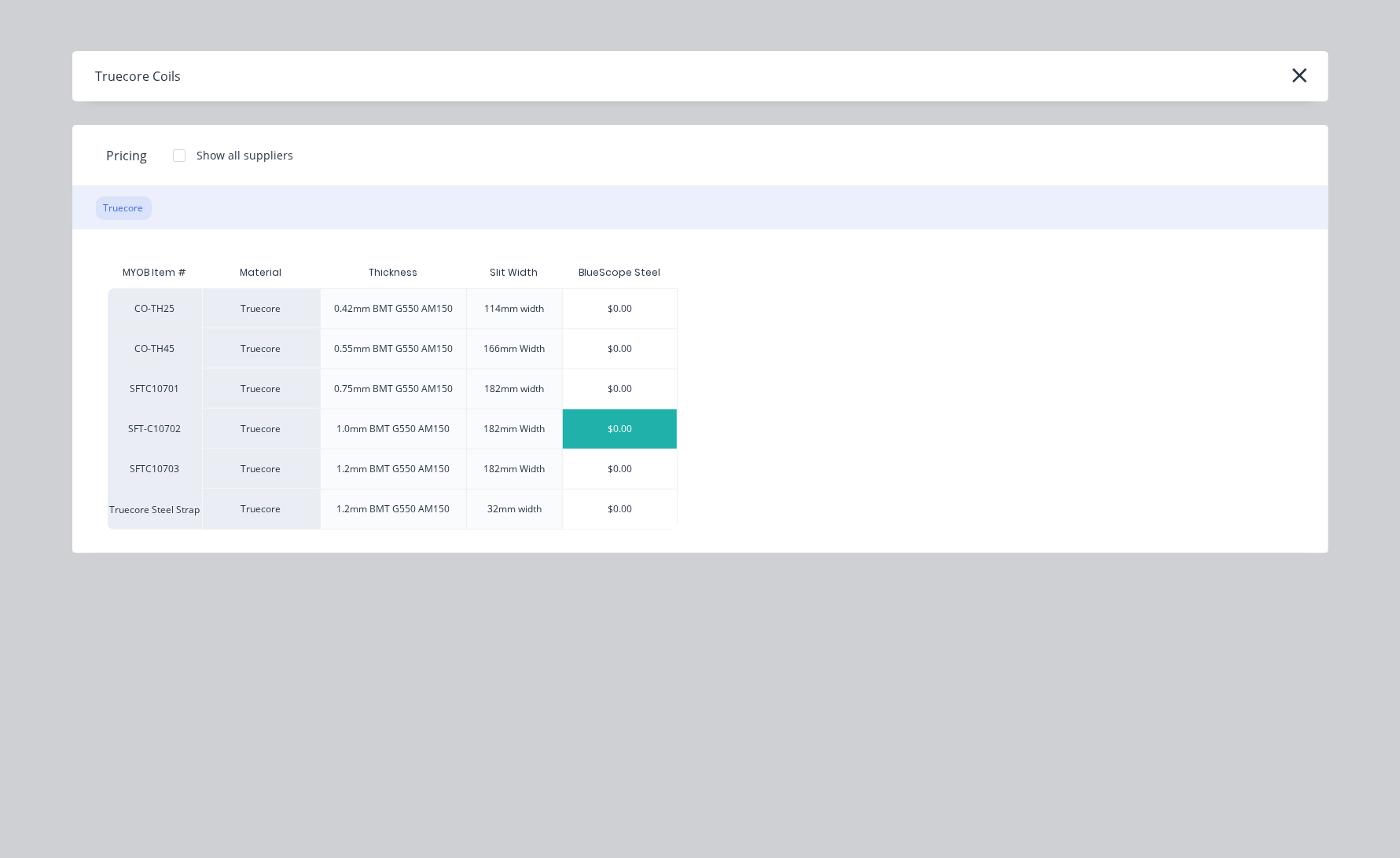
click at [647, 426] on div "$0.00" at bounding box center [620, 429] width 115 height 39
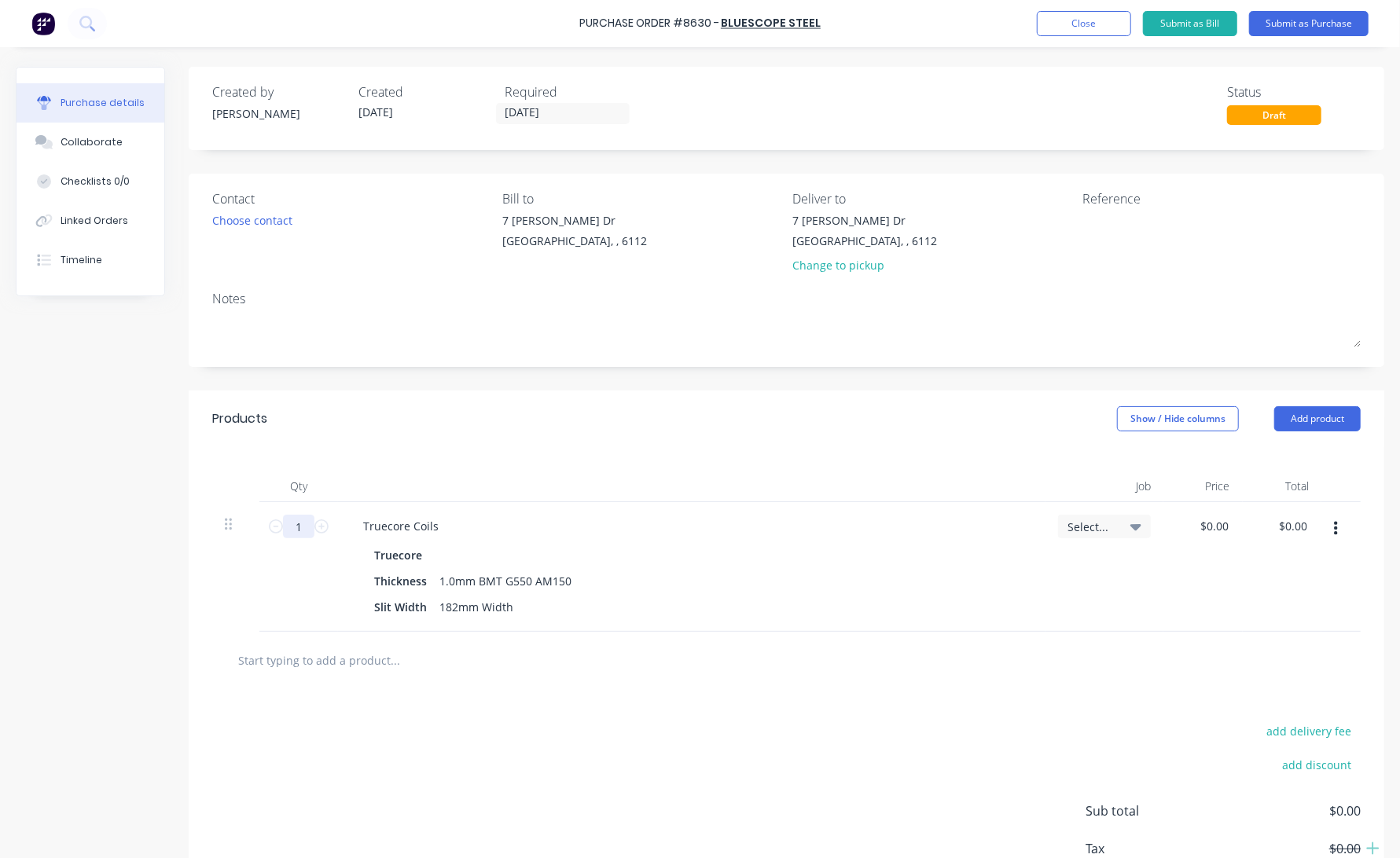
click at [305, 529] on input "1" at bounding box center [299, 526] width 31 height 23
type input "6"
click at [524, 477] on div at bounding box center [691, 487] width 707 height 31
click at [828, 451] on div "Qty Job Price Total 6 6 Truecore Coils Truecore Thickness 1.0mm BMT G550 AM150 …" at bounding box center [787, 540] width 1196 height 185
click at [1259, 20] on button "Submit as Purchase" at bounding box center [1307, 23] width 119 height 25
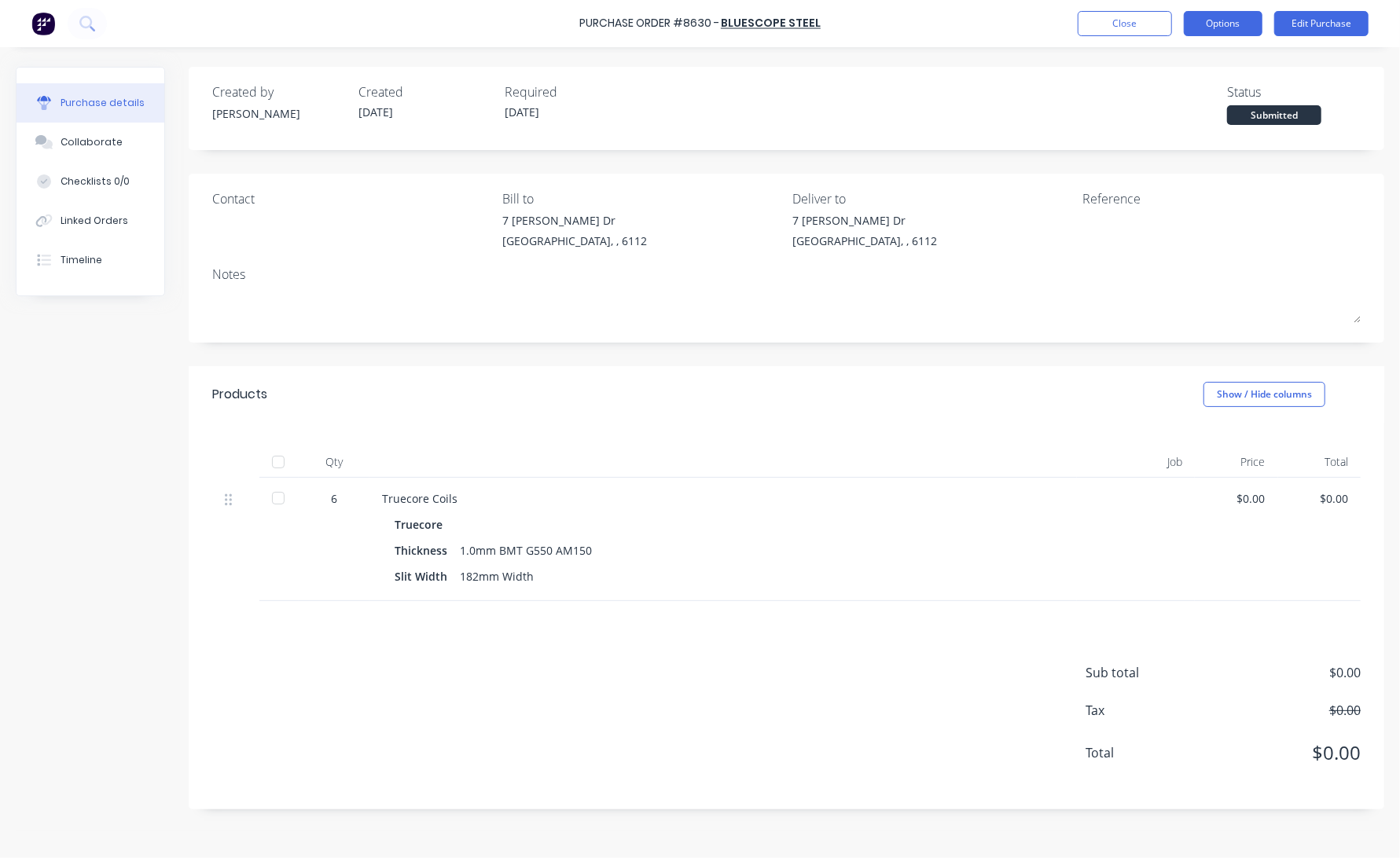
click at [1217, 24] on button "Options" at bounding box center [1222, 23] width 79 height 25
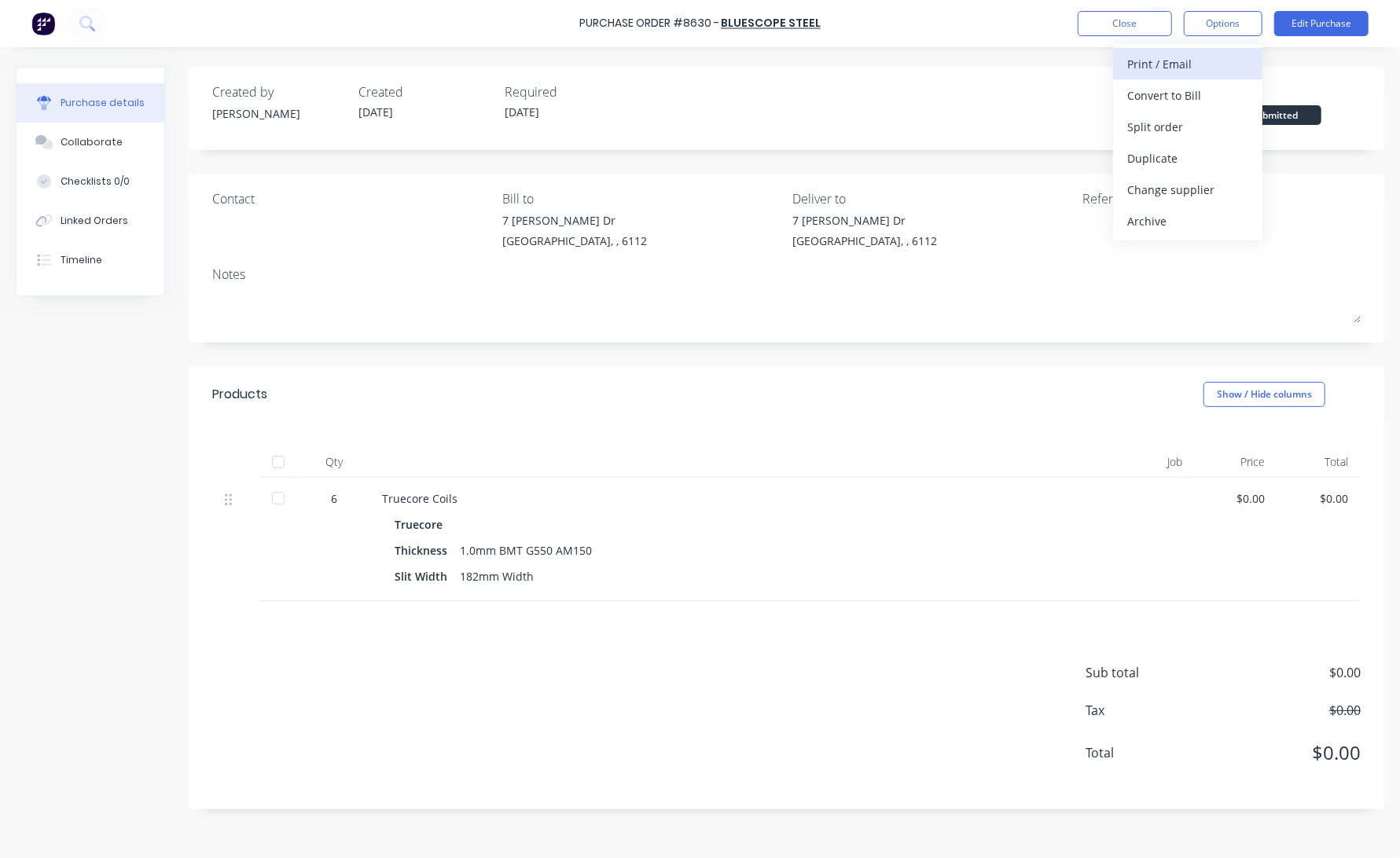
click at [1200, 66] on div "Print / Email" at bounding box center [1187, 64] width 121 height 23
click at [1182, 129] on div "Without pricing" at bounding box center [1187, 127] width 121 height 23
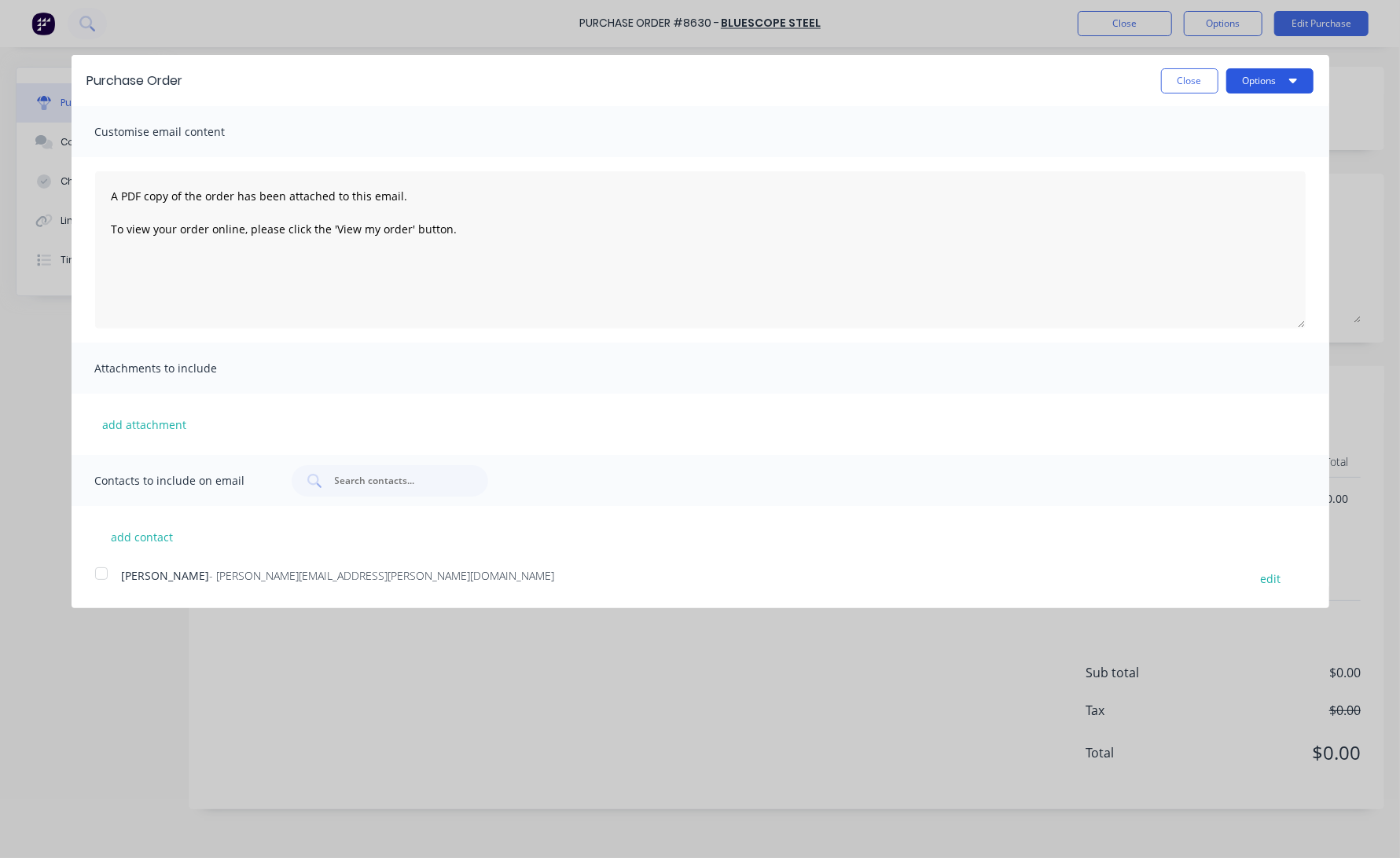
click at [1259, 82] on button "Options" at bounding box center [1270, 81] width 87 height 25
click at [1259, 126] on div "Print" at bounding box center [1238, 120] width 121 height 23
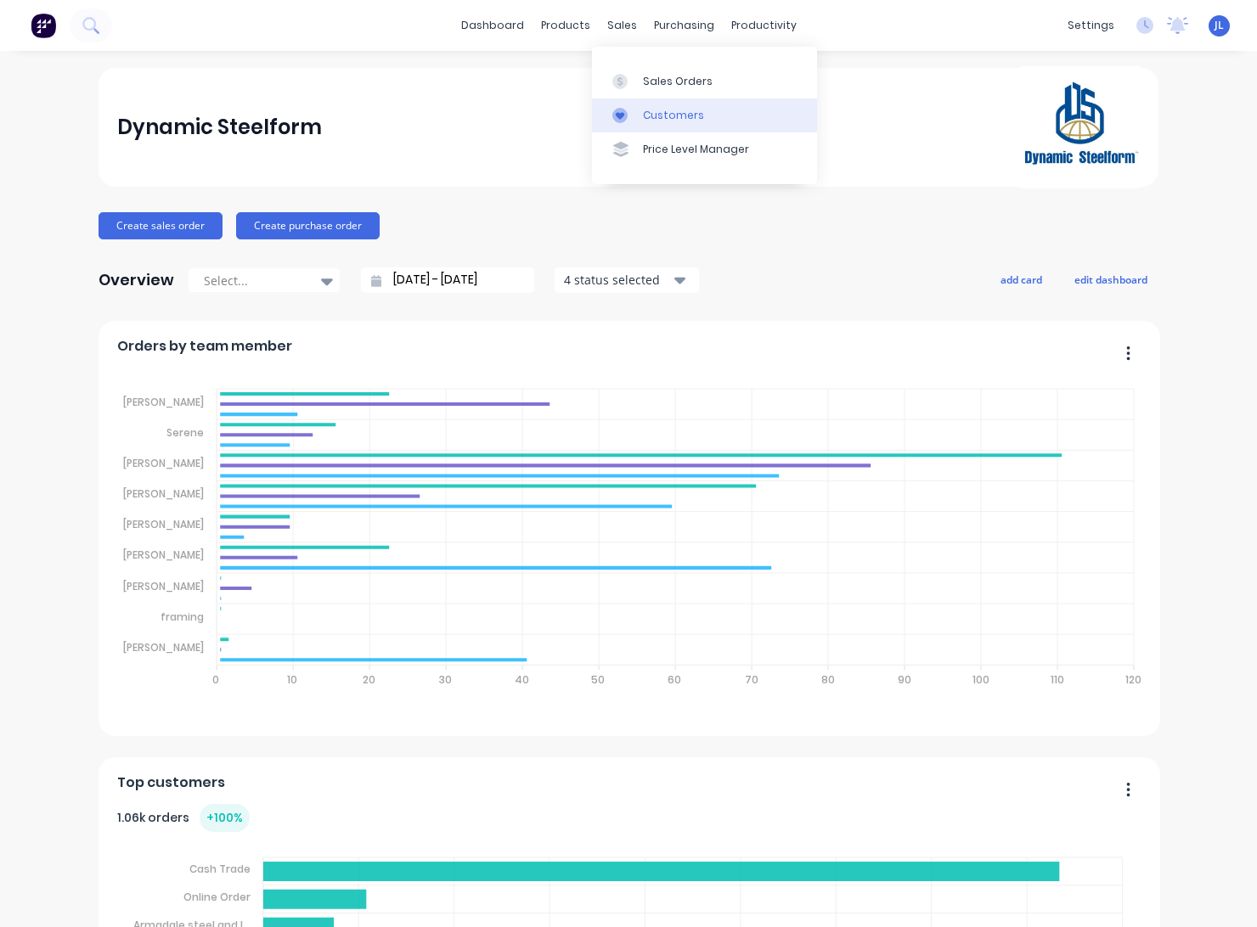
click at [662, 115] on div "Customers" at bounding box center [673, 115] width 61 height 15
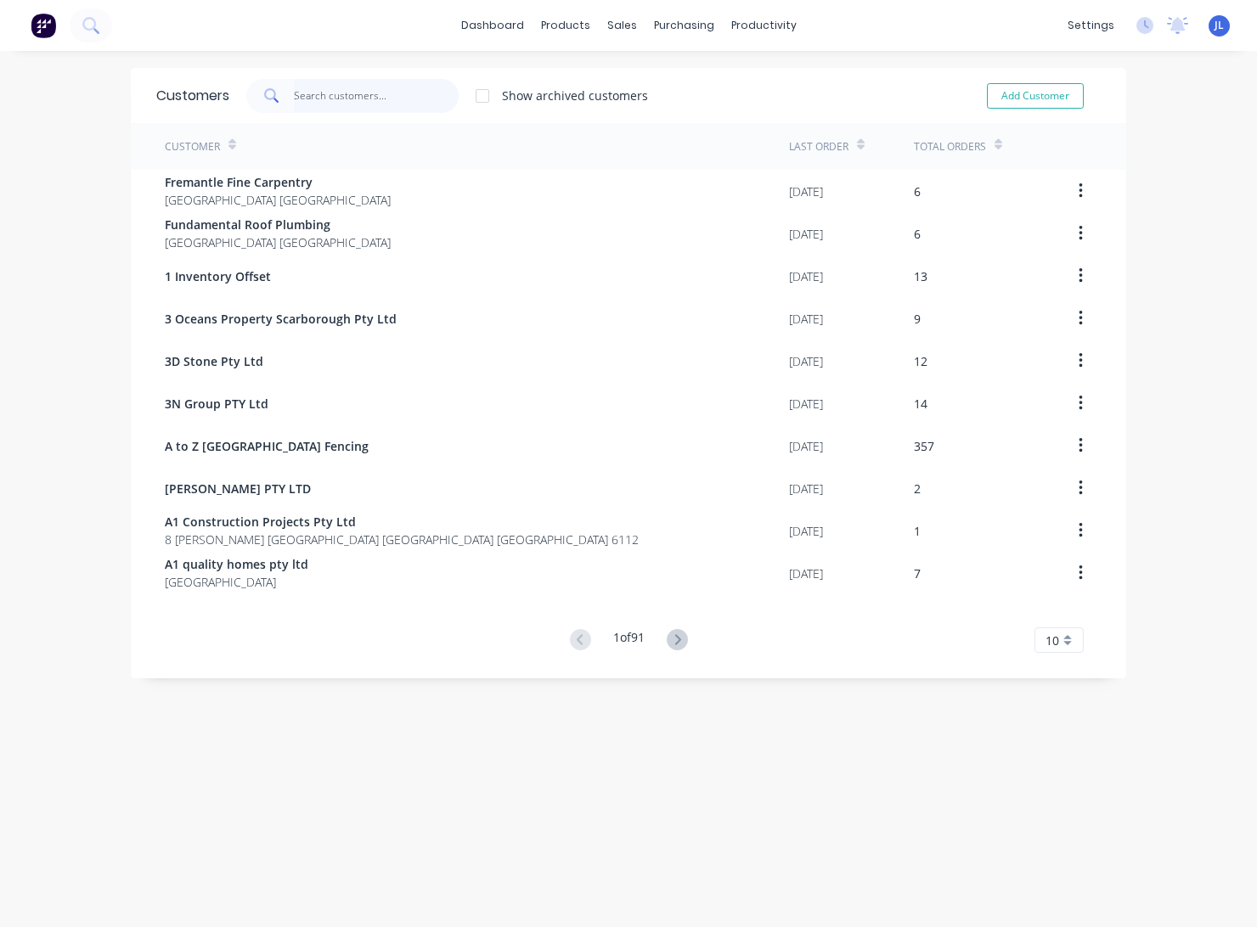
click at [307, 89] on input "text" at bounding box center [377, 96] width 166 height 34
drag, startPoint x: 677, startPoint y: 113, endPoint x: 608, endPoint y: 96, distance: 70.9
click at [677, 112] on div "Customers" at bounding box center [673, 115] width 61 height 15
click at [326, 99] on input "text" at bounding box center [377, 96] width 166 height 34
click at [337, 95] on input "text" at bounding box center [377, 96] width 166 height 34
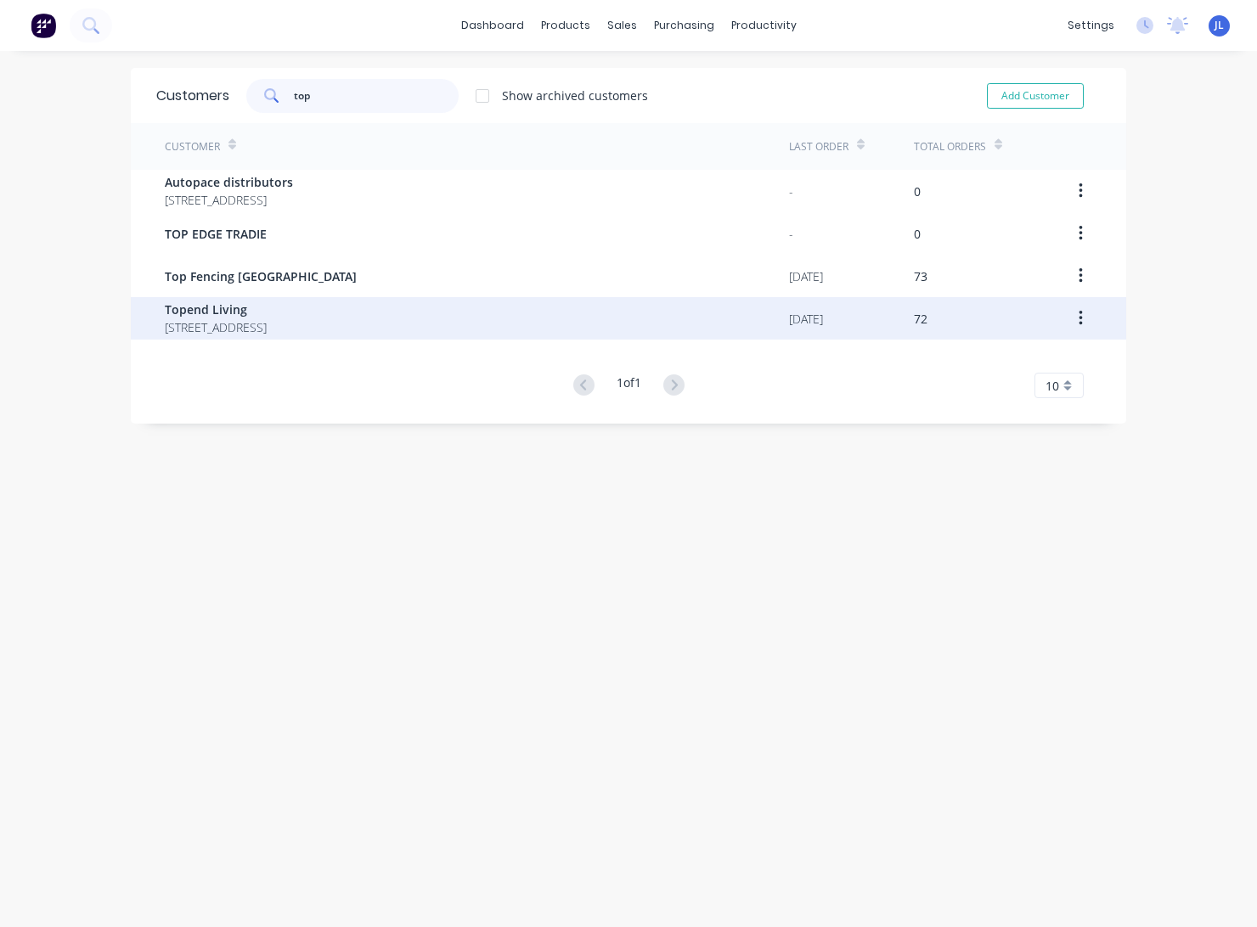
type input "top"
click at [267, 308] on span "Topend Living" at bounding box center [216, 310] width 102 height 18
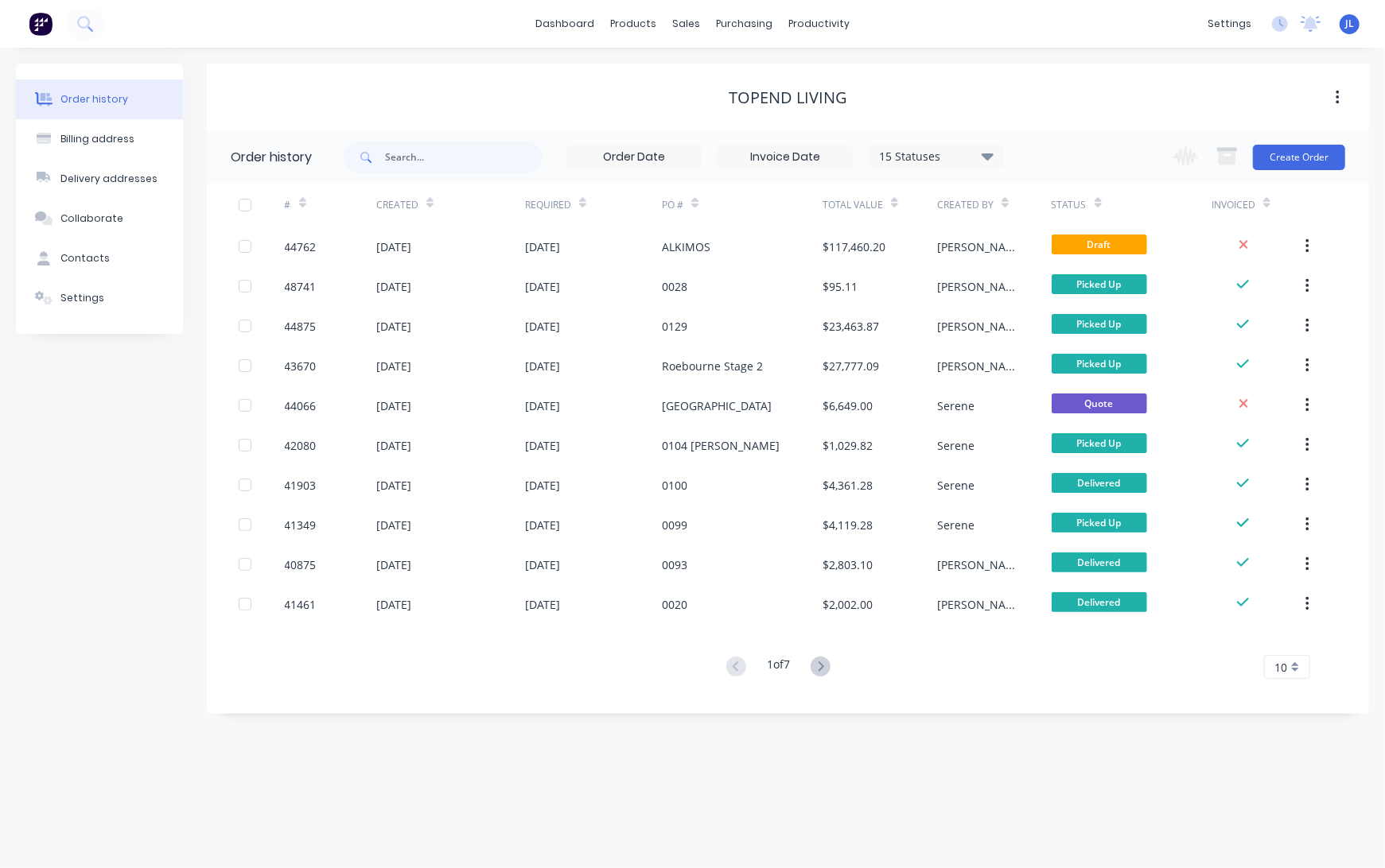
drag, startPoint x: 582, startPoint y: 154, endPoint x: 715, endPoint y: 152, distance: 133.0
click at [715, 152] on div "15 Statuses Invoice Status Invoiced Not Invoiced Partial Order Status All Archi…" at bounding box center [785, 157] width 437 height 25
click at [670, 118] on div "Topend Living" at bounding box center [788, 97] width 1162 height 67
drag, startPoint x: 230, startPoint y: 155, endPoint x: 346, endPoint y: 160, distance: 116.1
click at [346, 160] on header "Order history 15 Statuses Invoice Status Invoiced Not Invoiced Partial Order St…" at bounding box center [788, 156] width 1162 height 51
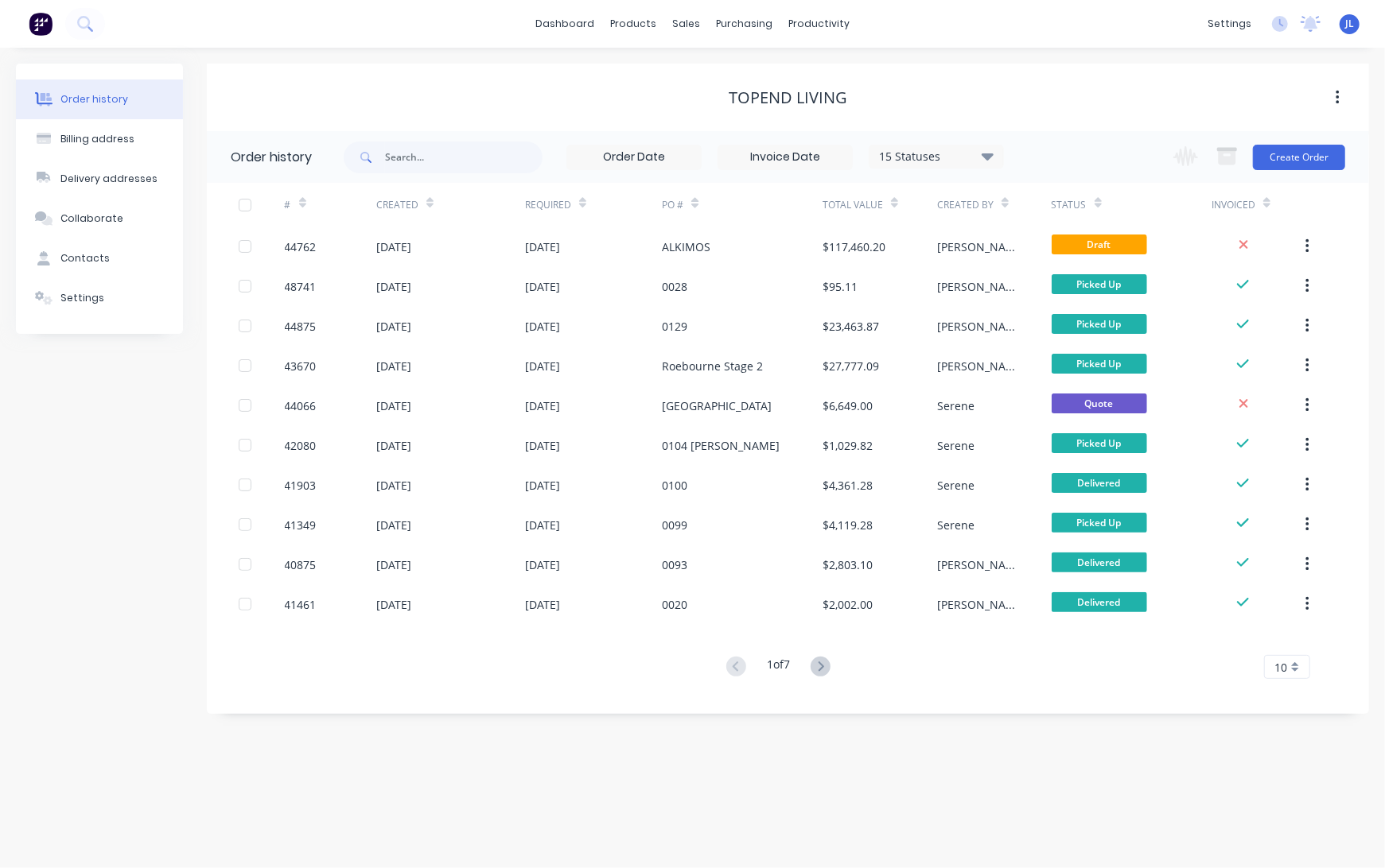
click at [604, 161] on input at bounding box center [634, 156] width 134 height 23
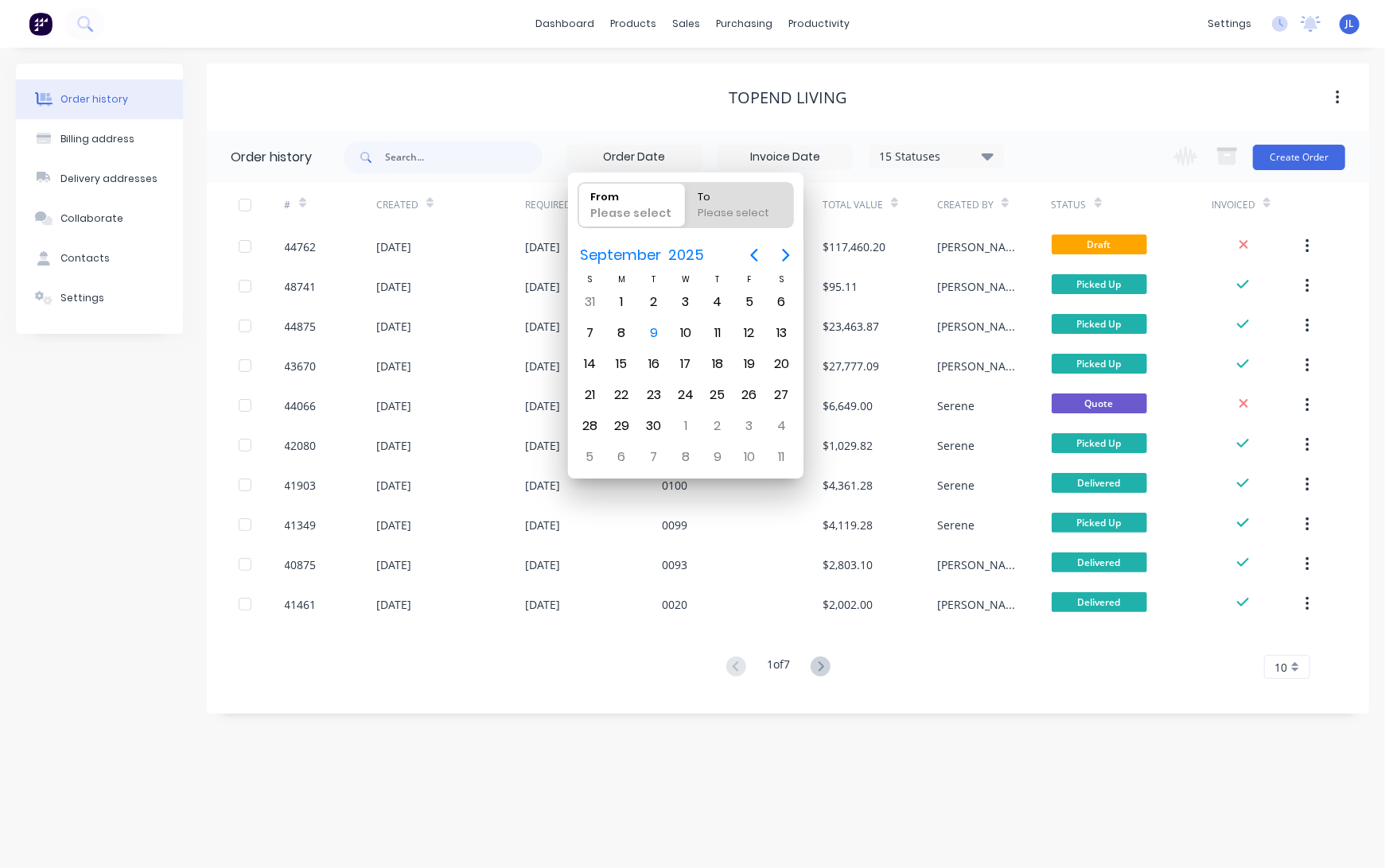
click at [592, 122] on div "Topend Living" at bounding box center [788, 97] width 1162 height 67
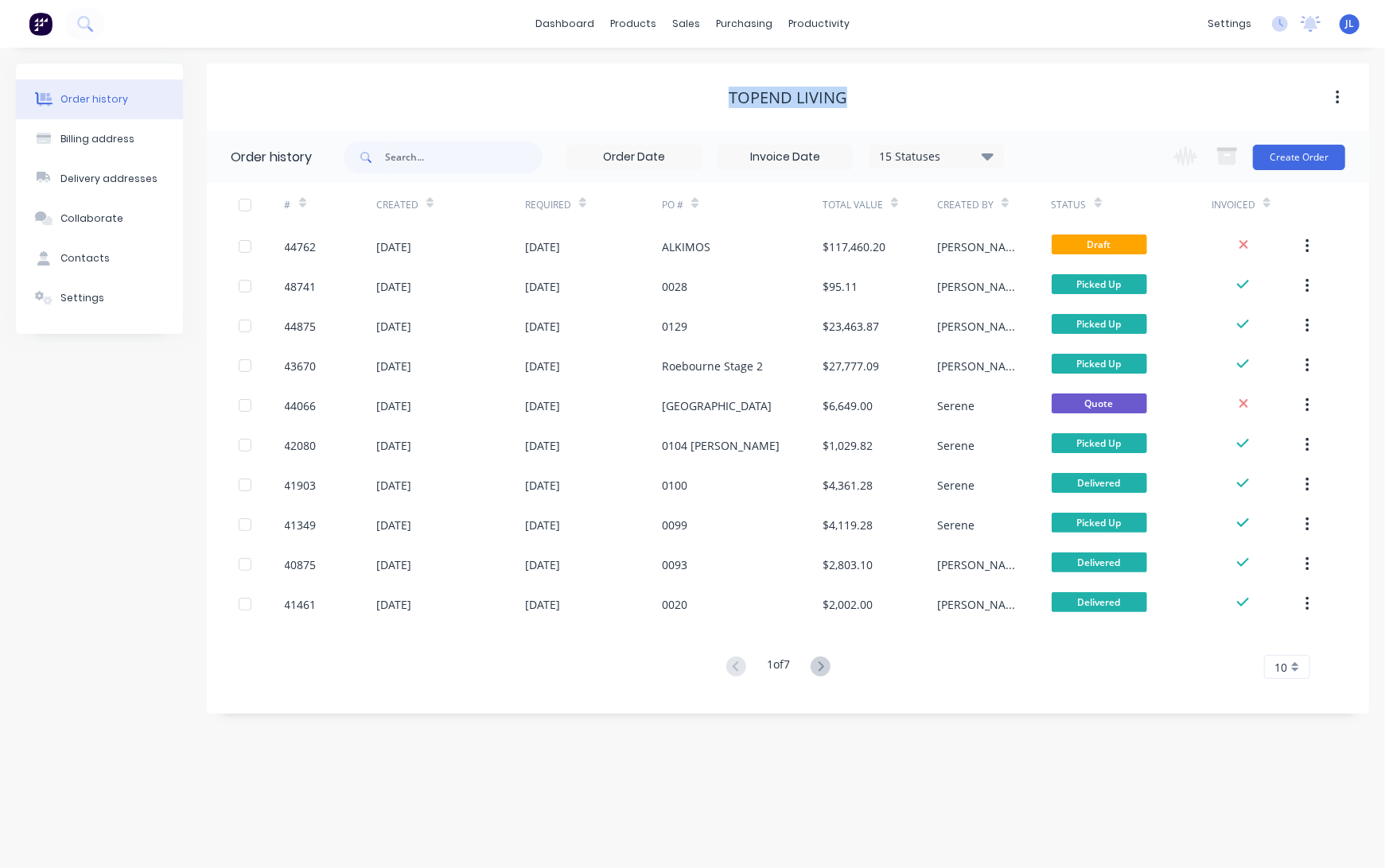
drag, startPoint x: 730, startPoint y: 95, endPoint x: 865, endPoint y: 94, distance: 135.0
click at [865, 94] on div "Topend Living" at bounding box center [788, 97] width 1162 height 19
click at [546, 116] on div "Topend Living" at bounding box center [788, 97] width 1162 height 67
drag, startPoint x: 710, startPoint y: 93, endPoint x: 890, endPoint y: 97, distance: 180.0
click at [890, 97] on div "Topend Living" at bounding box center [788, 97] width 1162 height 19
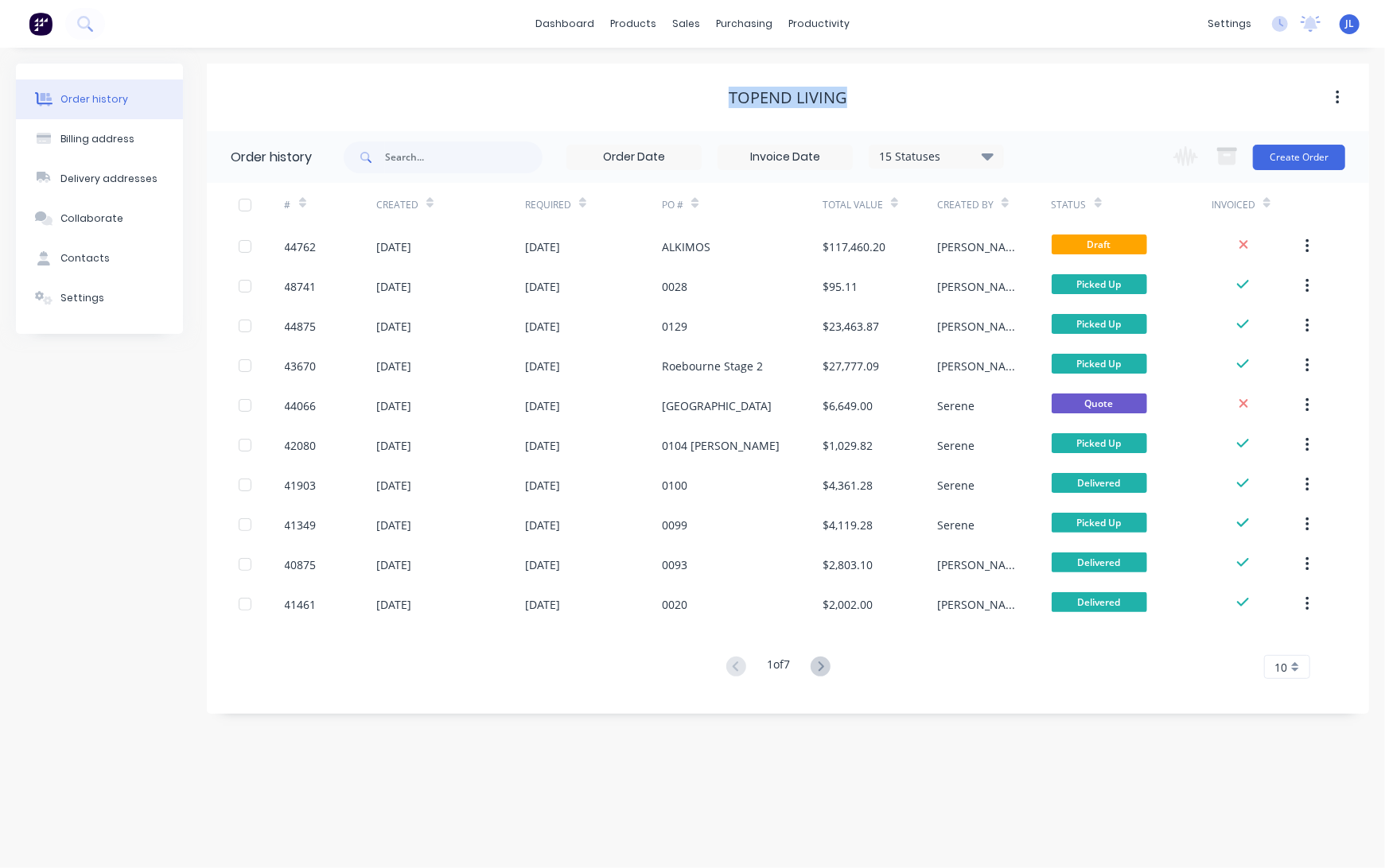
click at [890, 96] on div "Topend Living" at bounding box center [788, 97] width 1162 height 19
drag, startPoint x: 859, startPoint y: 100, endPoint x: 713, endPoint y: 94, distance: 146.1
click at [713, 94] on div "Topend Living" at bounding box center [788, 97] width 1162 height 19
click at [701, 78] on div "Topend Living" at bounding box center [788, 97] width 1162 height 67
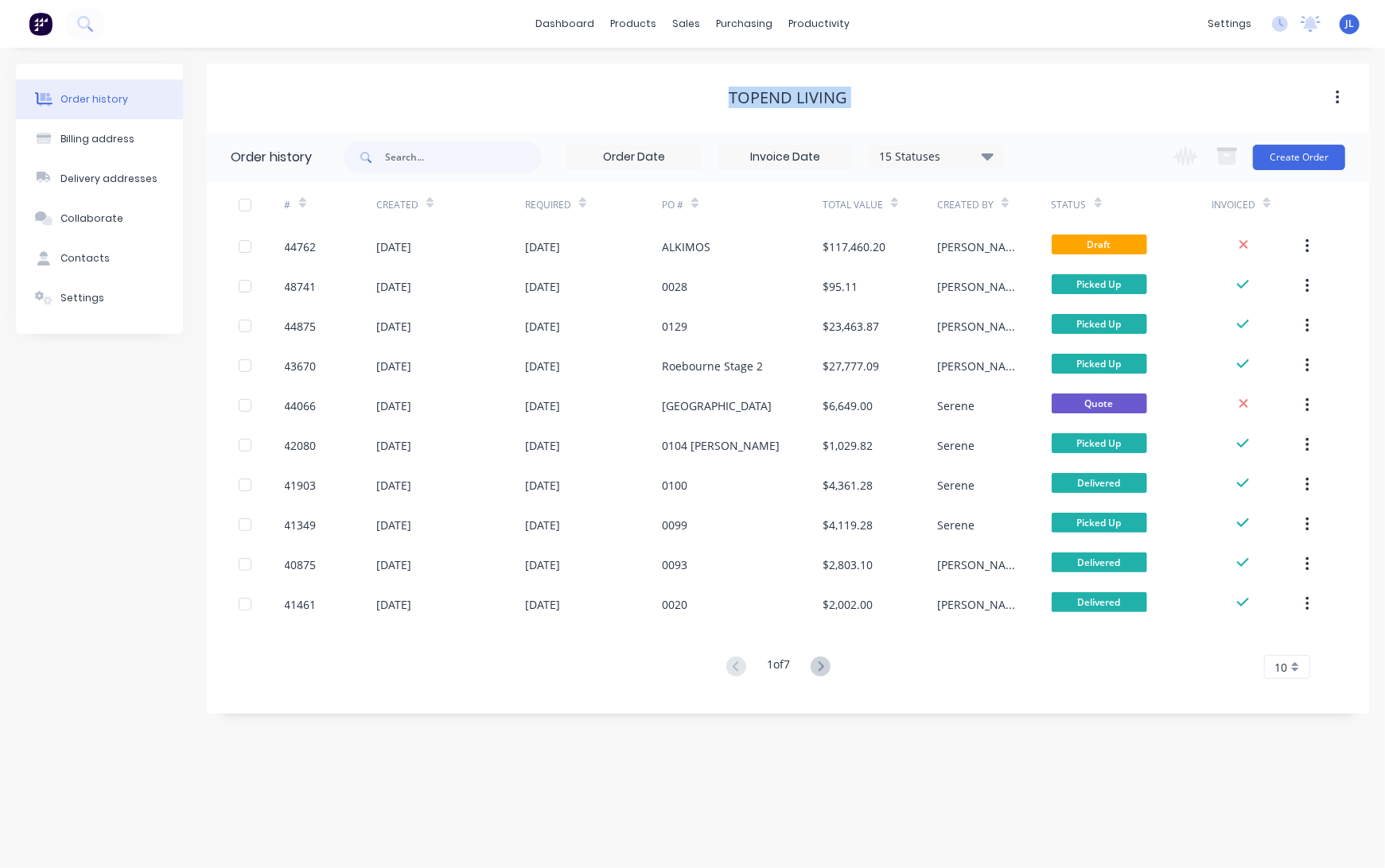
drag, startPoint x: 732, startPoint y: 95, endPoint x: 883, endPoint y: 110, distance: 151.7
click at [883, 110] on div "Topend Living" at bounding box center [788, 97] width 1162 height 29
click at [788, 113] on div "Topend Living" at bounding box center [788, 97] width 1162 height 67
click at [752, 108] on div "Topend Living" at bounding box center [788, 97] width 1162 height 29
drag, startPoint x: 730, startPoint y: 95, endPoint x: 852, endPoint y: 103, distance: 122.3
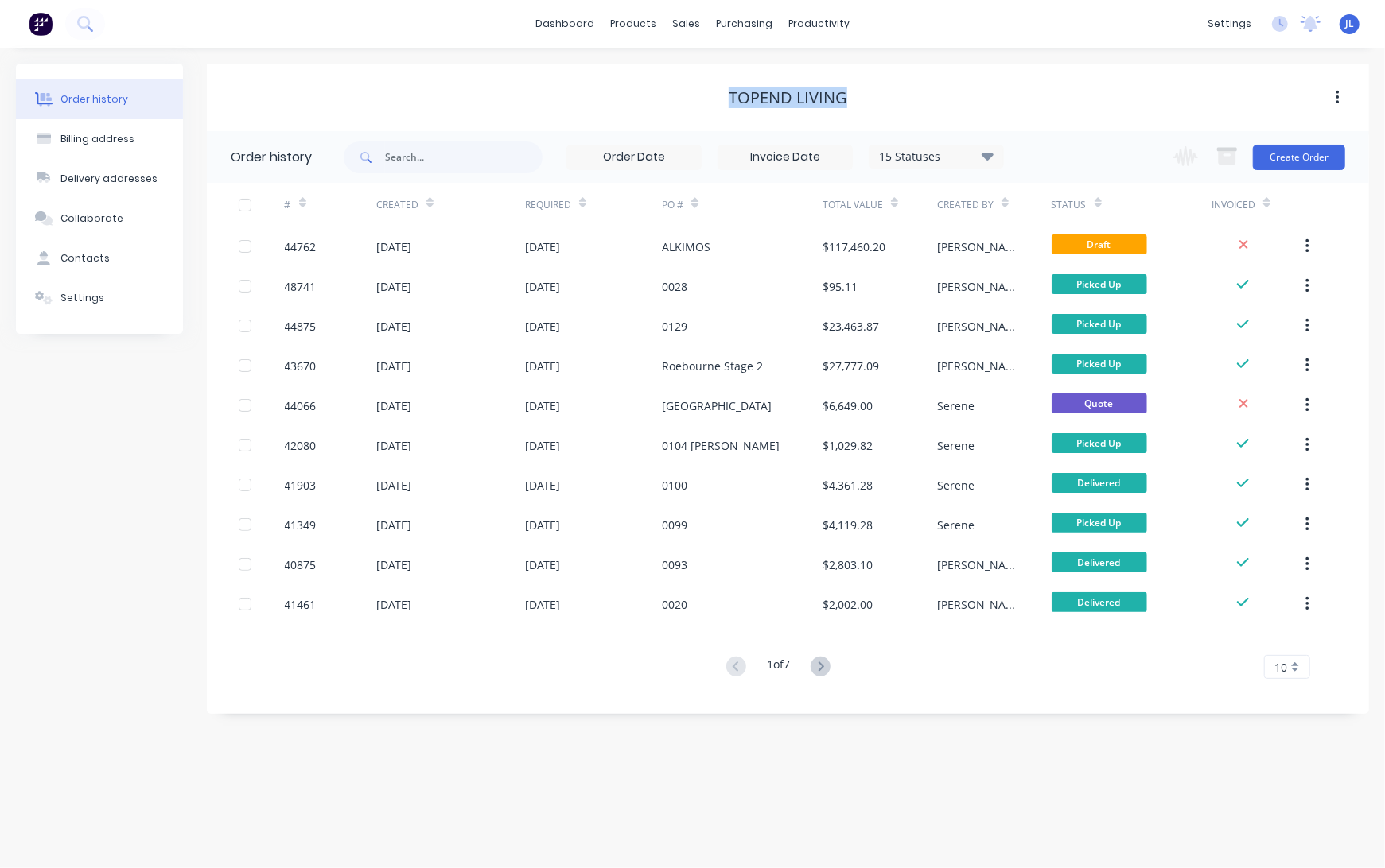
click at [852, 103] on div "Topend Living" at bounding box center [788, 97] width 1162 height 19
click at [842, 111] on div "Topend Living" at bounding box center [788, 97] width 1162 height 67
drag, startPoint x: 849, startPoint y: 97, endPoint x: 668, endPoint y: 81, distance: 181.7
click at [668, 81] on div "Topend Living" at bounding box center [788, 97] width 1162 height 67
click at [669, 84] on div "Topend Living" at bounding box center [788, 97] width 1162 height 29
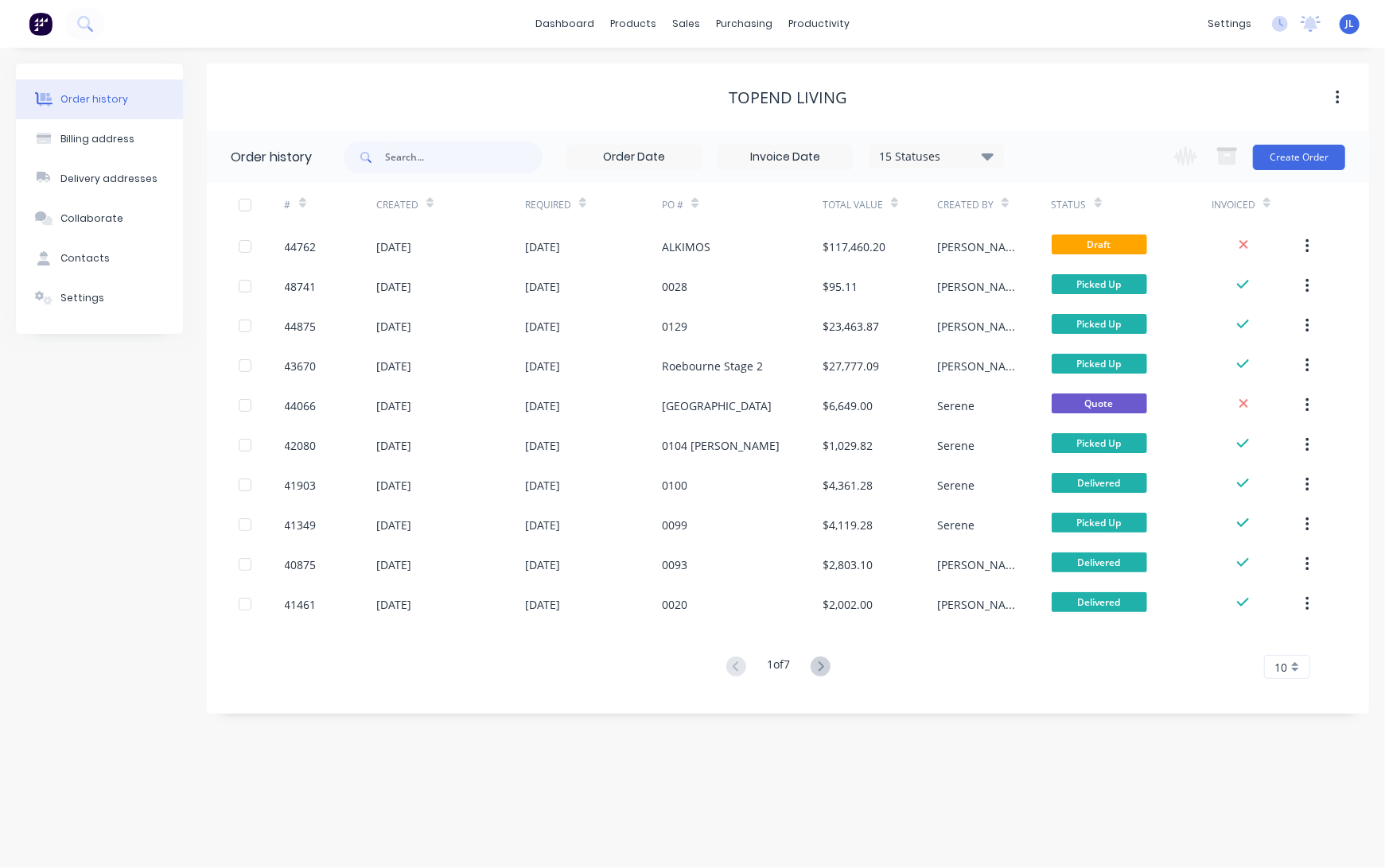
click at [552, 155] on div "15 Statuses Invoice Status Invoiced Not Invoiced Partial Order Status All Archi…" at bounding box center [673, 156] width 660 height 51
click at [568, 139] on div "15 Statuses Invoice Status Invoiced Not Invoiced Partial Order Status All Archi…" at bounding box center [673, 156] width 660 height 51
drag, startPoint x: 601, startPoint y: 159, endPoint x: 694, endPoint y: 154, distance: 93.1
click at [694, 154] on input at bounding box center [634, 156] width 134 height 23
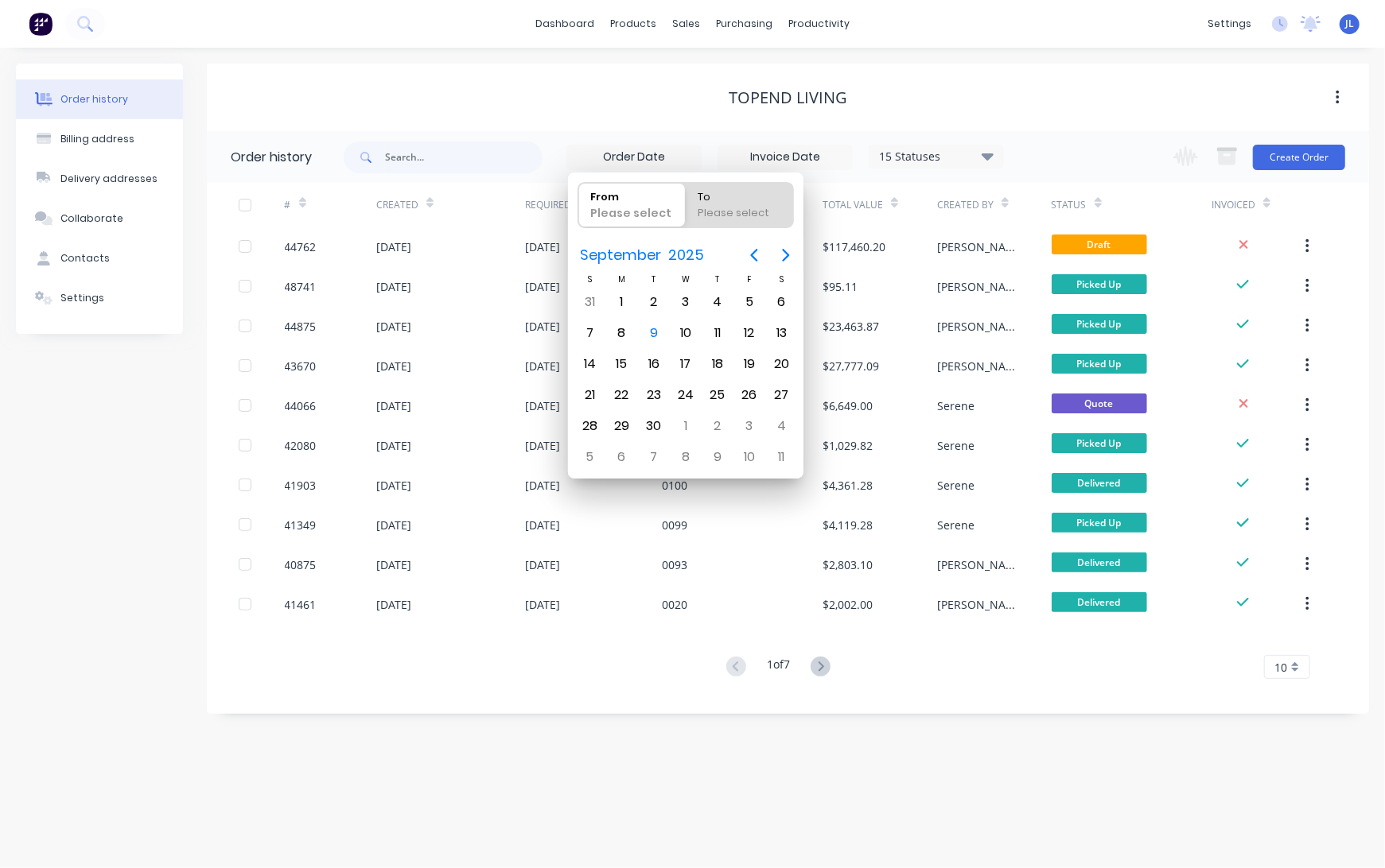
click at [733, 140] on div "15 Statuses Invoice Status Invoiced Not Invoiced Partial Order Status All Archi…" at bounding box center [673, 156] width 660 height 51
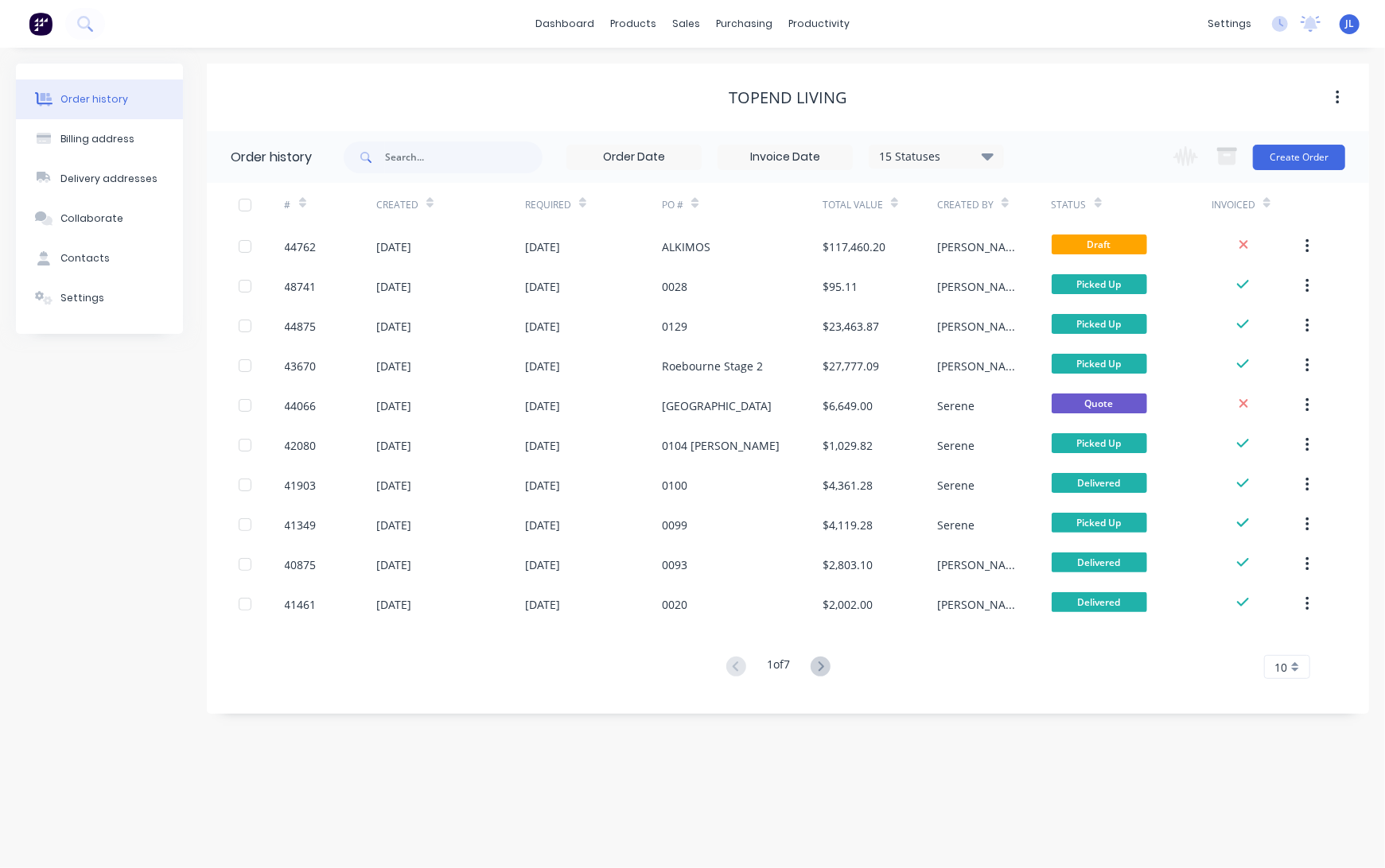
click at [716, 124] on div "Topend Living" at bounding box center [788, 97] width 1162 height 67
drag, startPoint x: 728, startPoint y: 93, endPoint x: 857, endPoint y: 93, distance: 129.0
click at [857, 93] on div "Topend Living" at bounding box center [788, 97] width 1162 height 19
click at [704, 89] on div "Topend Living" at bounding box center [788, 97] width 1162 height 19
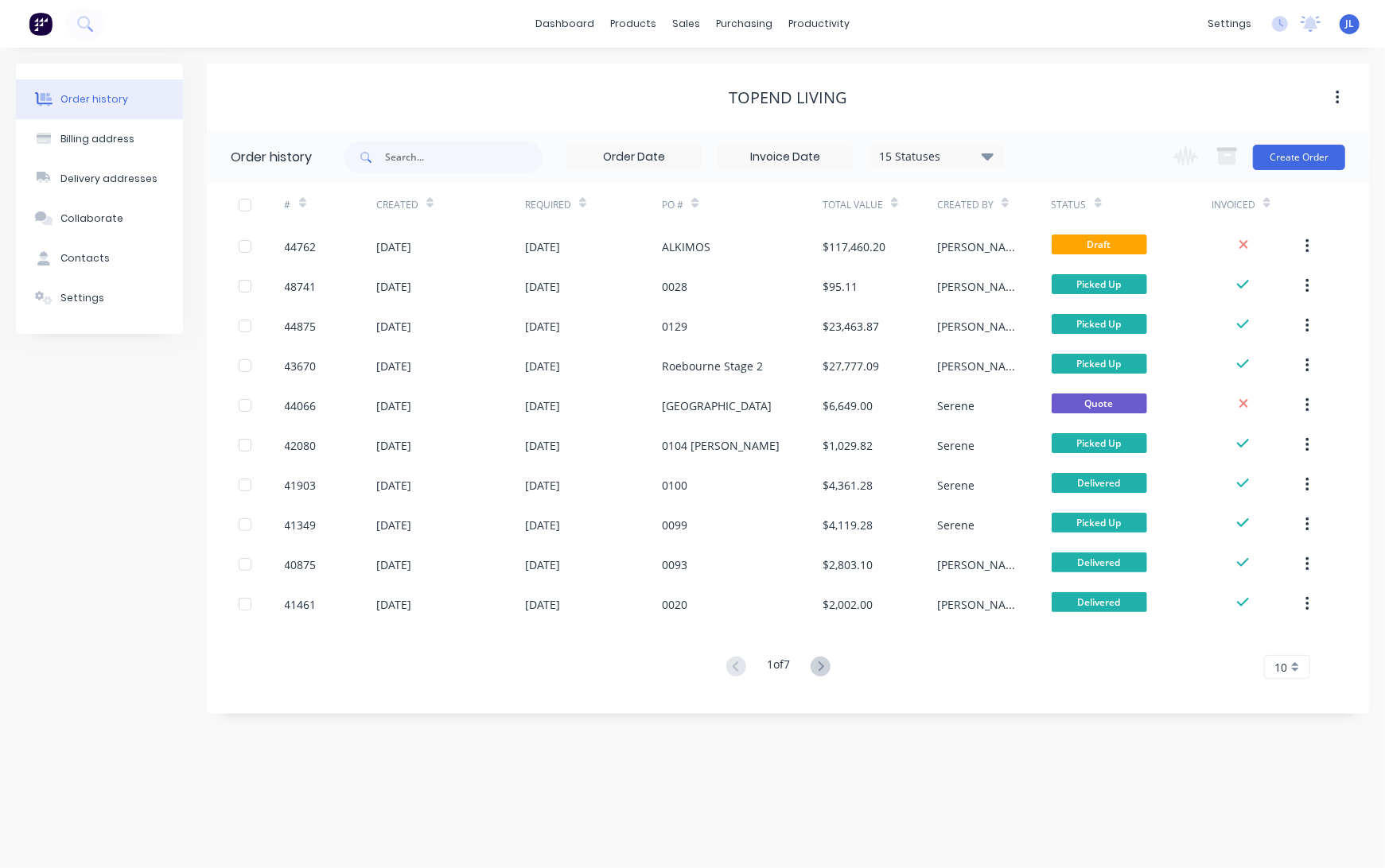
click at [681, 99] on div "Topend Living" at bounding box center [788, 97] width 1162 height 19
click at [676, 102] on div "Topend Living" at bounding box center [788, 97] width 1162 height 19
click at [466, 102] on div "Topend Living" at bounding box center [788, 97] width 1162 height 19
click at [1005, 45] on div "dashboard products sales purchasing productivity dashboard products Product Cat…" at bounding box center [692, 23] width 1385 height 48
click at [376, 66] on div "Topend Living" at bounding box center [788, 97] width 1162 height 67
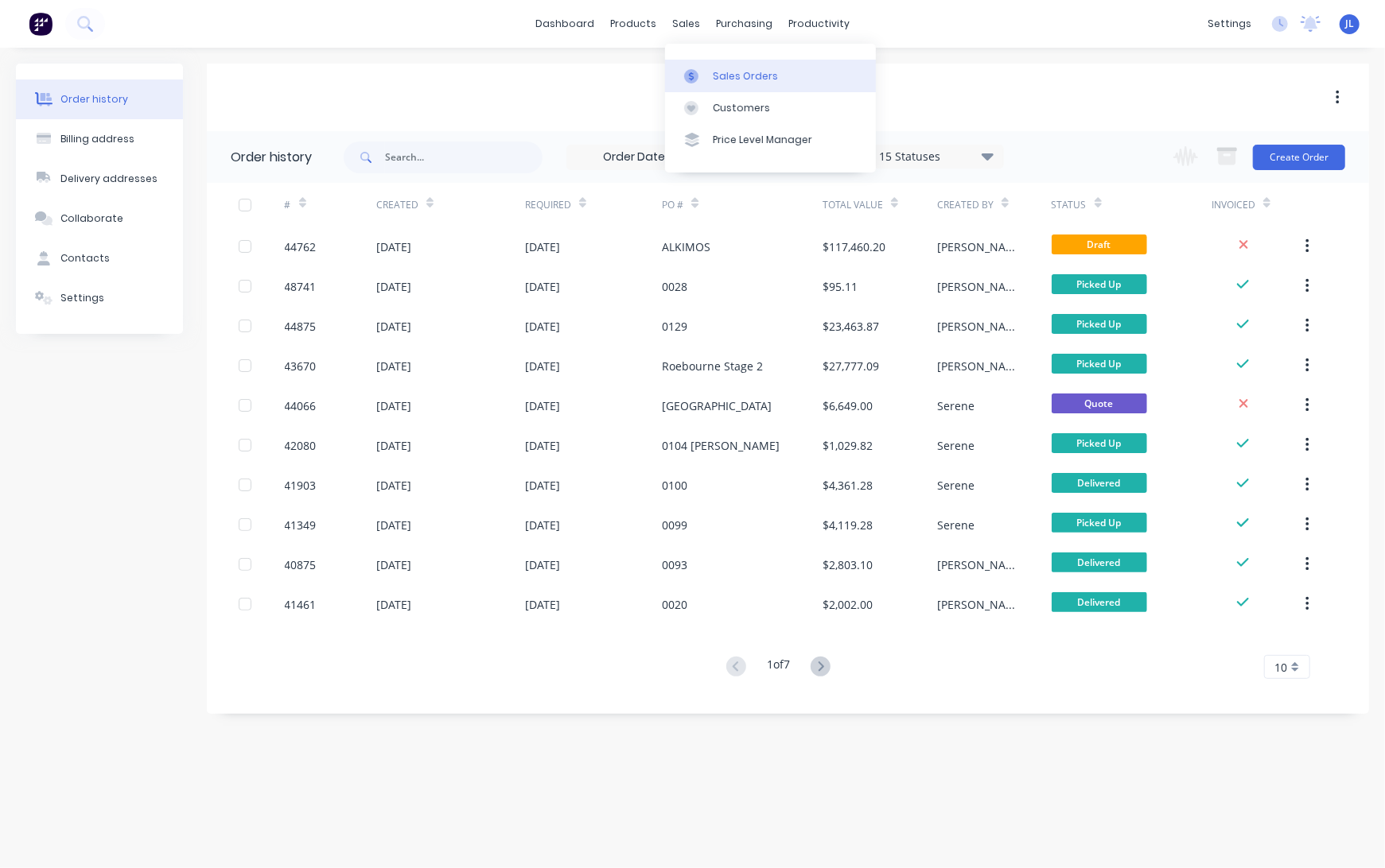
drag, startPoint x: 733, startPoint y: 66, endPoint x: 669, endPoint y: 68, distance: 64.0
click at [733, 66] on link "Sales Orders" at bounding box center [770, 76] width 211 height 32
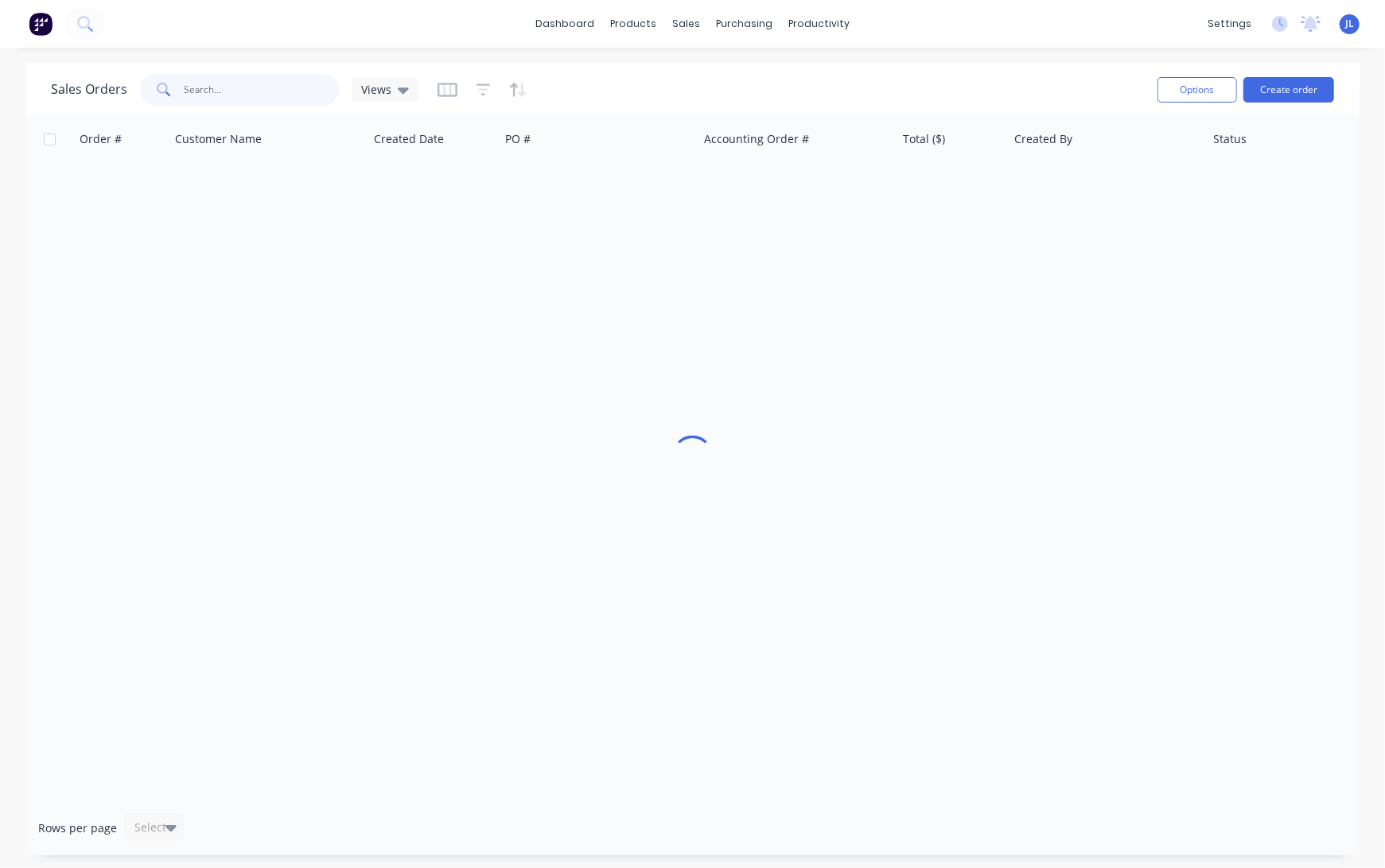
click at [250, 91] on input "text" at bounding box center [262, 90] width 155 height 32
type input "48636"
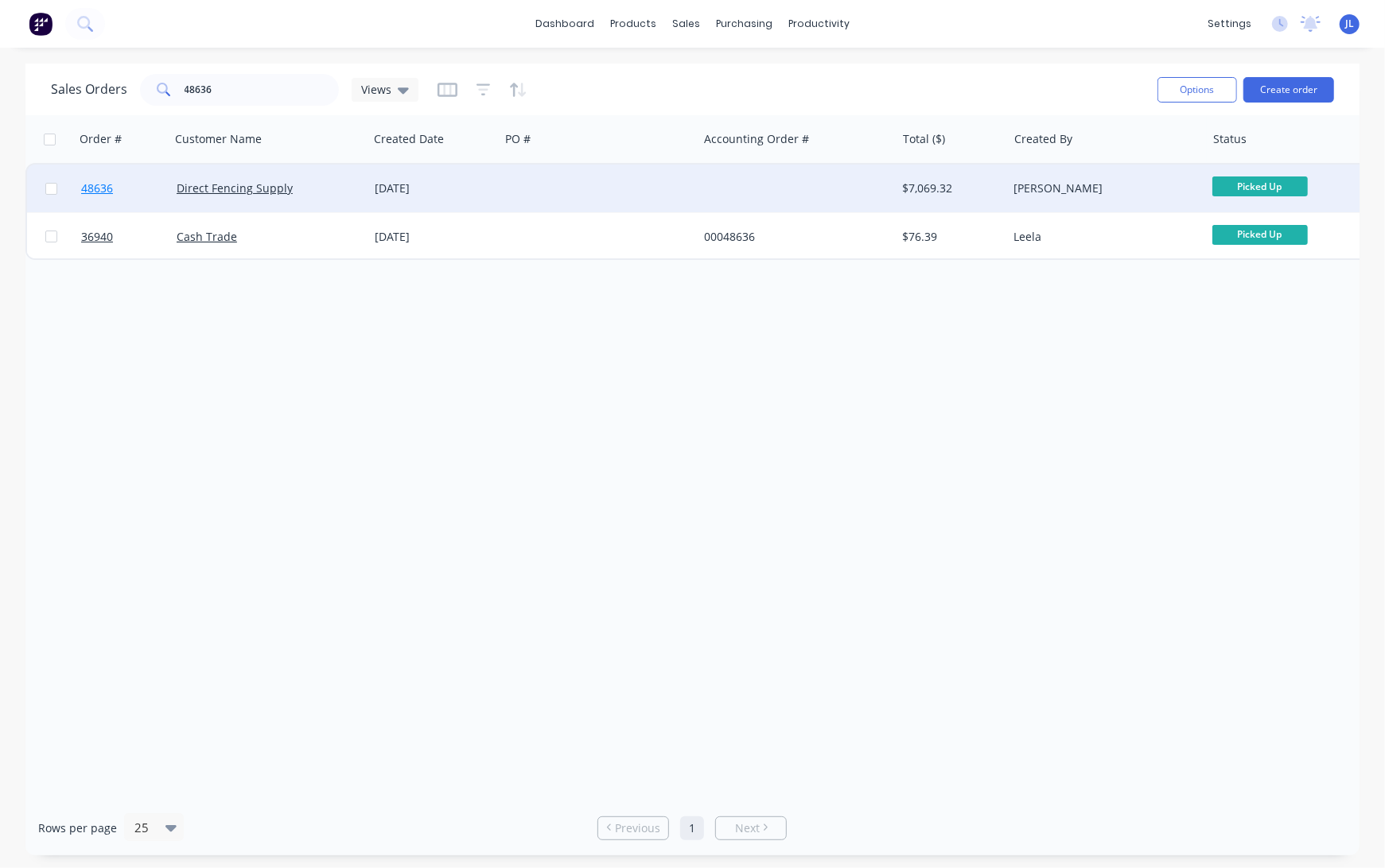
click at [98, 188] on span "48636" at bounding box center [97, 188] width 32 height 16
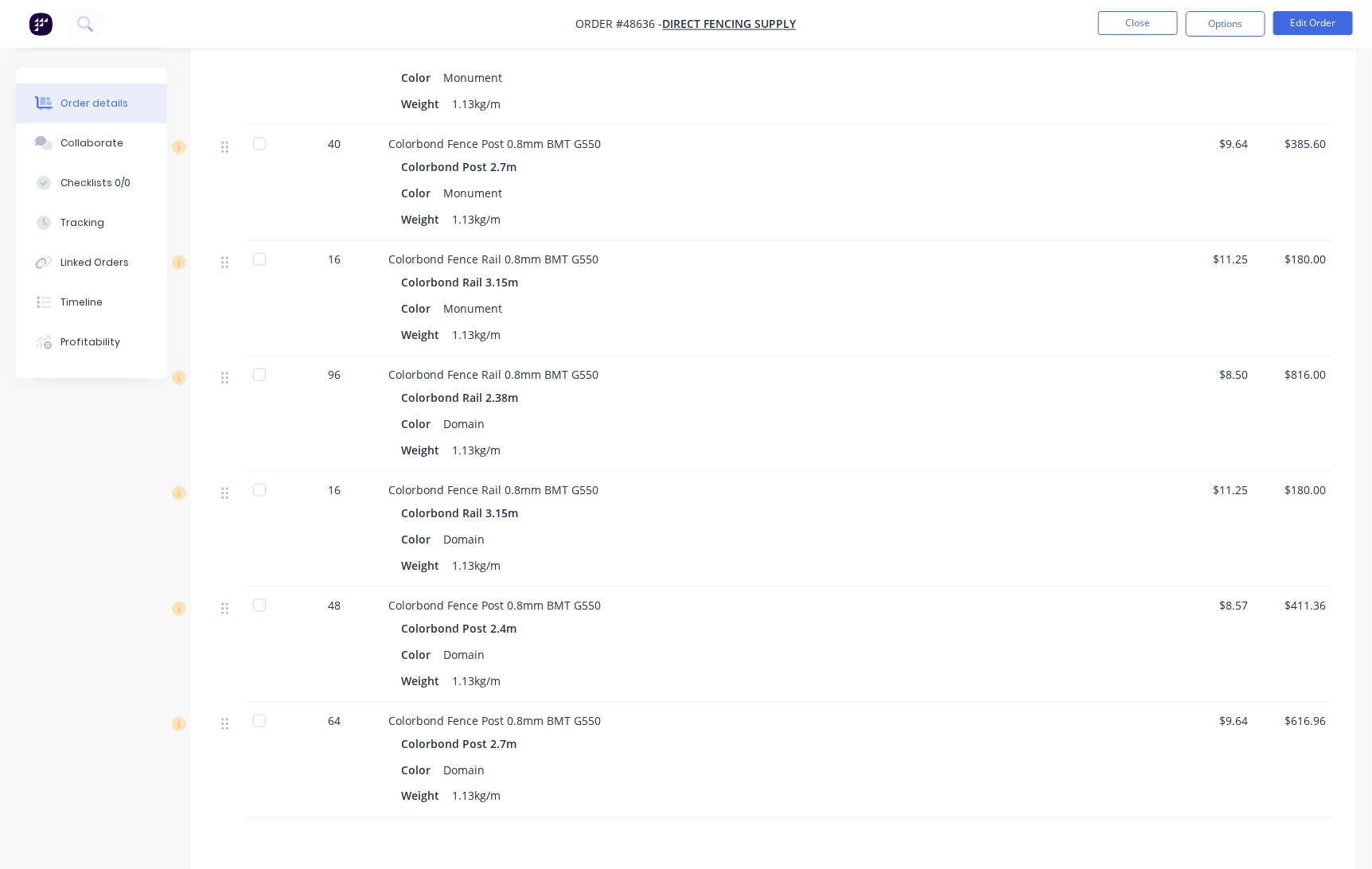
scroll to position [933, 0]
